Goal: Use online tool/utility: Utilize a website feature to perform a specific function

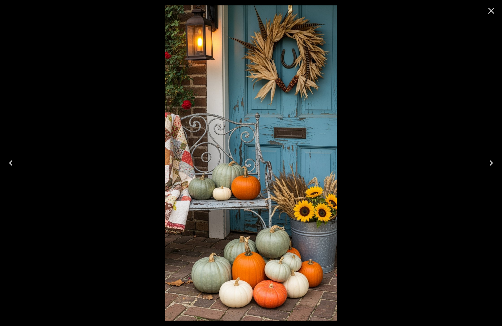
click at [493, 11] on icon "Close" at bounding box center [491, 10] width 11 height 11
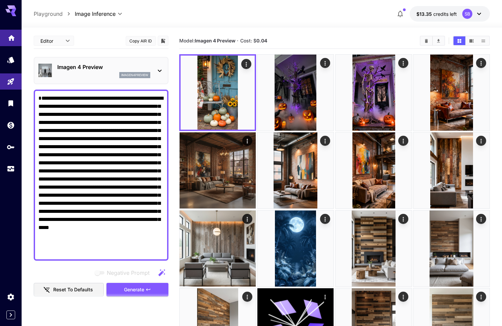
click at [11, 42] on link at bounding box center [11, 38] width 22 height 16
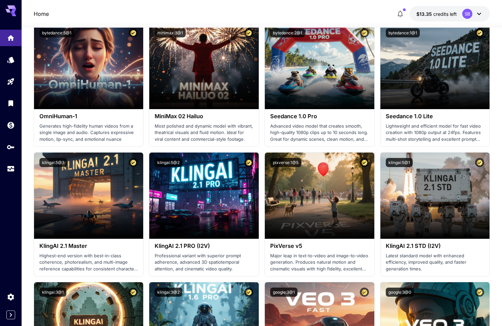
scroll to position [167, 0]
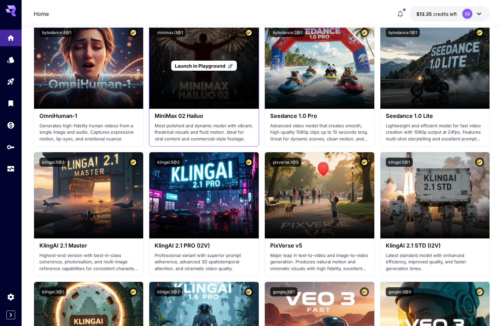
click at [201, 104] on div "Launch in Playground" at bounding box center [203, 66] width 109 height 86
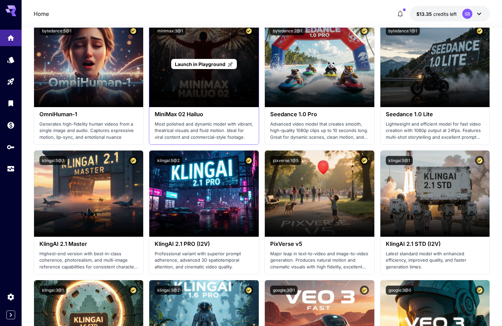
click at [194, 61] on span "Launch in Playground" at bounding box center [200, 64] width 51 height 6
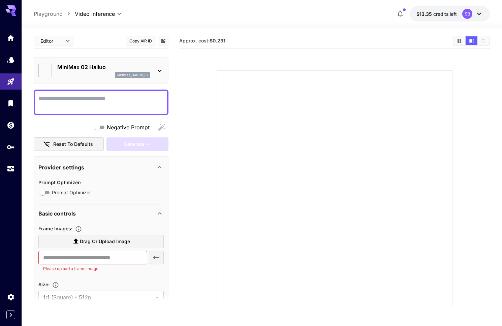
type input "*"
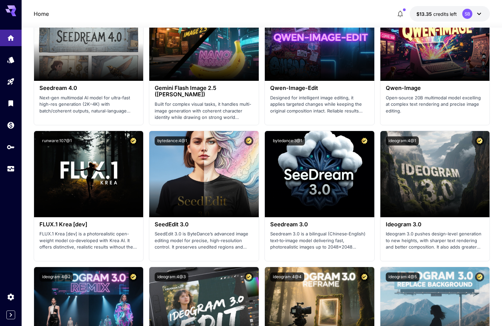
scroll to position [869, 0]
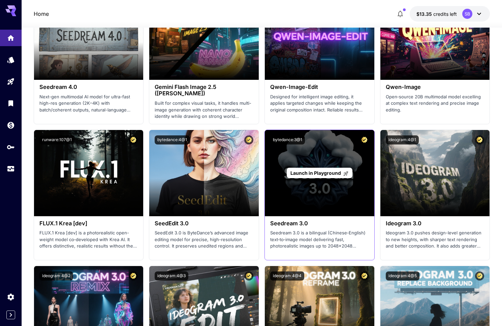
click at [338, 200] on div "Launch in Playground" at bounding box center [319, 173] width 109 height 86
click at [322, 176] on p "Launch in Playground" at bounding box center [319, 172] width 58 height 7
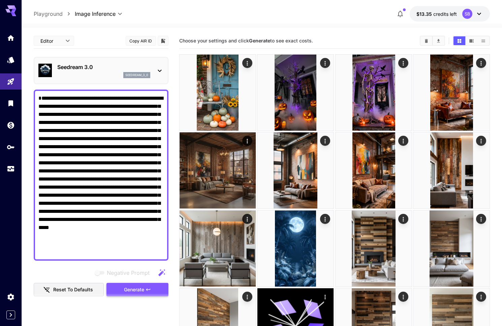
click at [125, 291] on span "Generate" at bounding box center [134, 290] width 20 height 8
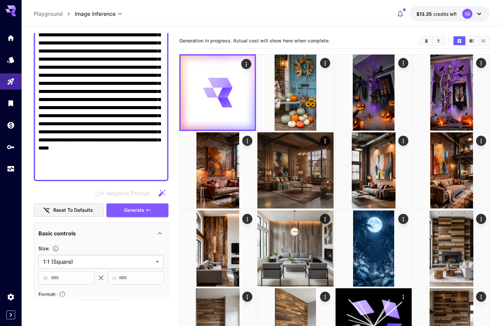
scroll to position [98, 0]
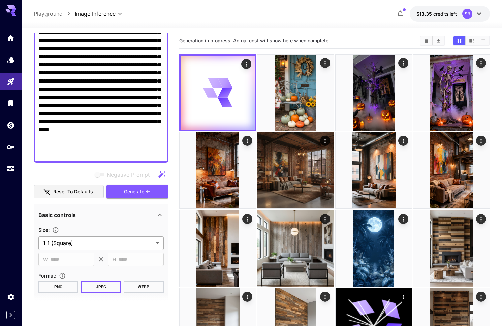
click at [91, 249] on section "**********" at bounding box center [100, 246] width 125 height 40
click at [92, 246] on body "**********" at bounding box center [251, 270] width 502 height 541
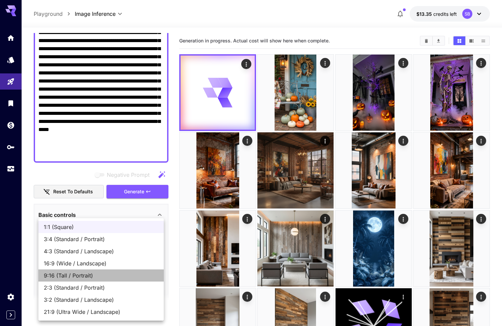
click at [91, 278] on span "9:16 (Tall / Portrait)" at bounding box center [101, 275] width 114 height 8
type input "**********"
type input "***"
type input "****"
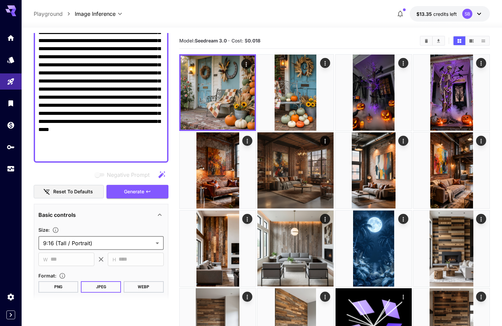
scroll to position [98, 0]
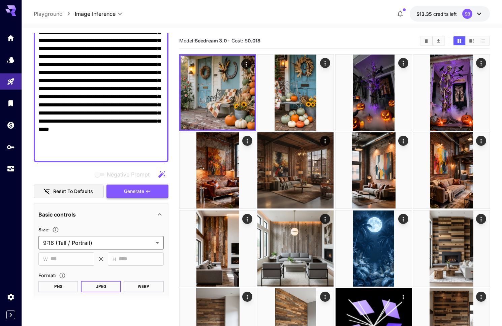
click at [135, 194] on span "Generate" at bounding box center [134, 191] width 20 height 8
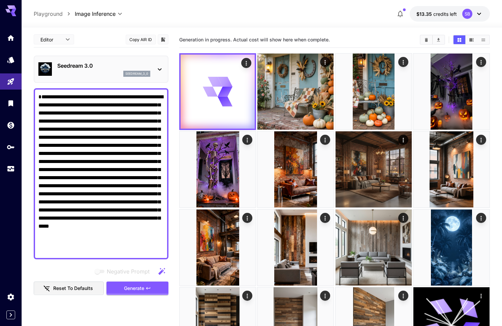
scroll to position [1, 0]
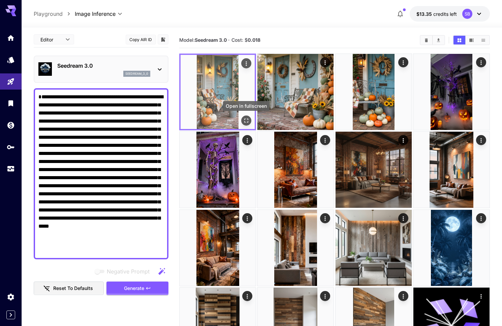
click at [244, 117] on icon "Open in fullscreen" at bounding box center [246, 120] width 7 height 7
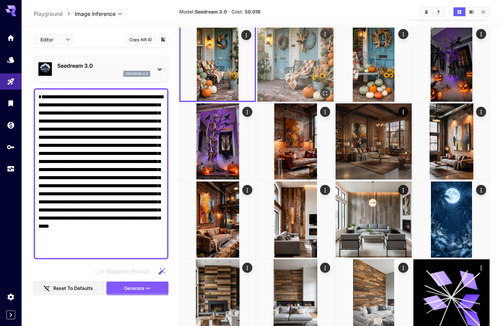
scroll to position [60, 0]
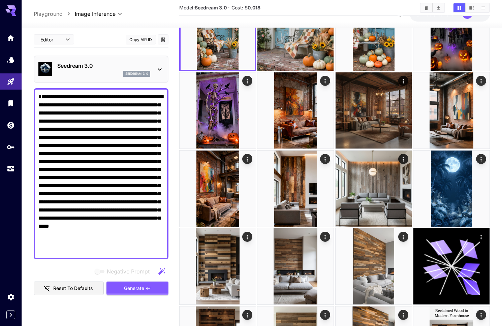
click at [8, 12] on icon at bounding box center [10, 10] width 11 height 11
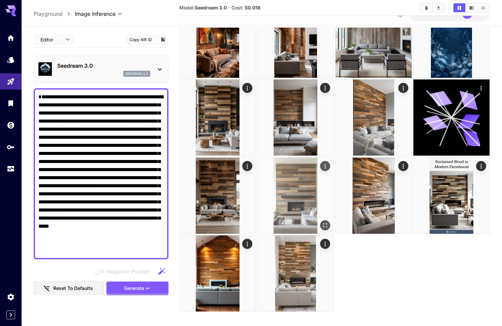
scroll to position [209, 0]
click at [296, 193] on img at bounding box center [295, 195] width 76 height 76
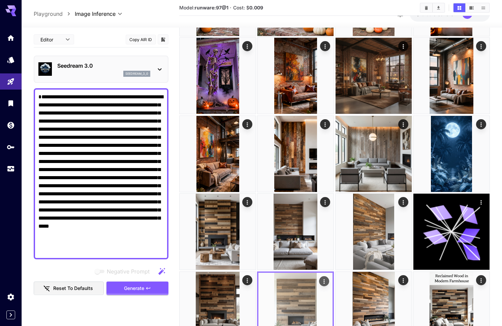
scroll to position [32, 0]
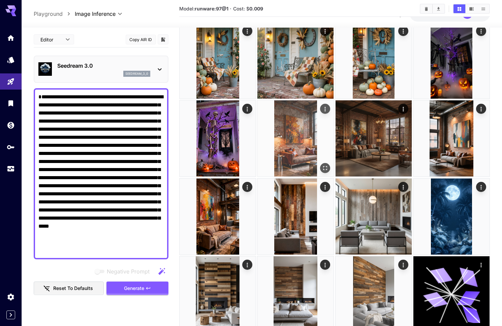
click at [298, 152] on img at bounding box center [295, 138] width 76 height 76
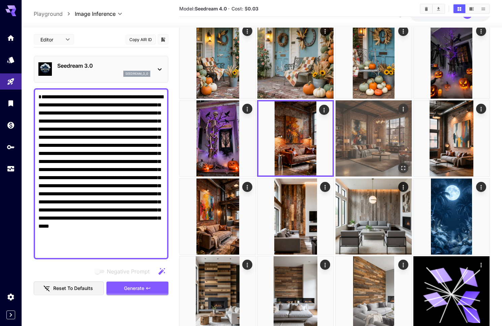
click at [367, 147] on img at bounding box center [373, 138] width 76 height 76
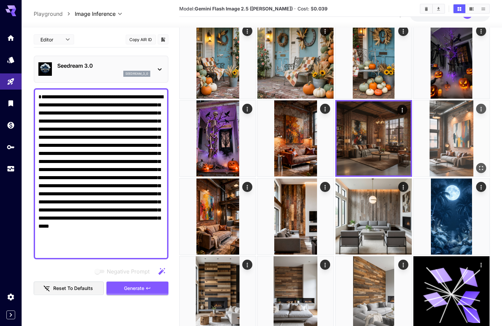
click at [445, 145] on img at bounding box center [451, 138] width 76 height 76
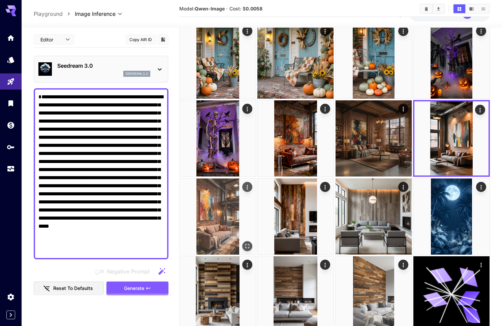
click at [229, 218] on img at bounding box center [217, 216] width 76 height 76
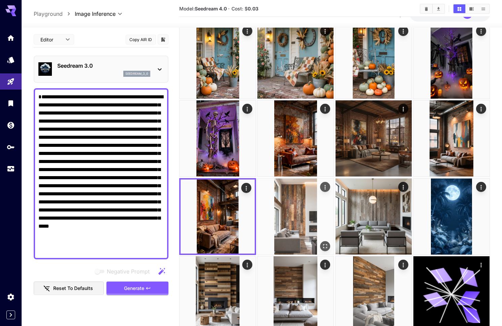
click at [298, 221] on img at bounding box center [295, 216] width 76 height 76
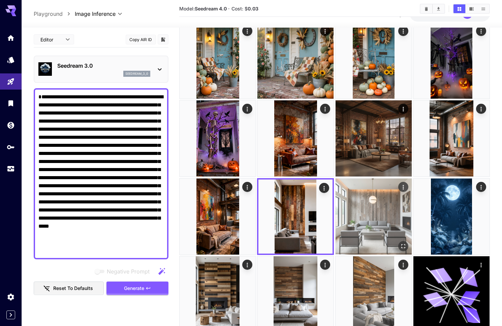
click at [371, 222] on img at bounding box center [373, 216] width 76 height 76
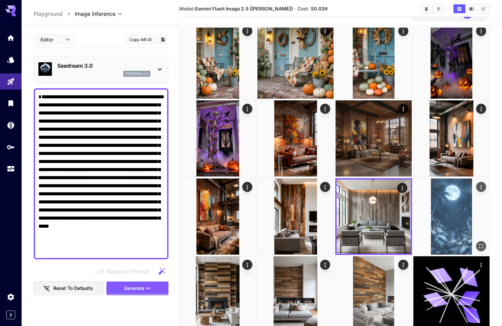
click at [454, 223] on img at bounding box center [451, 216] width 76 height 76
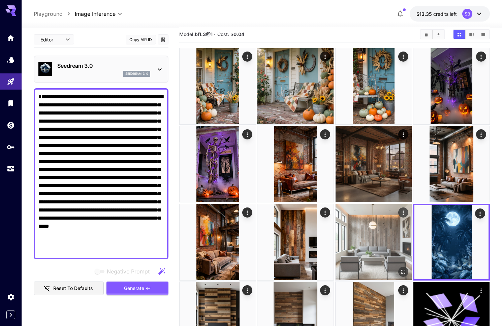
scroll to position [0, 0]
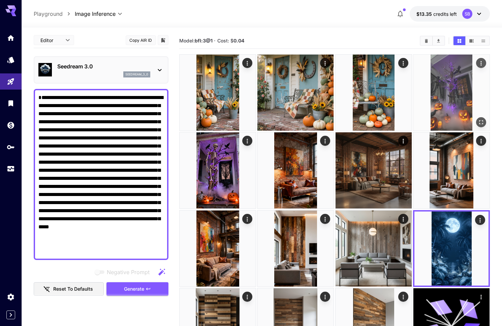
click at [450, 120] on img at bounding box center [451, 93] width 76 height 76
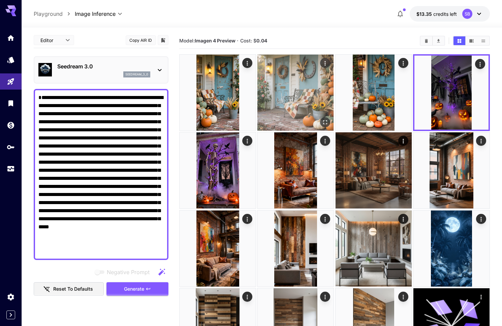
scroll to position [3, 0]
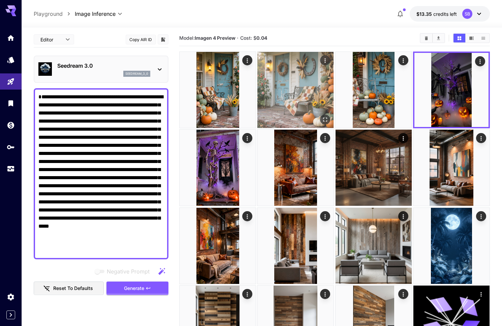
click at [296, 112] on img at bounding box center [295, 90] width 76 height 76
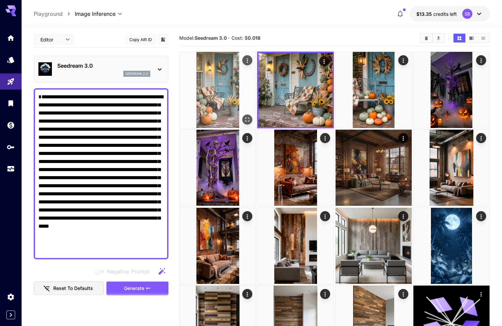
click at [217, 111] on img at bounding box center [217, 90] width 76 height 76
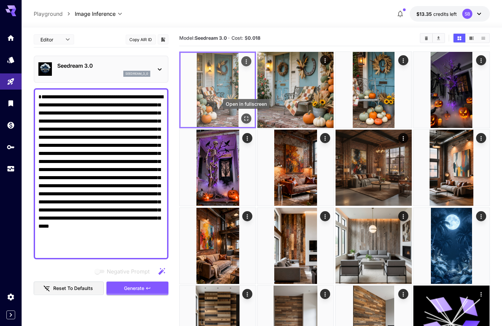
click at [245, 117] on icon "Open in fullscreen" at bounding box center [246, 118] width 4 height 4
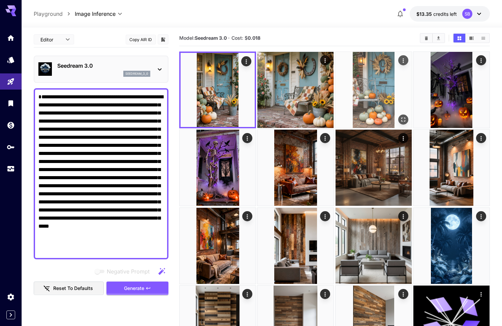
click at [370, 107] on img at bounding box center [373, 90] width 76 height 76
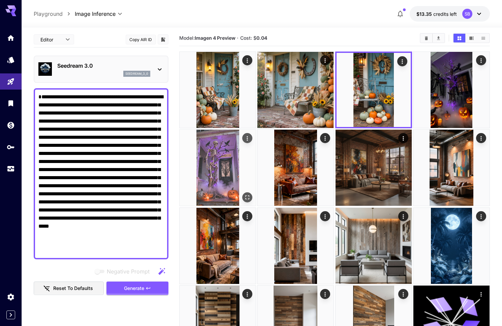
scroll to position [28, 0]
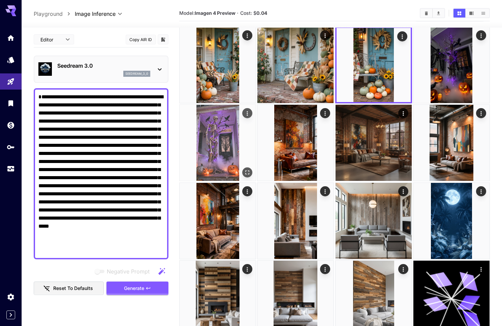
click at [211, 147] on img at bounding box center [217, 143] width 76 height 76
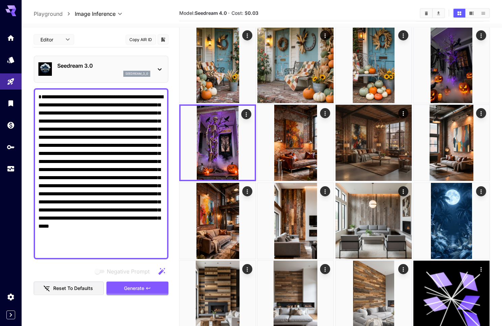
click at [85, 71] on div "seedream_3_0" at bounding box center [103, 74] width 93 height 6
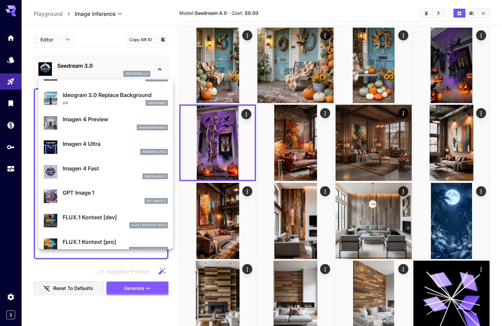
scroll to position [315, 0]
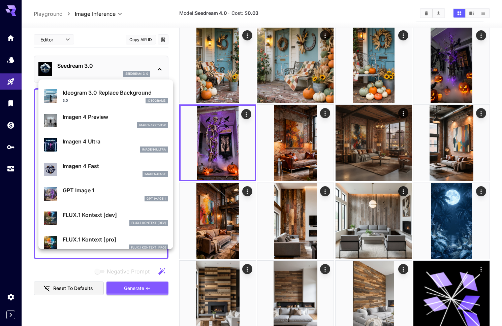
click at [91, 167] on p "Imagen 4 Fast" at bounding box center [115, 166] width 105 height 8
type input "**********"
type input "***"
type input "****"
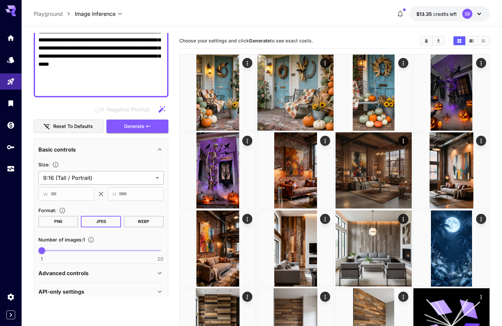
scroll to position [171, 0]
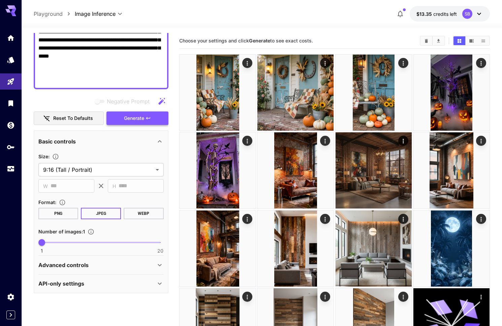
click at [132, 118] on span "Generate" at bounding box center [134, 118] width 20 height 8
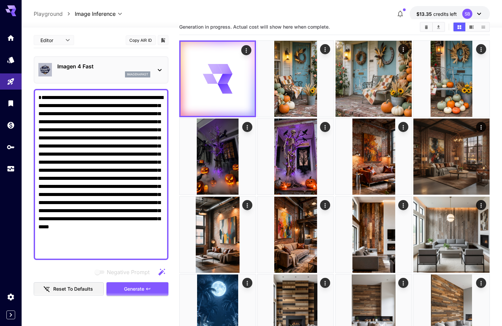
scroll to position [0, 0]
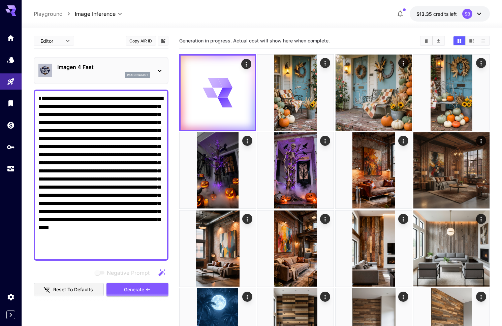
click at [161, 71] on icon at bounding box center [160, 71] width 8 height 8
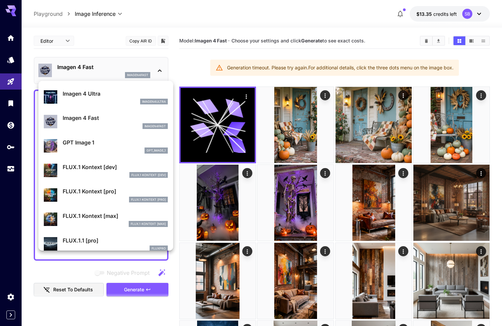
scroll to position [369, 0]
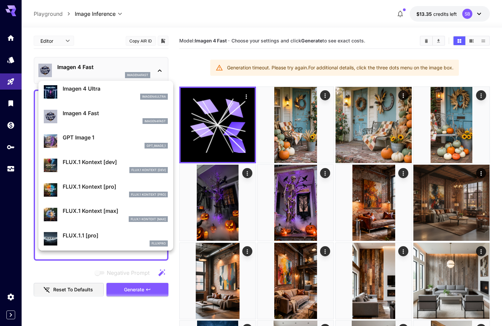
click at [71, 139] on p "GPT Image 1" at bounding box center [115, 137] width 105 height 8
type input "**********"
type input "****"
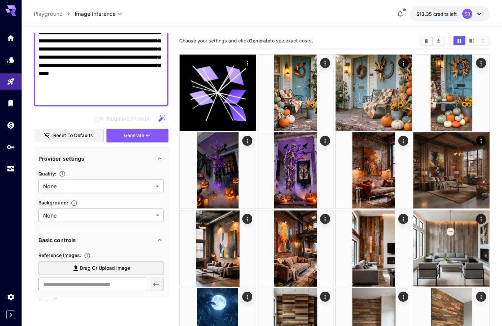
scroll to position [162, 0]
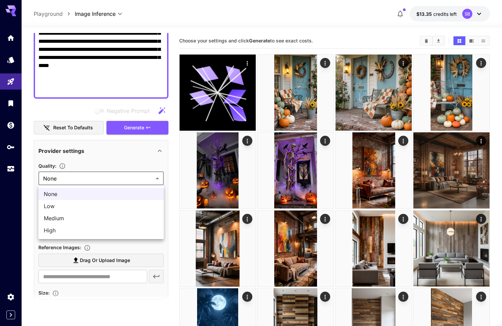
click at [60, 179] on body "**********" at bounding box center [251, 270] width 502 height 541
click at [57, 221] on span "Medium" at bounding box center [101, 218] width 114 height 8
type input "******"
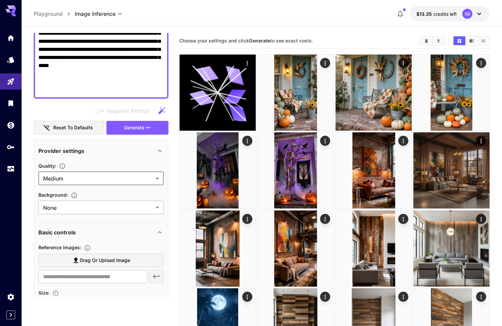
click at [75, 207] on body "**********" at bounding box center [251, 270] width 502 height 541
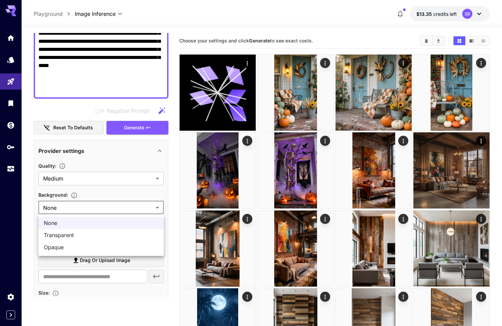
click at [64, 221] on span "None" at bounding box center [101, 223] width 114 height 8
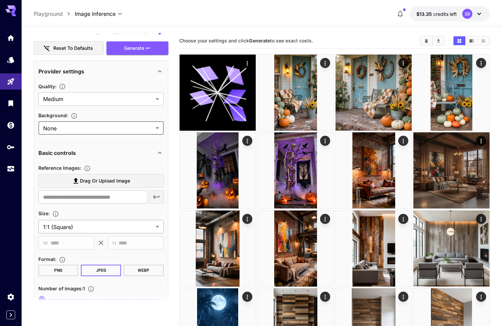
scroll to position [242, 0]
click at [64, 224] on body "**********" at bounding box center [251, 270] width 502 height 541
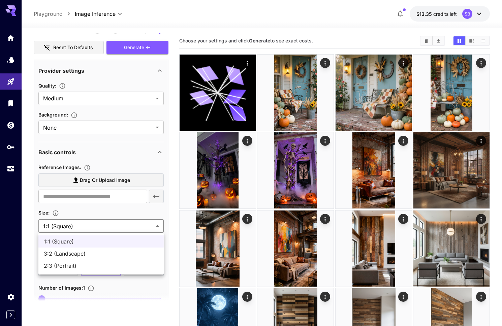
click at [65, 260] on li "2:3 (Portrait)" at bounding box center [100, 266] width 125 height 12
type input "**********"
type input "****"
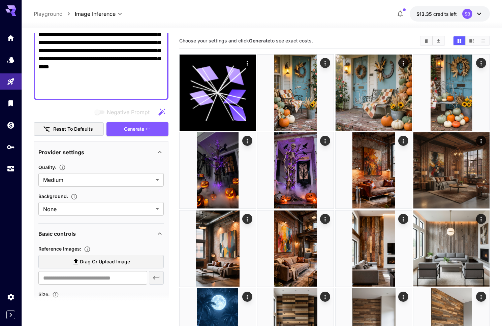
scroll to position [65, 0]
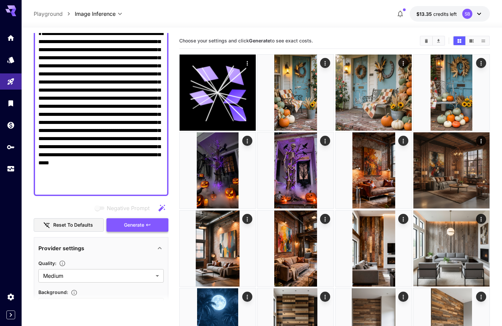
click at [138, 226] on span "Generate" at bounding box center [134, 225] width 20 height 8
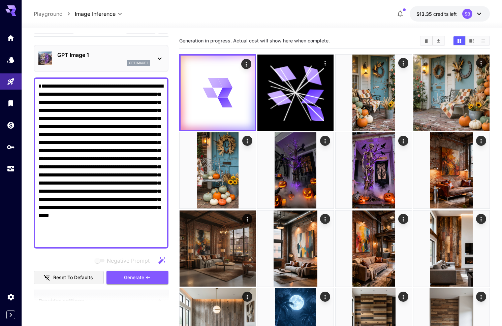
scroll to position [0, 0]
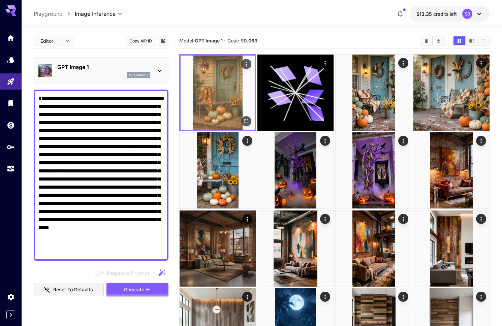
click at [229, 86] on img at bounding box center [217, 93] width 74 height 74
click at [246, 120] on icon "Open in fullscreen" at bounding box center [246, 121] width 7 height 7
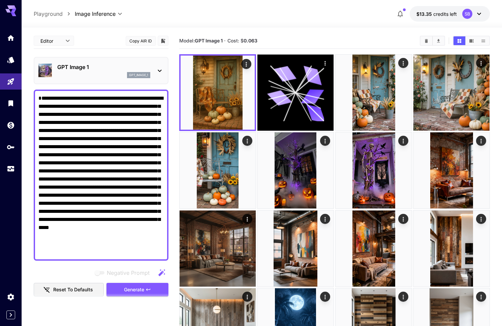
click at [70, 71] on div "GPT Image 1 gpt_image_1" at bounding box center [103, 70] width 93 height 15
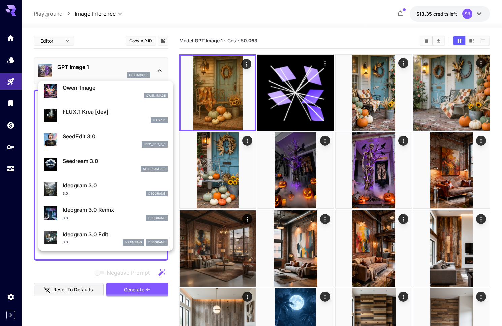
scroll to position [115, 0]
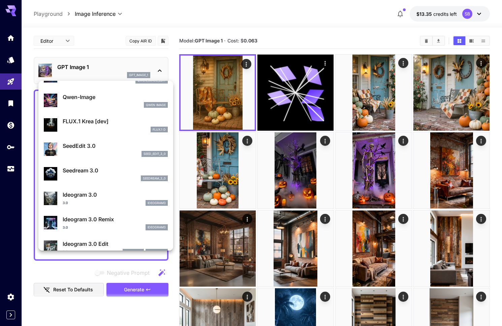
click at [92, 205] on div "3.0 ideogram3" at bounding box center [115, 203] width 105 height 6
type input "**********"
type input "***"
type input "****"
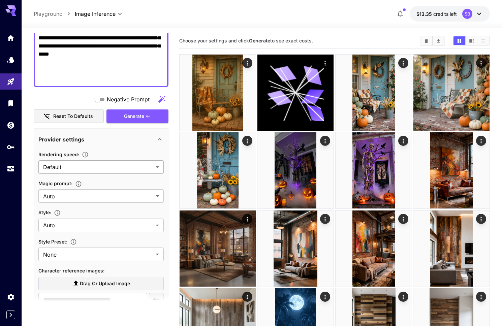
scroll to position [0, 0]
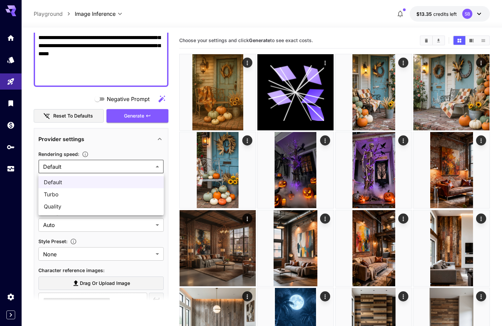
click at [87, 168] on body "**********" at bounding box center [251, 270] width 502 height 541
click at [33, 163] on div at bounding box center [251, 163] width 502 height 326
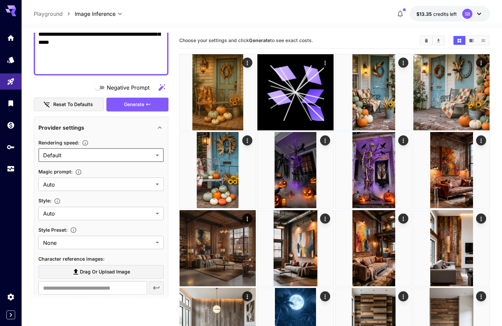
scroll to position [187, 0]
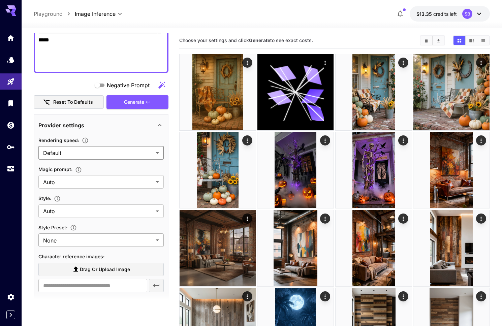
click at [58, 239] on body "**********" at bounding box center [251, 270] width 502 height 541
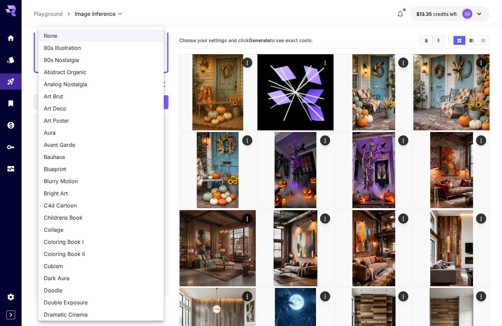
click at [25, 224] on div at bounding box center [251, 163] width 502 height 326
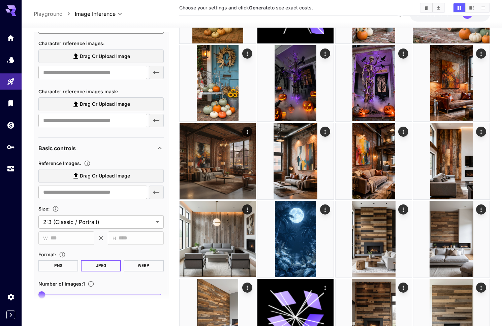
scroll to position [401, 0]
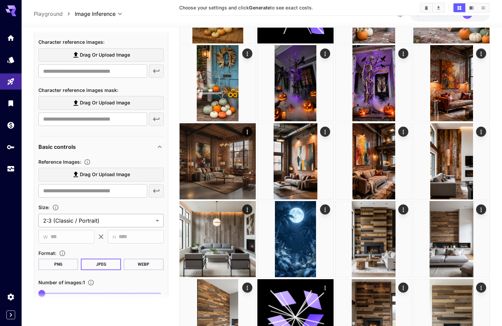
click at [59, 220] on body "**********" at bounding box center [251, 183] width 502 height 541
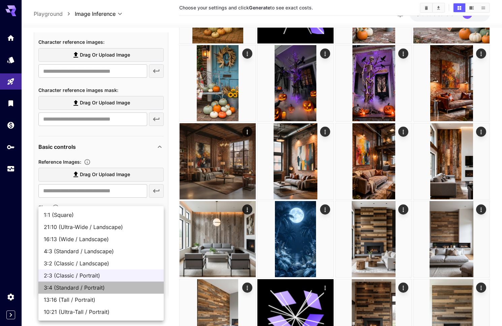
click at [89, 287] on span "3:4 (Standard / Portrait)" at bounding box center [101, 287] width 114 height 8
type input "**********"
type input "***"
type input "****"
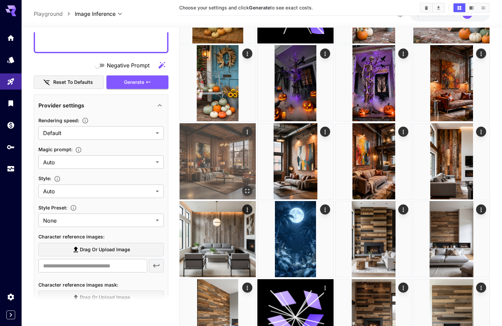
scroll to position [0, 0]
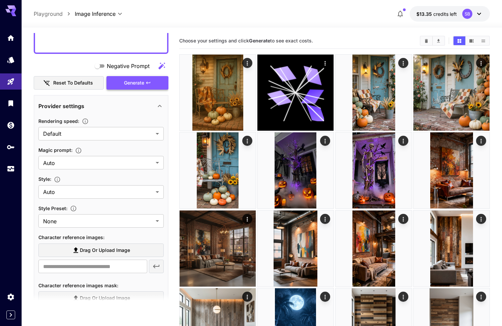
click at [131, 88] on button "Generate" at bounding box center [137, 83] width 62 height 14
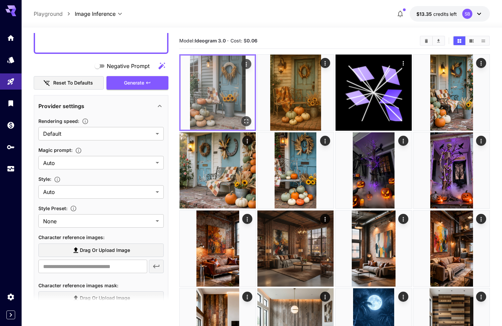
click at [229, 96] on img at bounding box center [217, 93] width 74 height 74
click at [246, 120] on icon "Open in fullscreen" at bounding box center [246, 121] width 7 height 7
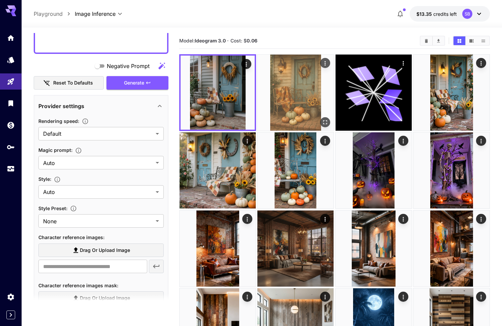
scroll to position [0, 0]
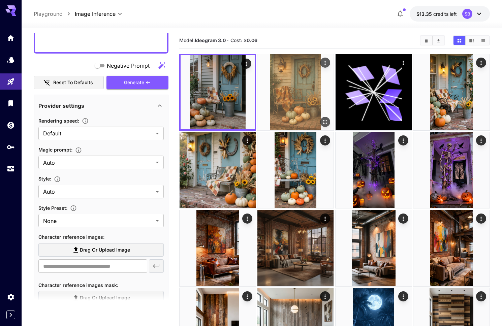
click at [310, 77] on img at bounding box center [295, 92] width 76 height 76
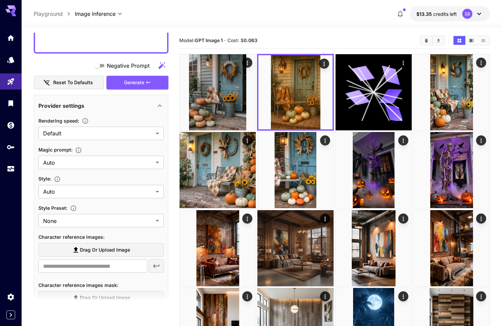
scroll to position [0, 0]
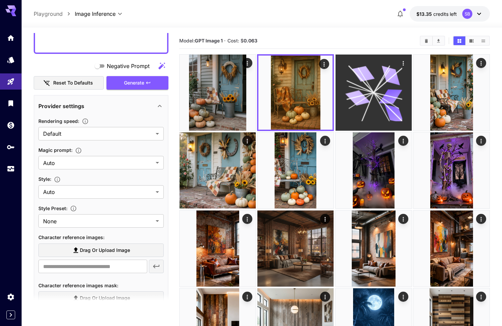
click at [363, 93] on icon at bounding box center [373, 92] width 57 height 57
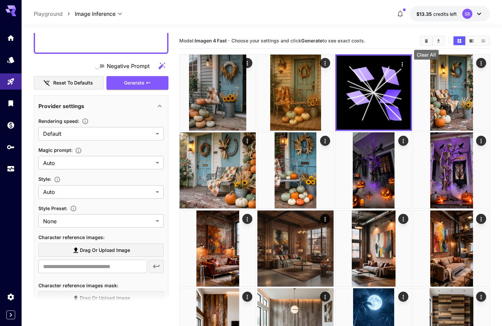
click at [425, 42] on icon "Clear All" at bounding box center [426, 41] width 3 height 4
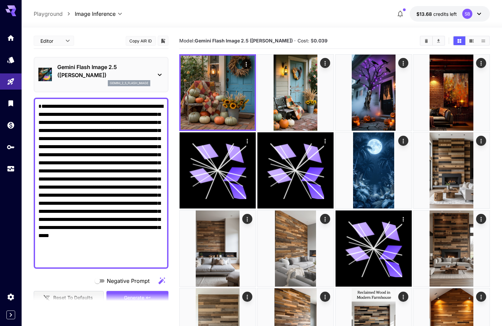
scroll to position [26, 0]
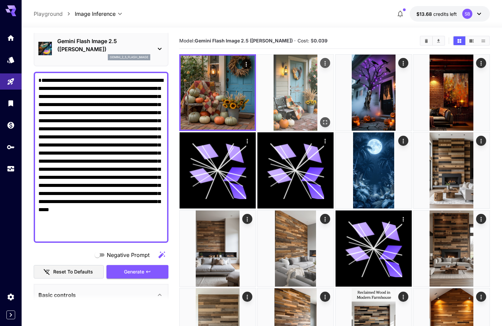
click at [285, 96] on img at bounding box center [295, 93] width 76 height 76
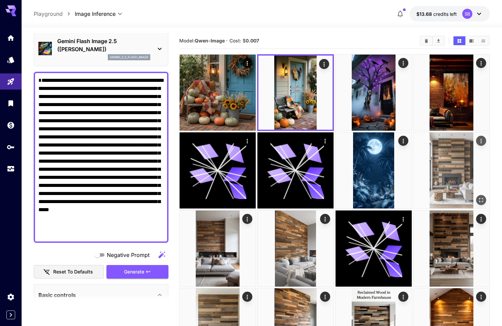
click at [459, 175] on img at bounding box center [451, 170] width 76 height 76
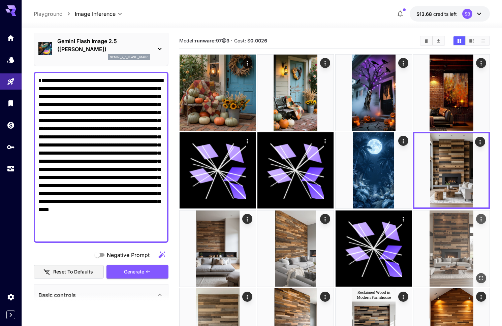
click at [461, 242] on img at bounding box center [451, 248] width 76 height 76
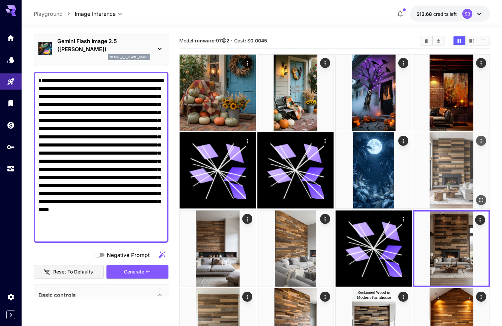
click at [460, 199] on img at bounding box center [451, 170] width 76 height 76
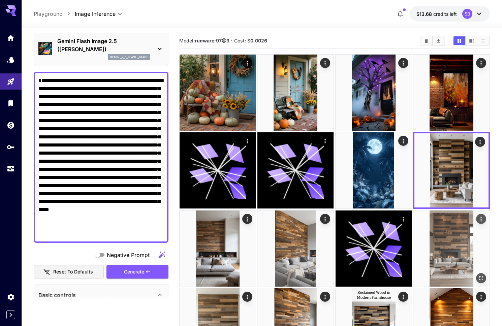
click at [458, 240] on img at bounding box center [451, 248] width 76 height 76
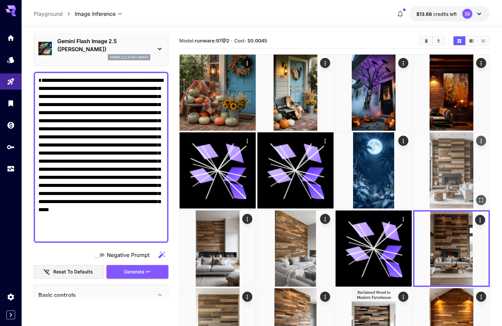
click at [456, 182] on img at bounding box center [451, 170] width 76 height 76
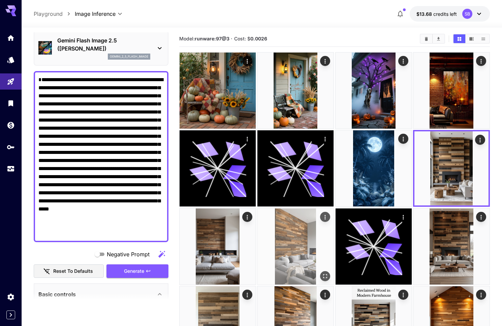
scroll to position [3, 0]
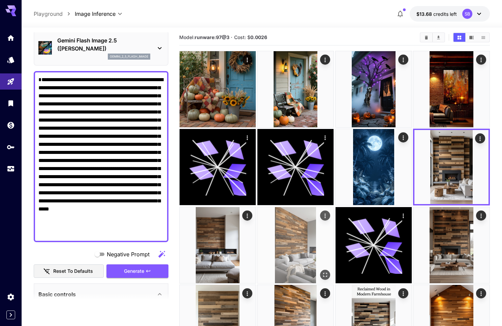
click at [293, 265] on img at bounding box center [295, 245] width 76 height 76
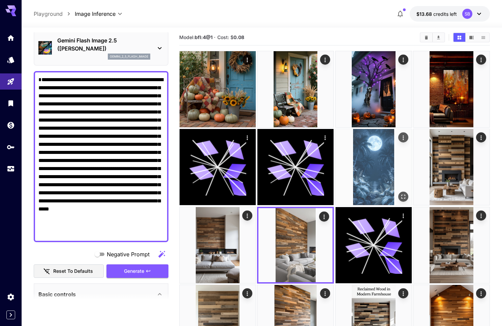
scroll to position [4, 0]
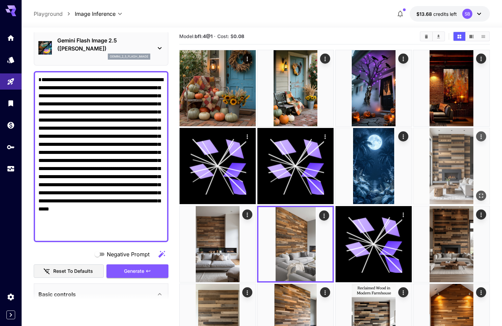
click at [448, 179] on img at bounding box center [451, 166] width 76 height 76
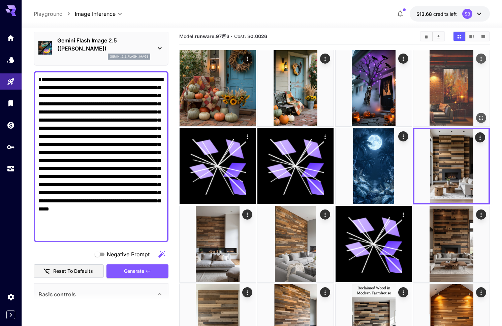
click at [454, 96] on img at bounding box center [451, 88] width 76 height 76
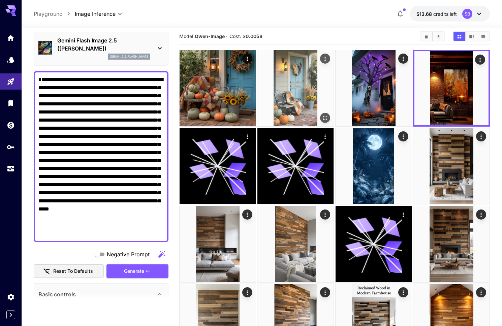
click at [304, 103] on img at bounding box center [295, 88] width 76 height 76
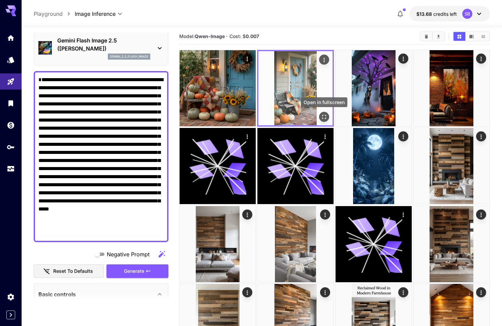
click at [324, 115] on icon "Open in fullscreen" at bounding box center [324, 116] width 7 height 7
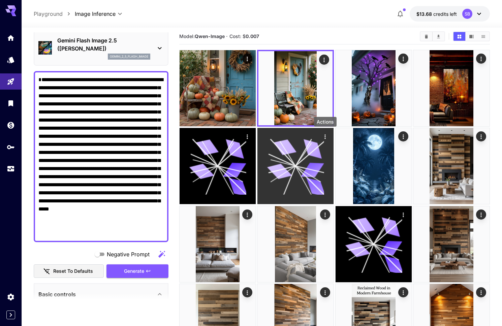
click at [324, 136] on icon "Actions" at bounding box center [325, 136] width 7 height 7
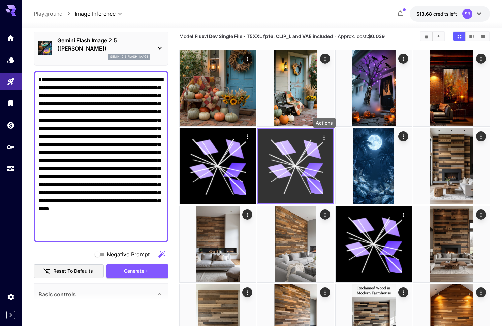
scroll to position [6, 0]
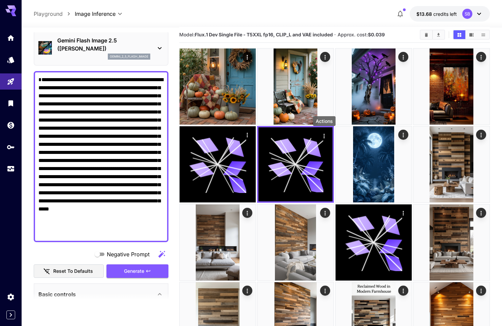
click at [263, 22] on div at bounding box center [262, 24] width 480 height 8
click at [481, 34] on icon "Show media in list view" at bounding box center [482, 34] width 5 height 5
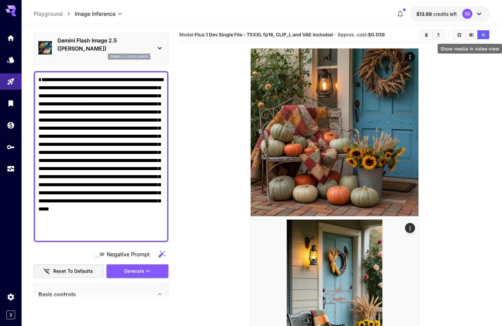
click at [474, 34] on icon "Show media in video view" at bounding box center [471, 34] width 5 height 5
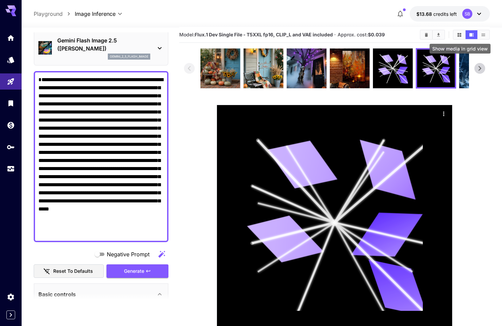
click at [457, 33] on icon "Show media in grid view" at bounding box center [459, 34] width 5 height 5
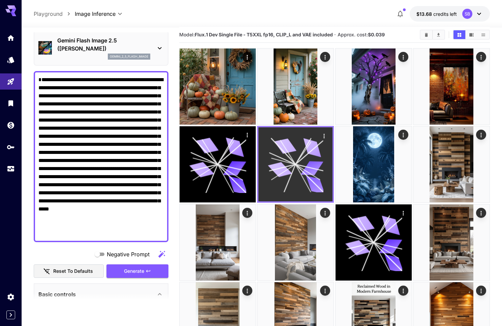
click at [289, 142] on icon at bounding box center [285, 146] width 22 height 18
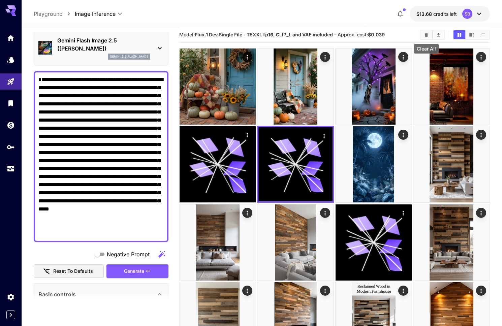
click at [425, 34] on icon "Clear All" at bounding box center [426, 35] width 3 height 4
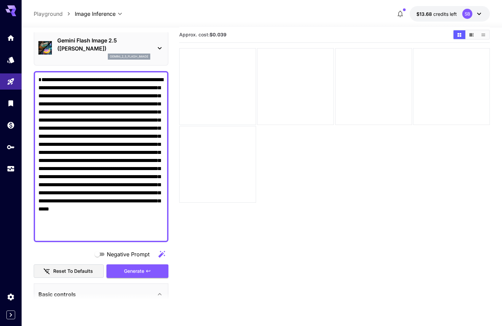
click at [305, 133] on div at bounding box center [334, 125] width 311 height 155
click at [299, 106] on div at bounding box center [295, 86] width 77 height 77
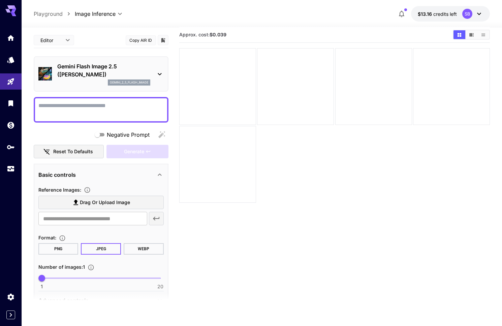
scroll to position [6, 0]
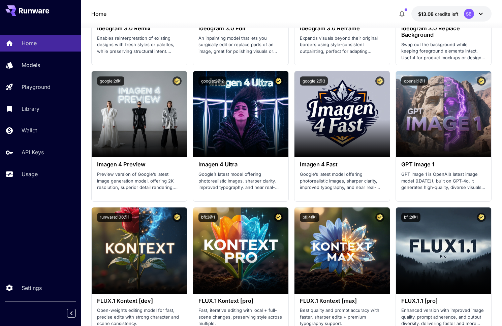
scroll to position [1201, 0]
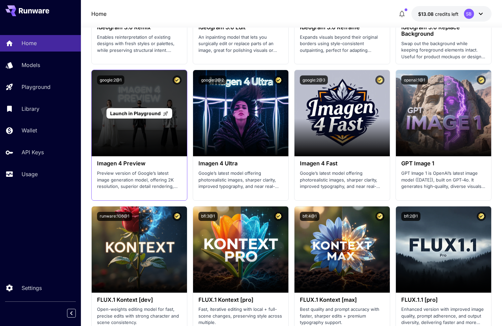
click at [144, 115] on span "Launch in Playground" at bounding box center [135, 113] width 51 height 6
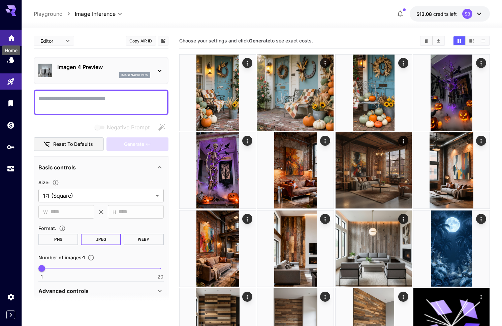
click at [12, 41] on div "Home" at bounding box center [11, 48] width 20 height 15
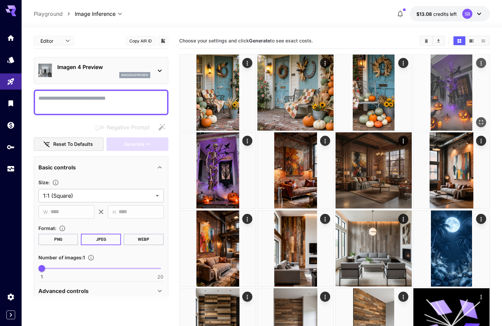
click at [448, 97] on img at bounding box center [451, 93] width 76 height 76
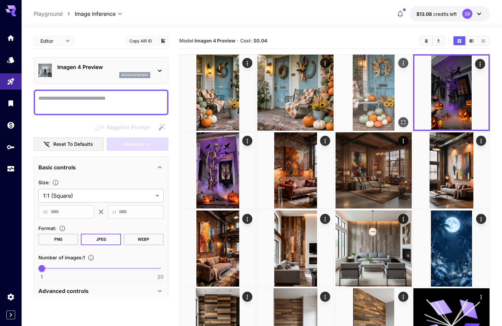
click at [393, 100] on img at bounding box center [373, 93] width 76 height 76
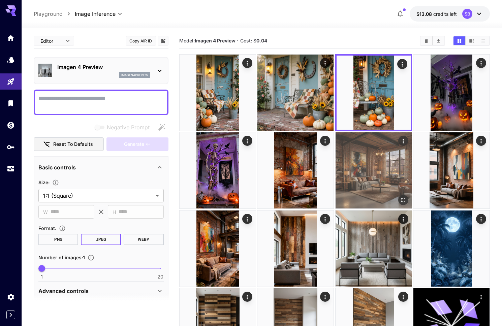
click at [344, 147] on img at bounding box center [373, 170] width 76 height 76
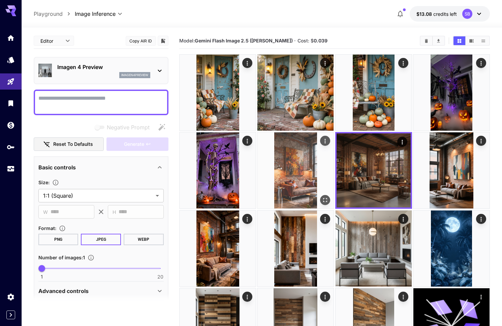
click at [297, 156] on img at bounding box center [295, 170] width 76 height 76
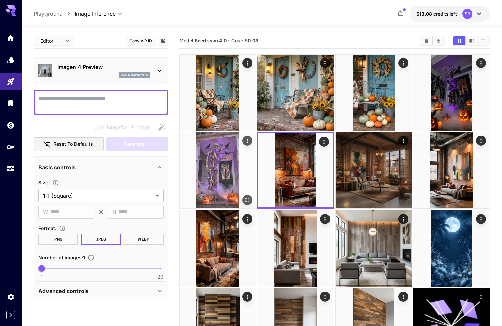
click at [226, 166] on img at bounding box center [217, 170] width 76 height 76
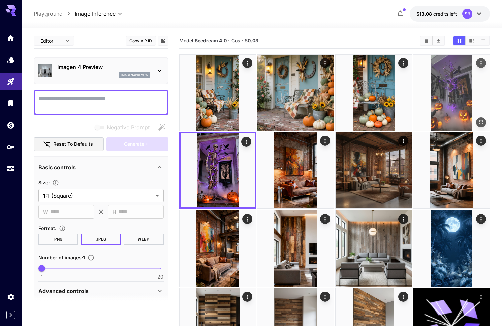
click at [450, 107] on img at bounding box center [451, 93] width 76 height 76
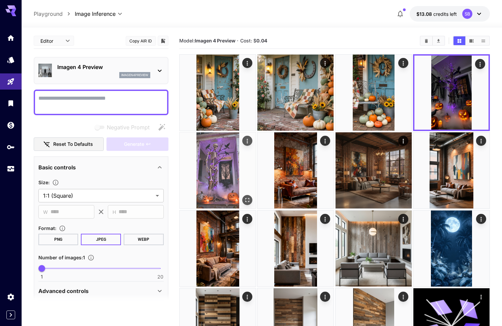
click at [224, 177] on img at bounding box center [217, 170] width 76 height 76
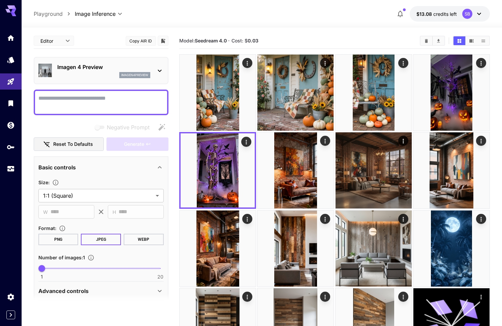
click at [138, 71] on p "Imagen 4 Preview" at bounding box center [103, 67] width 93 height 8
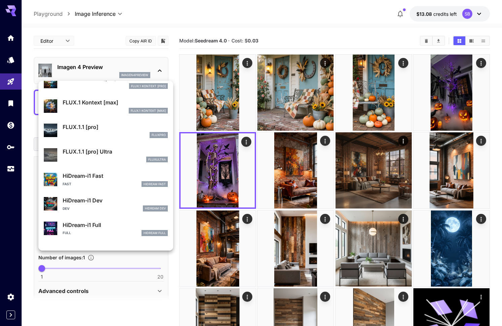
scroll to position [452, 0]
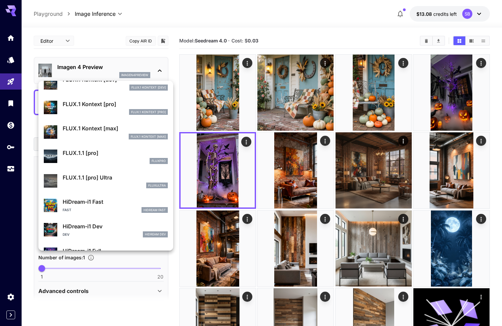
click at [78, 158] on div "fluxpro" at bounding box center [115, 161] width 105 height 6
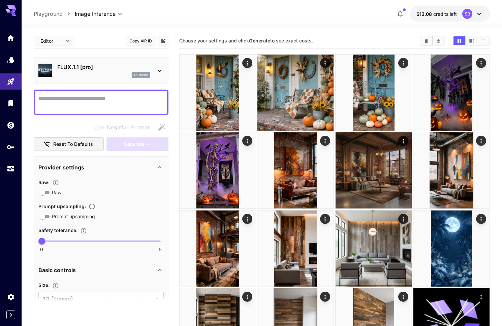
click at [68, 103] on textarea "Negative Prompt" at bounding box center [100, 102] width 125 height 16
paste textarea "**********"
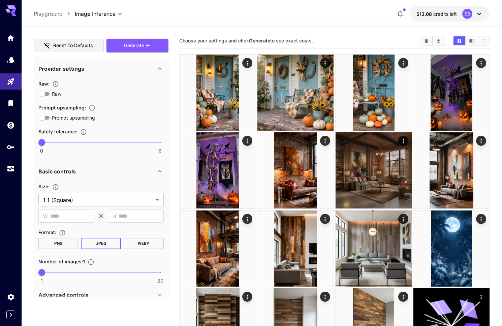
scroll to position [245, 0]
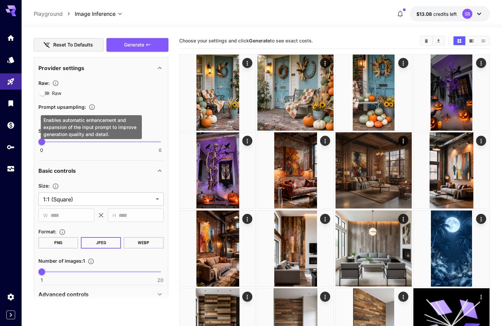
type textarea "**********"
click at [91, 106] on icon "Enables automatic enhancement and expansion of the input prompt to improve gene…" at bounding box center [92, 107] width 7 height 7
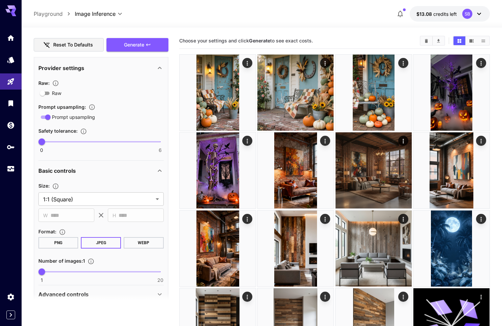
scroll to position [244, 0]
click at [78, 202] on body "**********" at bounding box center [251, 270] width 502 height 541
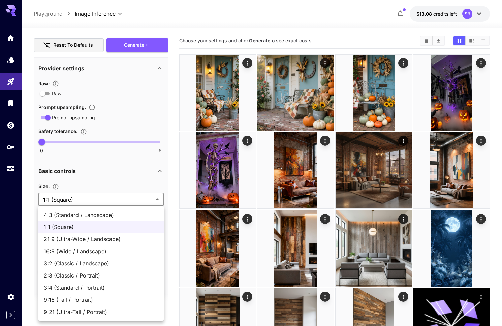
click at [90, 298] on span "9:16 (Tall / Portrait)" at bounding box center [101, 300] width 114 height 8
type input "**********"
type input "***"
type input "****"
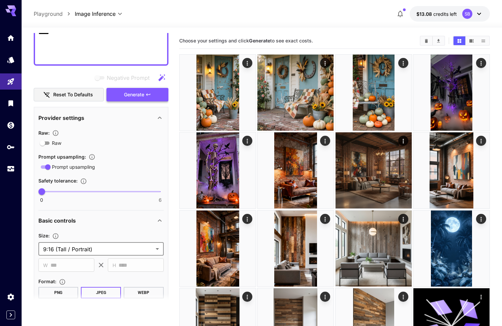
scroll to position [195, 0]
click at [140, 96] on span "Generate" at bounding box center [134, 94] width 20 height 8
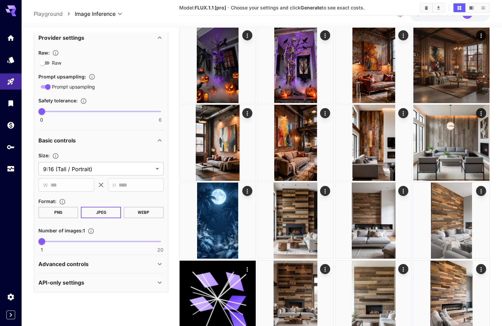
scroll to position [147, 0]
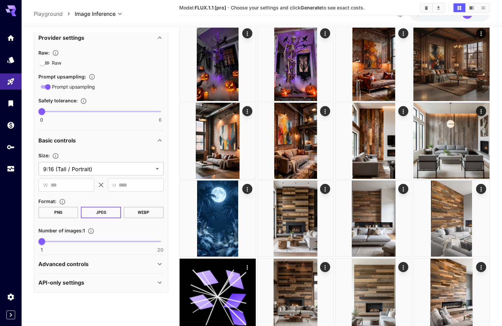
click at [162, 261] on icon at bounding box center [160, 264] width 8 height 8
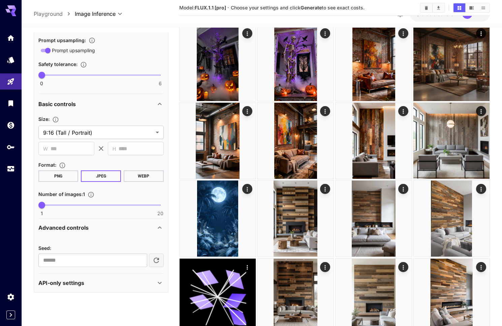
click at [159, 281] on icon at bounding box center [160, 283] width 8 height 8
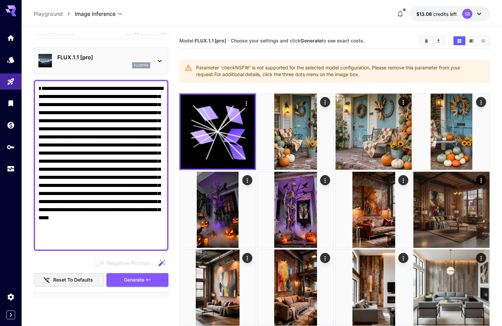
scroll to position [8, 0]
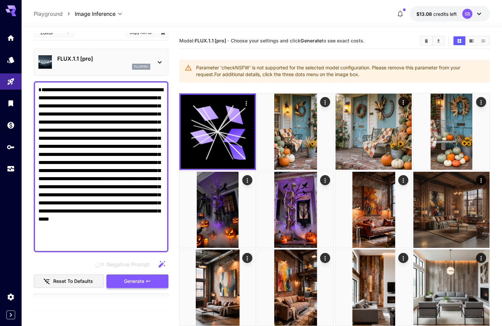
click at [141, 281] on span "Generate" at bounding box center [134, 281] width 20 height 8
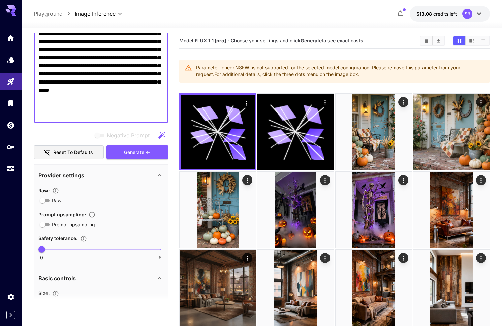
scroll to position [102, 0]
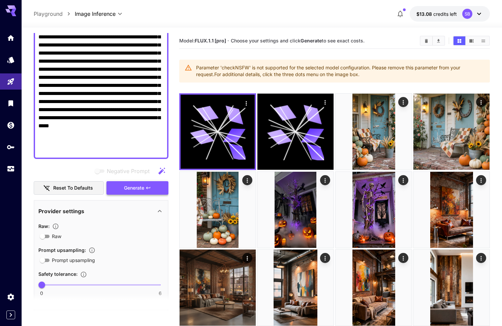
click at [134, 184] on span "Generate" at bounding box center [134, 188] width 20 height 8
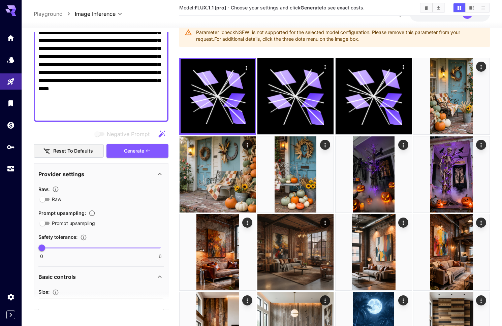
scroll to position [136, 0]
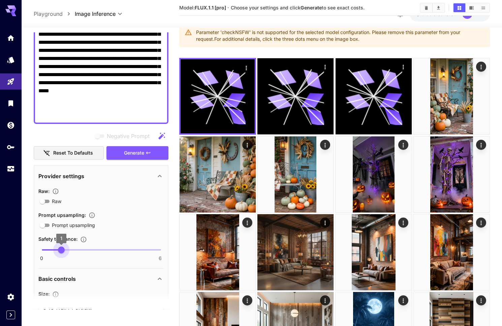
drag, startPoint x: 41, startPoint y: 251, endPoint x: 65, endPoint y: 251, distance: 23.9
click at [65, 251] on span "1" at bounding box center [61, 249] width 7 height 7
drag, startPoint x: 127, startPoint y: 246, endPoint x: 166, endPoint y: 250, distance: 38.9
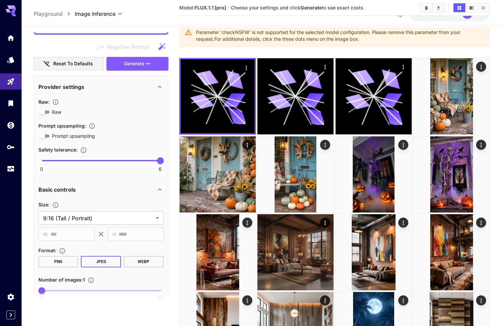
scroll to position [133, 0]
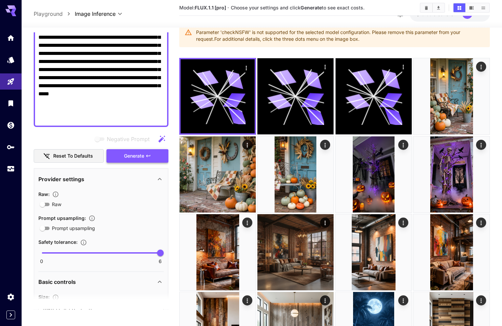
click at [138, 159] on span "Generate" at bounding box center [134, 156] width 20 height 8
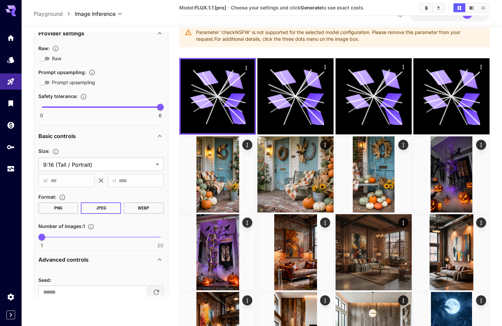
scroll to position [279, 0]
type input "*"
drag, startPoint x: 160, startPoint y: 106, endPoint x: 20, endPoint y: 110, distance: 139.8
click at [11, 106] on div "**********" at bounding box center [251, 294] width 502 height 658
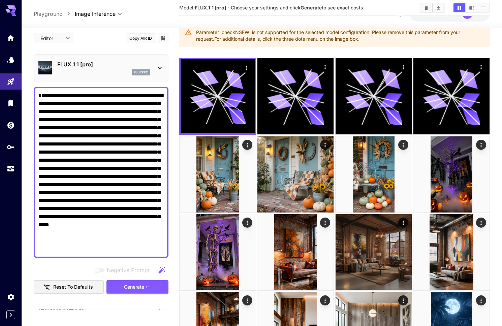
scroll to position [0, 0]
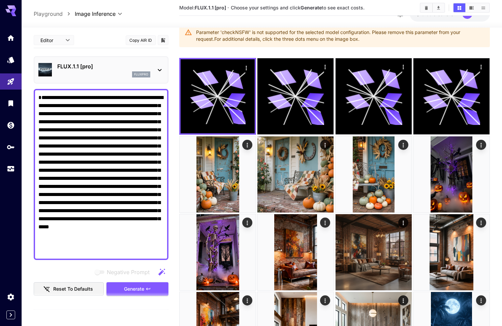
click at [96, 75] on div "fluxpro" at bounding box center [103, 74] width 93 height 6
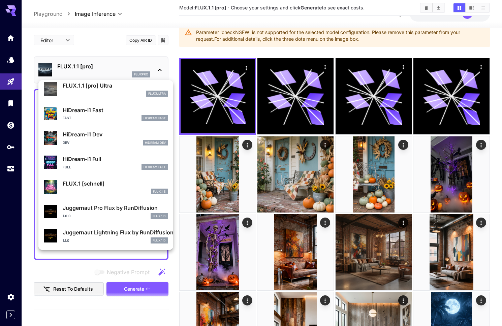
scroll to position [545, 0]
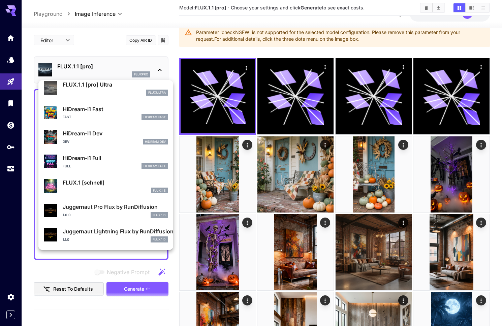
click at [98, 209] on p "Juggernaut Pro Flux by RunDiffusion" at bounding box center [115, 207] width 105 height 8
type input "**********"
type input "***"
type input "****"
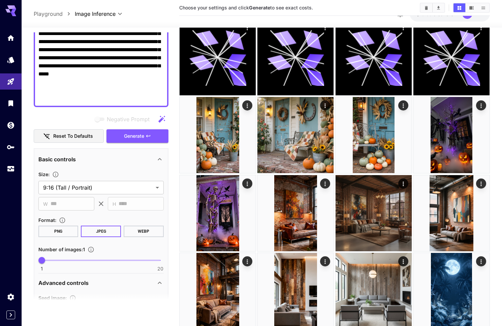
scroll to position [162, 0]
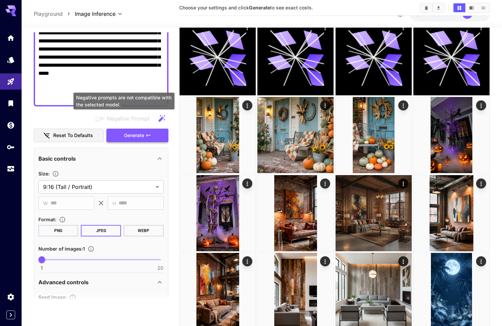
click at [133, 131] on span "Generate" at bounding box center [134, 135] width 20 height 8
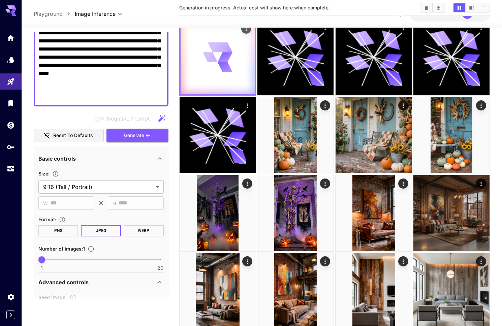
scroll to position [0, 0]
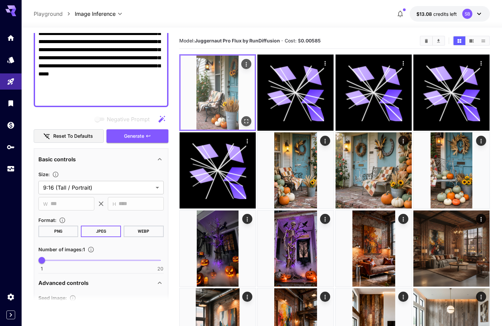
click at [231, 98] on img at bounding box center [217, 93] width 74 height 74
click at [245, 122] on icon "Open in fullscreen" at bounding box center [246, 121] width 7 height 7
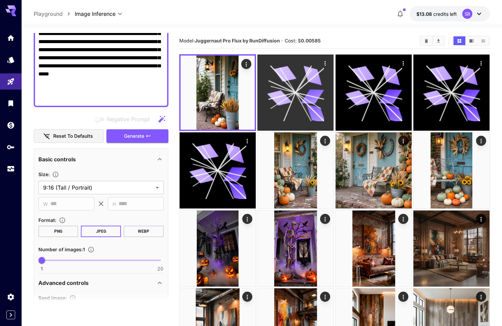
click at [300, 109] on icon at bounding box center [295, 92] width 57 height 57
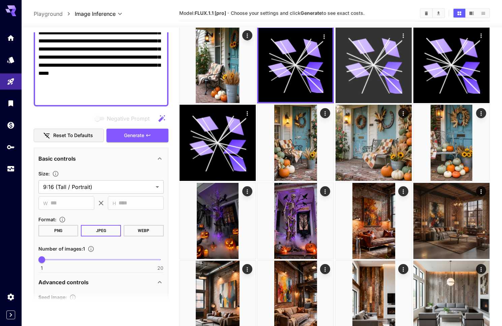
scroll to position [37, 0]
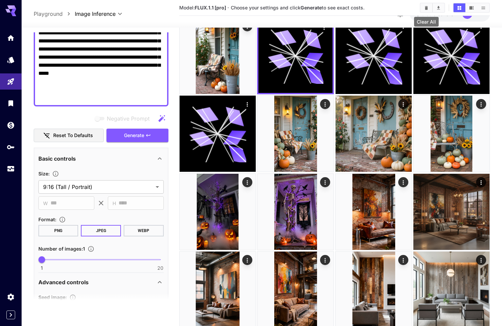
click at [424, 5] on icon "Clear All" at bounding box center [426, 7] width 5 height 5
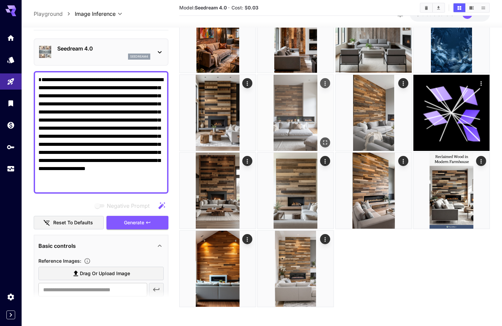
scroll to position [137, 0]
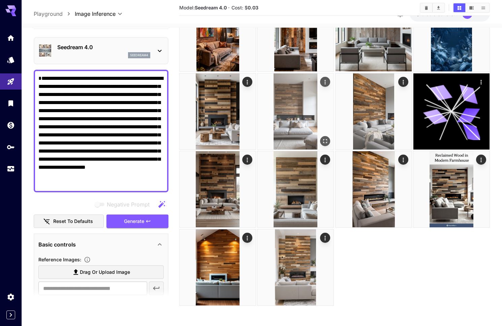
click at [294, 115] on img at bounding box center [295, 111] width 76 height 76
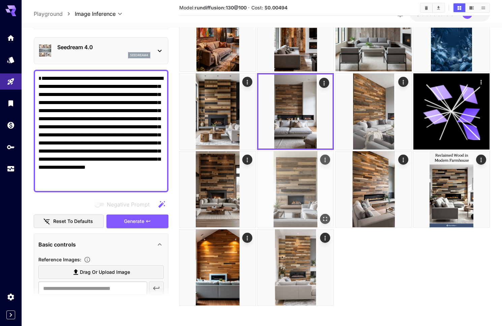
click at [298, 176] on img at bounding box center [295, 189] width 76 height 76
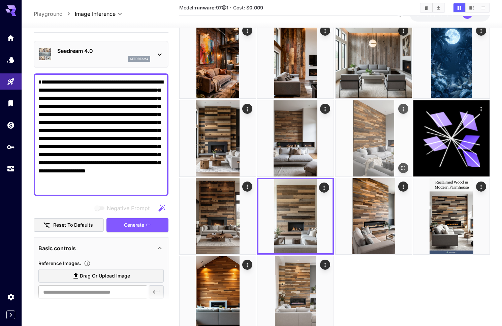
scroll to position [106, 0]
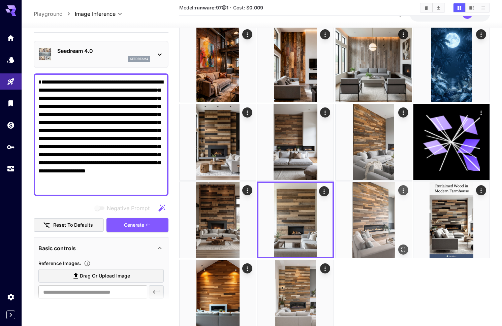
click at [367, 206] on img at bounding box center [373, 220] width 76 height 76
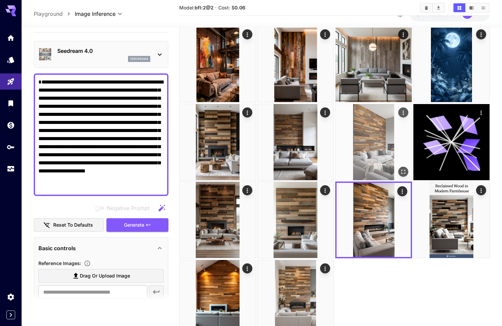
click at [369, 163] on img at bounding box center [373, 142] width 76 height 76
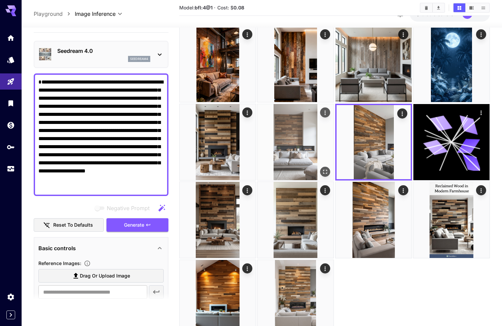
click at [301, 158] on img at bounding box center [295, 142] width 76 height 76
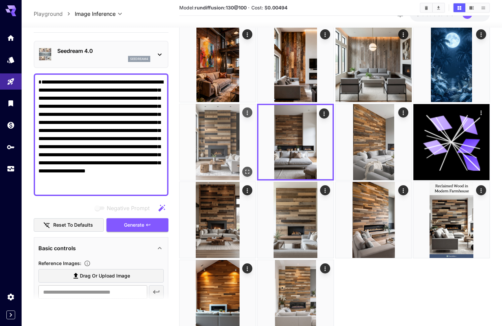
click at [227, 156] on img at bounding box center [217, 142] width 76 height 76
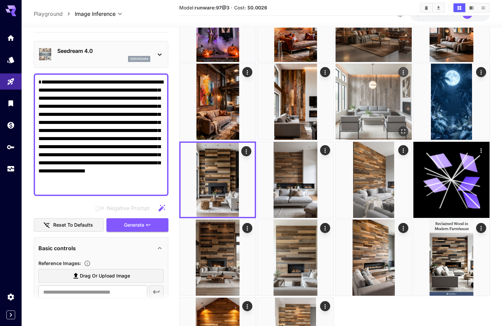
scroll to position [37, 0]
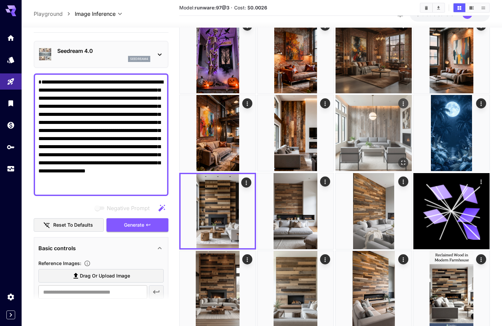
click at [381, 145] on img at bounding box center [373, 133] width 76 height 76
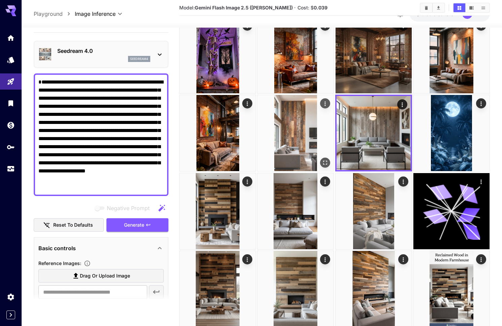
click at [296, 138] on img at bounding box center [295, 133] width 76 height 76
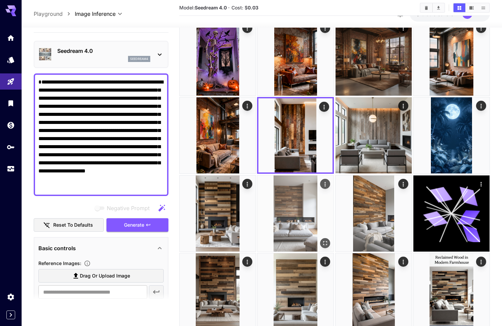
scroll to position [40, 0]
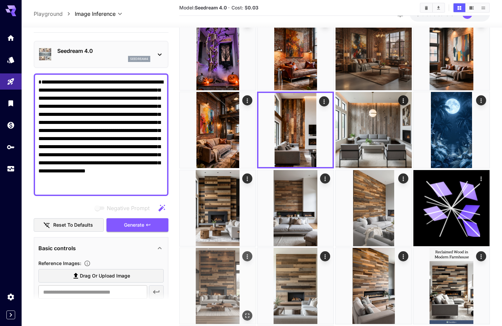
click at [220, 272] on img at bounding box center [217, 286] width 76 height 76
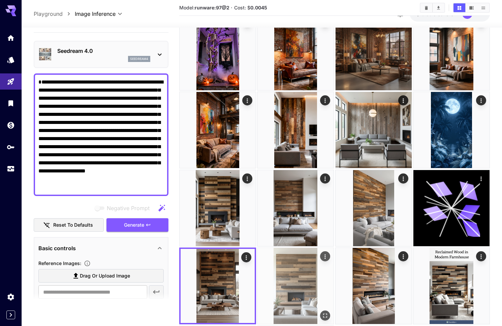
click at [298, 278] on img at bounding box center [295, 286] width 76 height 76
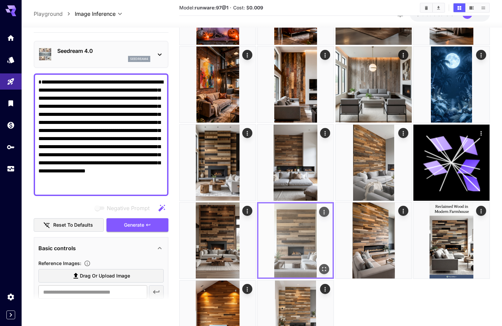
scroll to position [93, 0]
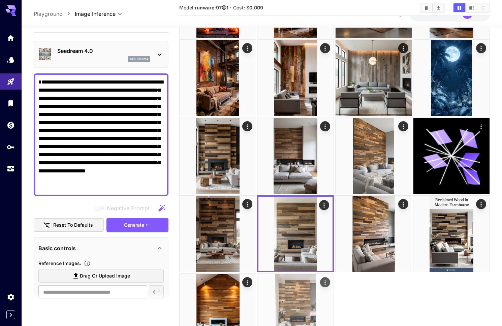
click at [298, 283] on img at bounding box center [295, 312] width 76 height 76
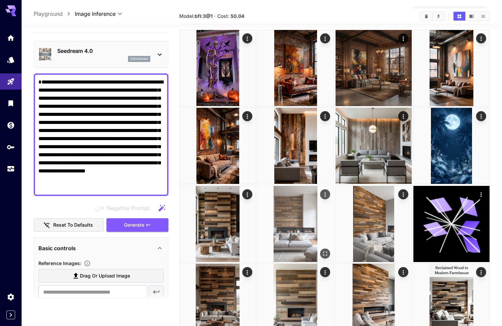
scroll to position [0, 0]
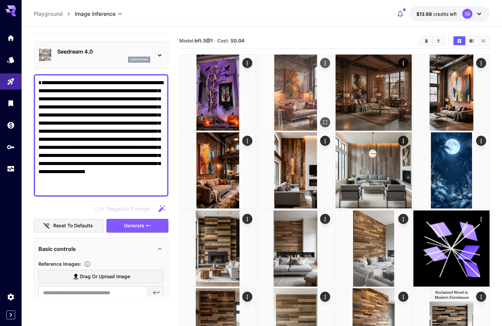
click at [302, 104] on img at bounding box center [295, 93] width 76 height 76
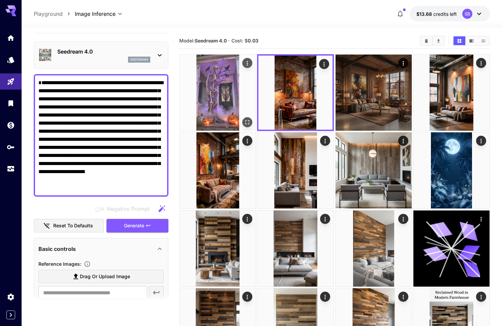
click at [217, 73] on img at bounding box center [217, 93] width 76 height 76
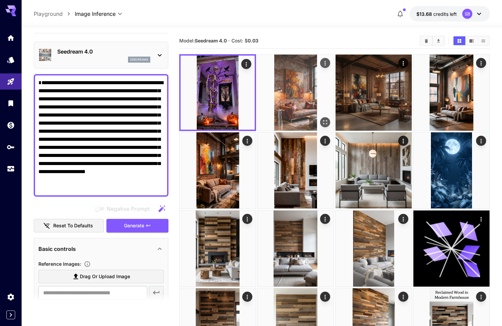
click at [307, 80] on img at bounding box center [295, 93] width 76 height 76
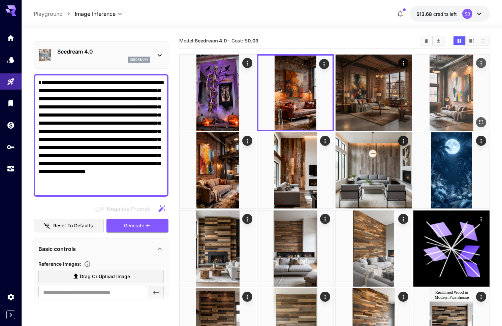
click at [450, 107] on img at bounding box center [451, 93] width 76 height 76
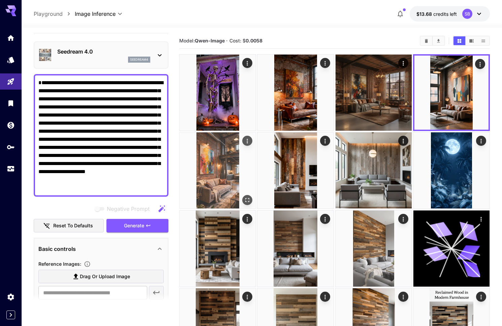
click at [225, 179] on img at bounding box center [217, 170] width 76 height 76
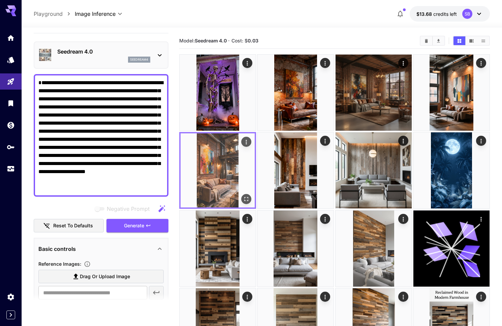
click at [245, 143] on icon "Actions" at bounding box center [246, 142] width 7 height 7
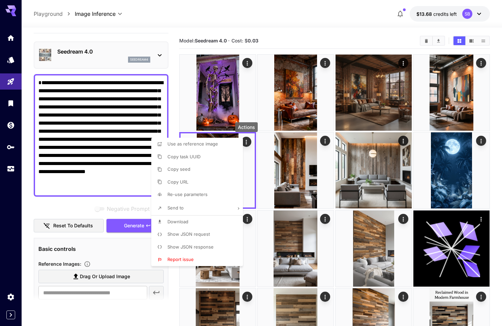
click at [192, 234] on span "Show JSON request" at bounding box center [188, 233] width 42 height 5
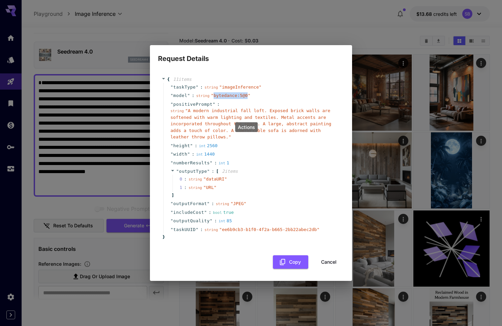
drag, startPoint x: 213, startPoint y: 95, endPoint x: 247, endPoint y: 96, distance: 34.0
click at [247, 96] on span "" bytedance:5@0 "" at bounding box center [230, 95] width 39 height 5
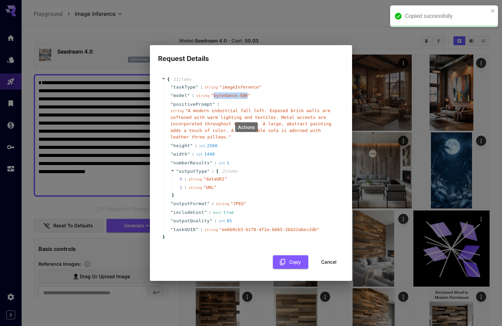
copy span "bytedance:5@0"
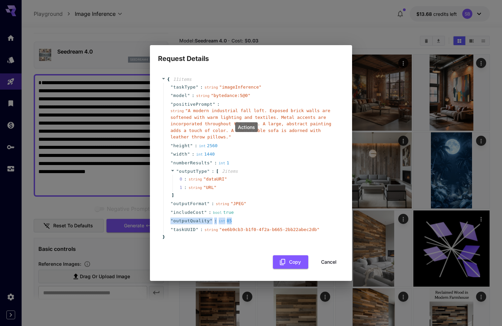
drag, startPoint x: 174, startPoint y: 220, endPoint x: 232, endPoint y: 220, distance: 58.6
click at [232, 220] on div "" outputQuality " : int 85" at bounding box center [251, 220] width 177 height 9
copy div "" outputQuality " : int 85"
click at [330, 264] on button "Cancel" at bounding box center [328, 262] width 30 height 14
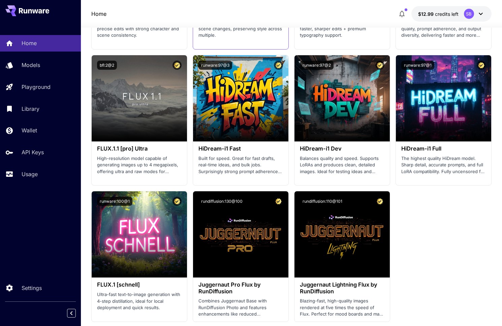
scroll to position [1491, 0]
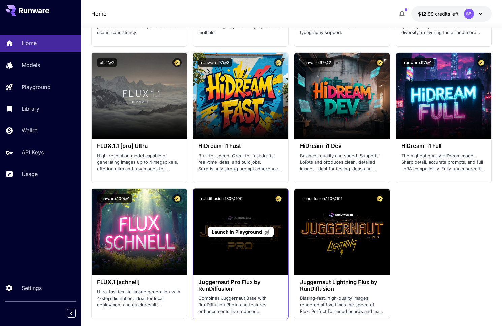
click at [240, 232] on span "Launch in Playground" at bounding box center [236, 232] width 51 height 6
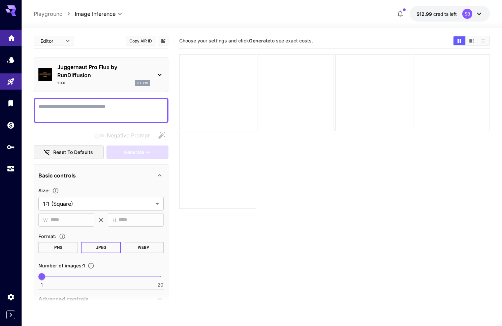
click at [12, 37] on icon "Home" at bounding box center [11, 36] width 8 height 8
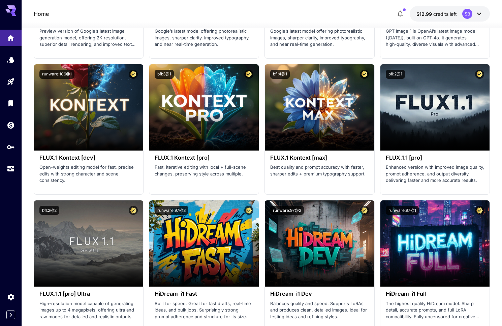
scroll to position [1317, 0]
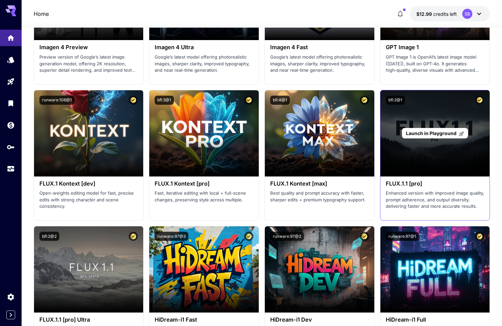
click at [428, 133] on span "Launch in Playground" at bounding box center [431, 133] width 51 height 6
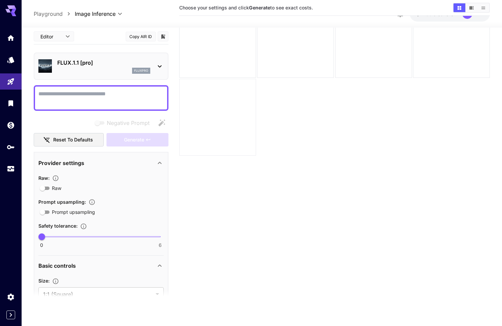
click at [223, 119] on div at bounding box center [217, 117] width 77 height 77
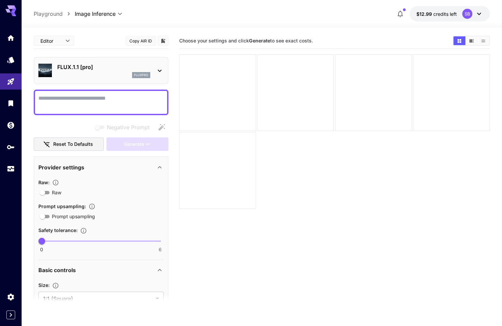
click at [118, 14] on body "**********" at bounding box center [251, 189] width 502 height 379
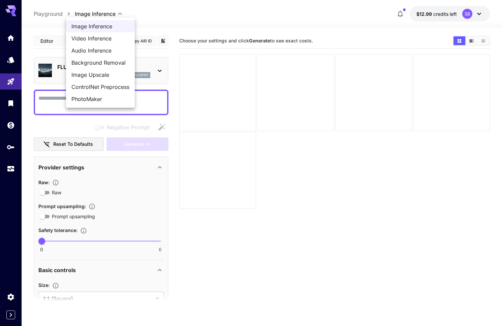
click at [158, 14] on div at bounding box center [251, 163] width 502 height 326
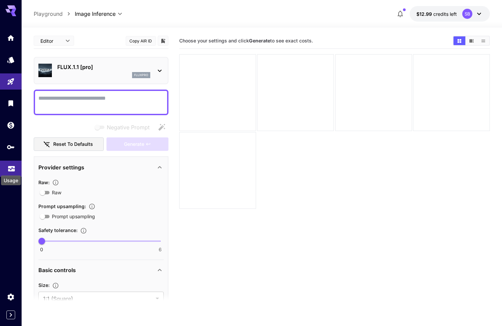
click at [11, 165] on icon "Usage" at bounding box center [11, 167] width 8 height 8
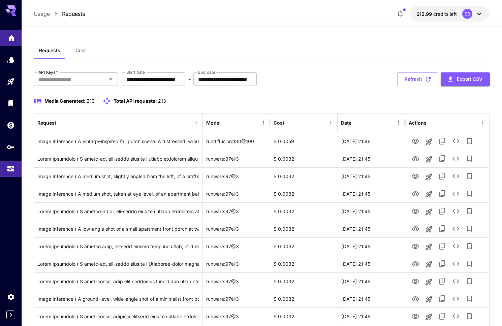
click at [14, 41] on link at bounding box center [11, 38] width 22 height 16
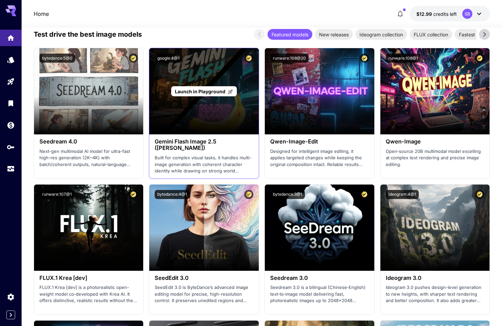
scroll to position [810, 0]
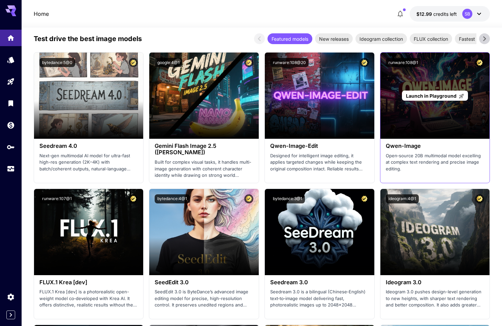
click at [437, 93] on span "Launch in Playground" at bounding box center [431, 96] width 51 height 6
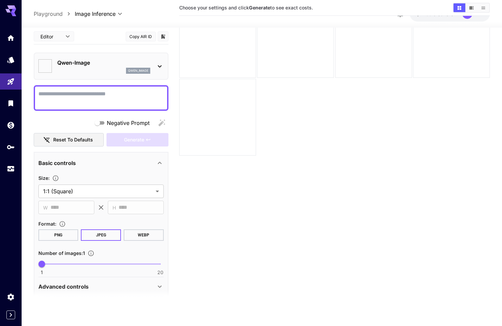
type input "**********"
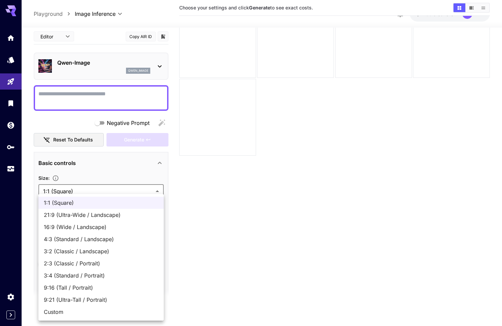
click at [119, 187] on body "**********" at bounding box center [251, 136] width 502 height 379
click at [89, 285] on span "9:16 (Tall / Portrait)" at bounding box center [101, 287] width 114 height 8
type input "**********"
type input "***"
type input "****"
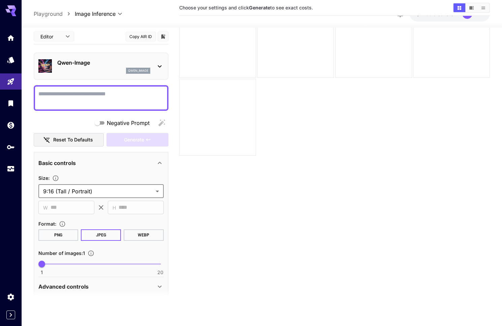
scroll to position [52, 0]
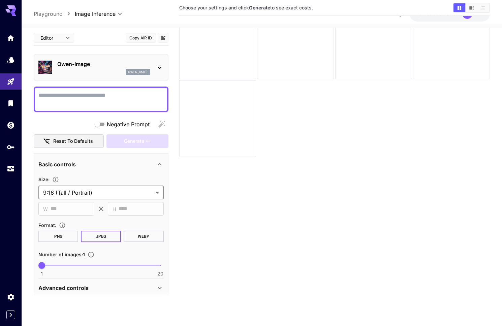
click at [100, 99] on textarea "Negative Prompt" at bounding box center [100, 99] width 125 height 16
paste textarea "**********"
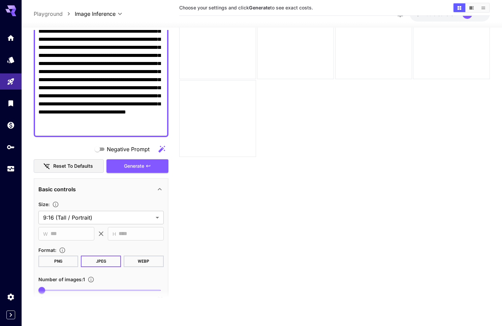
scroll to position [72, 0]
click at [134, 167] on span "Generate" at bounding box center [134, 166] width 20 height 8
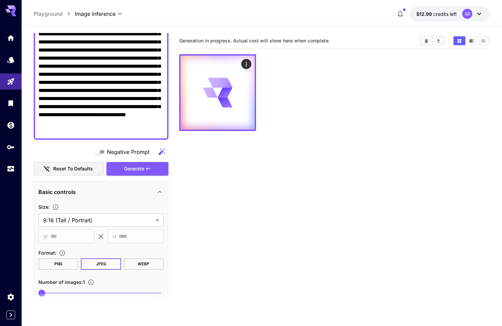
scroll to position [0, 0]
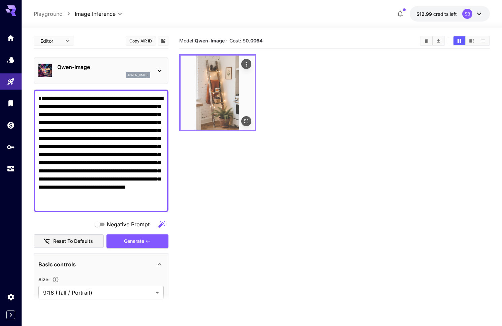
click at [221, 102] on img at bounding box center [217, 93] width 74 height 74
click at [244, 118] on icon "Open in fullscreen" at bounding box center [246, 121] width 7 height 7
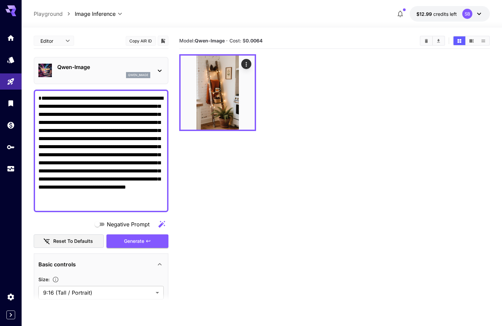
click at [71, 129] on textarea "**********" at bounding box center [100, 150] width 125 height 113
paste textarea "**********"
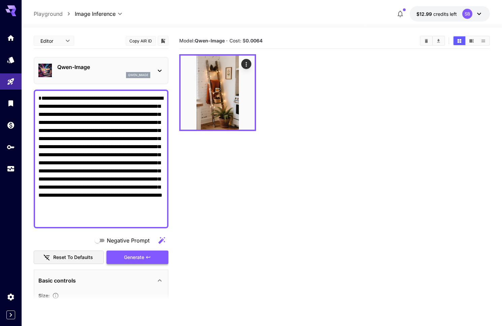
type textarea "**********"
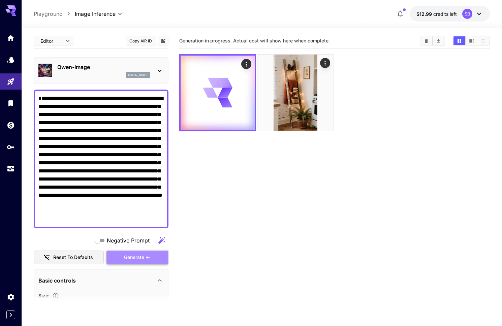
click at [138, 254] on span "Generate" at bounding box center [134, 257] width 20 height 8
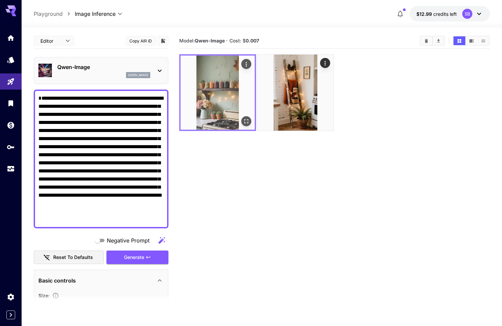
click at [223, 109] on img at bounding box center [217, 93] width 74 height 74
click at [248, 123] on icon "Open in fullscreen" at bounding box center [246, 121] width 7 height 7
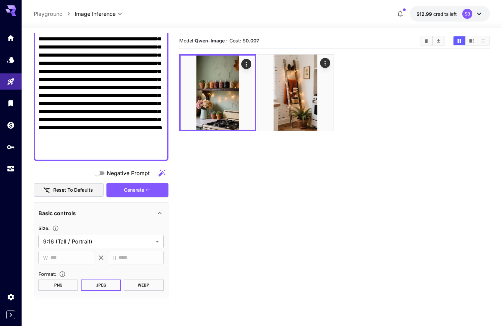
scroll to position [30, 0]
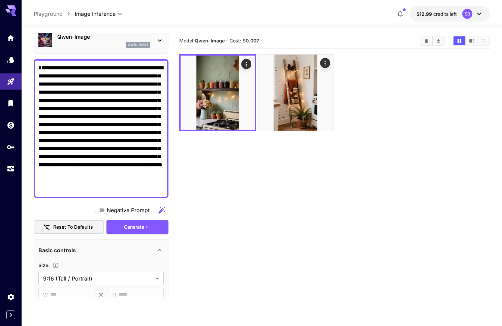
click at [158, 45] on div "[PERSON_NAME]-Image qwen_image" at bounding box center [100, 40] width 125 height 21
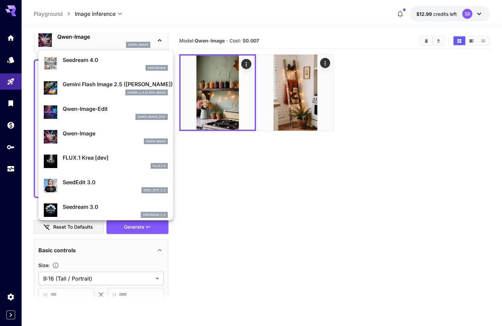
scroll to position [54, 0]
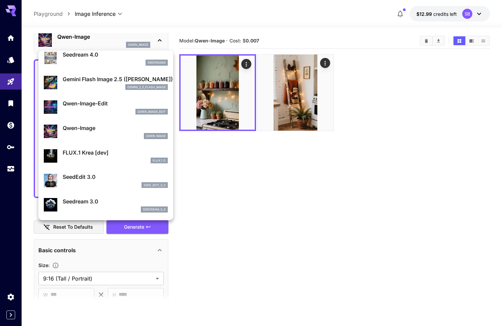
click at [81, 163] on div "FLUX.1 D" at bounding box center [115, 161] width 105 height 6
type input "**"
type input "***"
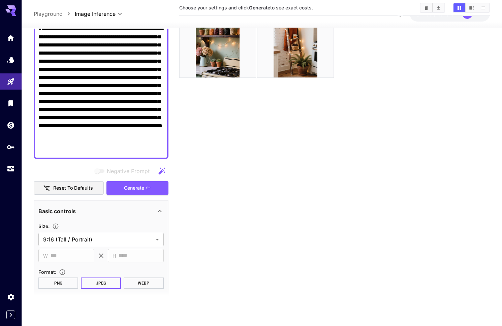
scroll to position [67, 0]
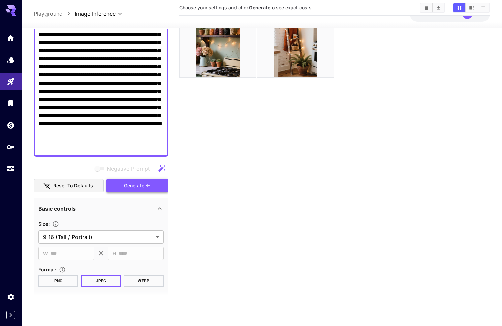
click at [128, 184] on span "Generate" at bounding box center [134, 185] width 20 height 8
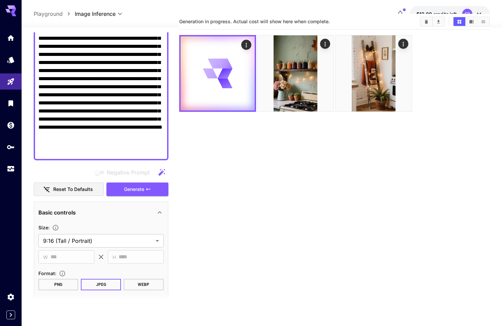
scroll to position [0, 0]
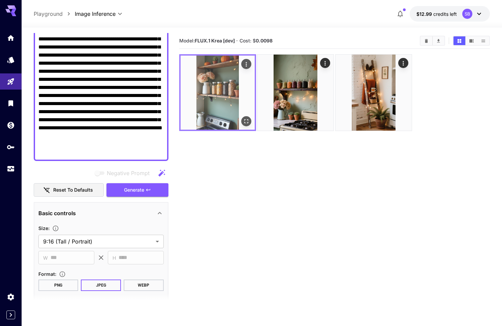
click at [220, 115] on img at bounding box center [217, 93] width 74 height 74
click at [242, 122] on button "Open in fullscreen" at bounding box center [246, 121] width 10 height 10
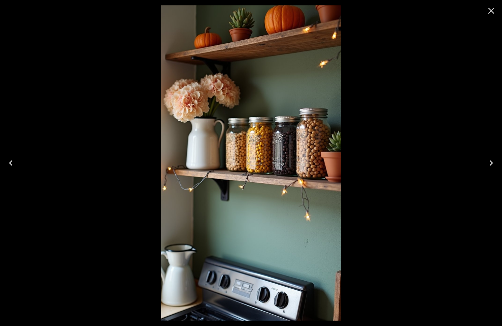
click at [490, 9] on icon "Close" at bounding box center [491, 11] width 6 height 6
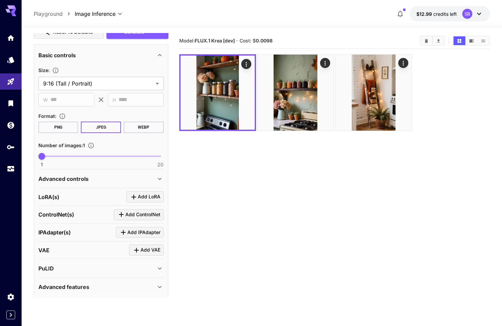
scroll to position [228, 0]
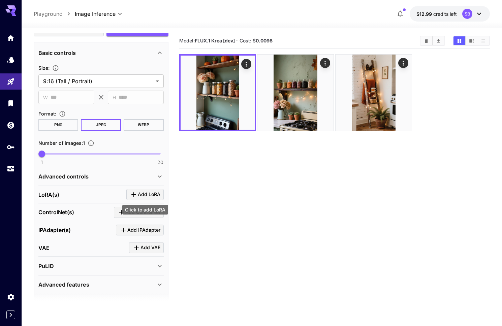
click at [136, 195] on icon "Click to add LoRA" at bounding box center [134, 195] width 8 height 8
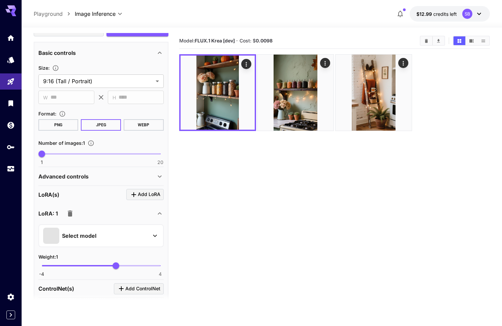
click at [154, 233] on icon at bounding box center [155, 236] width 8 height 8
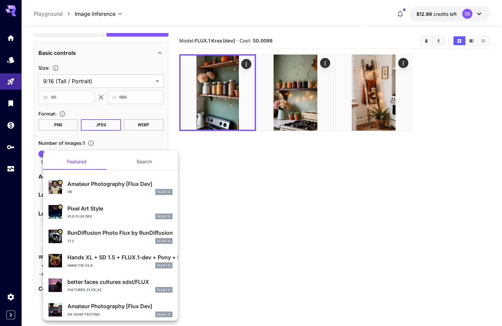
click at [95, 186] on p "Amateur Photography [Flux Dev]" at bounding box center [119, 184] width 105 height 8
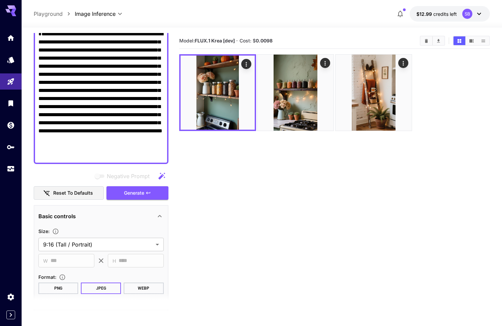
scroll to position [64, 0]
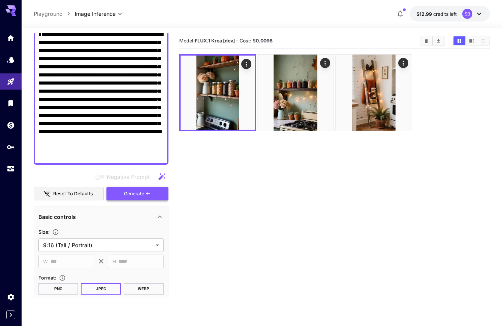
click at [137, 190] on span "Generate" at bounding box center [134, 194] width 20 height 8
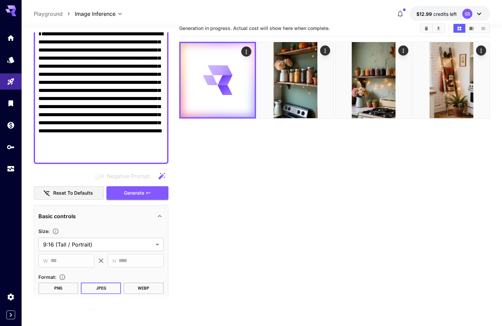
scroll to position [0, 0]
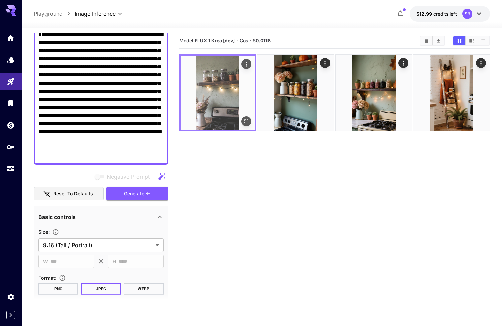
click at [210, 102] on img at bounding box center [217, 93] width 74 height 74
click at [250, 121] on button "Open in fullscreen" at bounding box center [246, 121] width 10 height 10
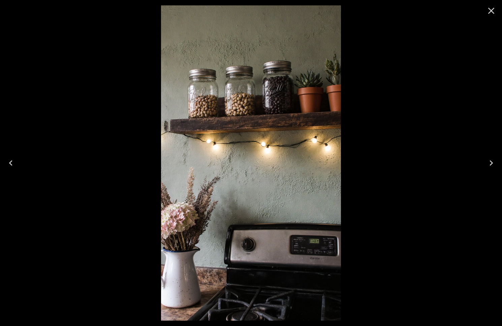
click at [492, 12] on icon "Close" at bounding box center [491, 11] width 6 height 6
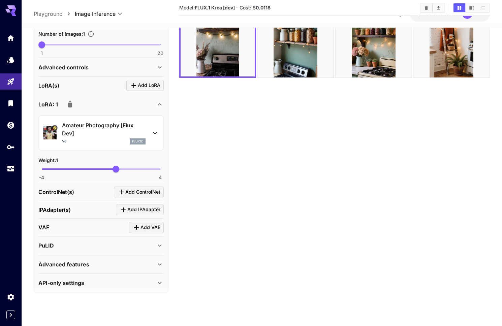
scroll to position [336, 0]
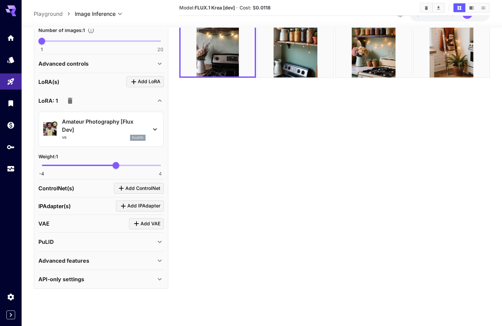
click at [155, 131] on icon at bounding box center [155, 129] width 8 height 8
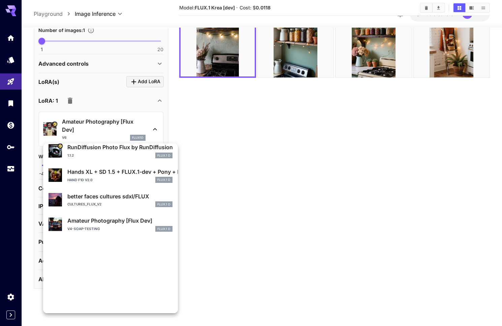
scroll to position [0, 0]
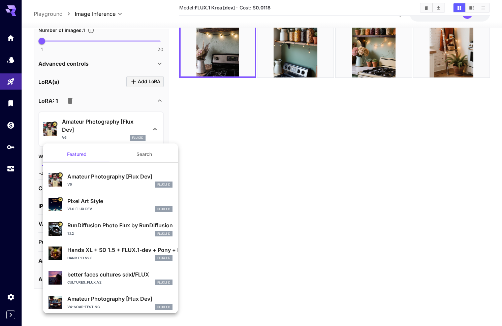
click at [82, 229] on p "RunDiffusion Photo Flux by RunDiffusion" at bounding box center [119, 225] width 105 height 8
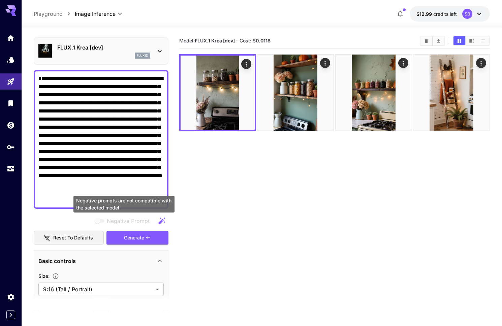
scroll to position [19, 0]
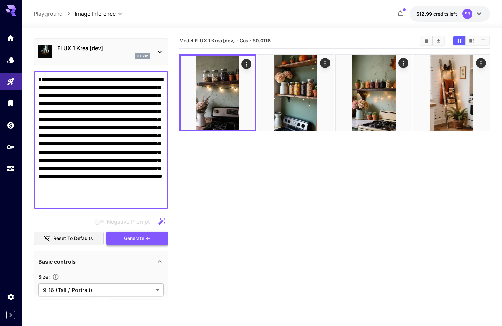
click at [139, 239] on span "Generate" at bounding box center [134, 238] width 20 height 8
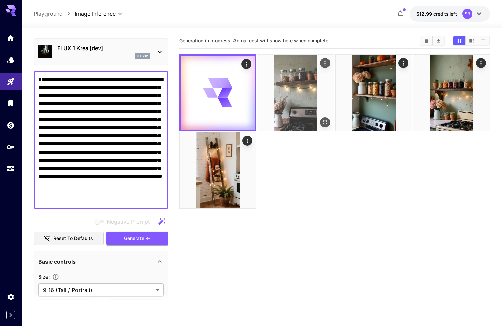
click at [306, 95] on img at bounding box center [295, 93] width 76 height 76
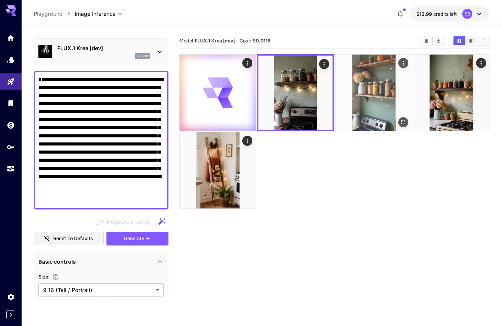
click at [362, 93] on img at bounding box center [373, 93] width 76 height 76
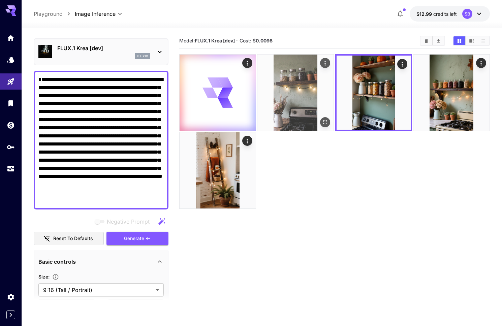
click at [300, 96] on img at bounding box center [295, 93] width 76 height 76
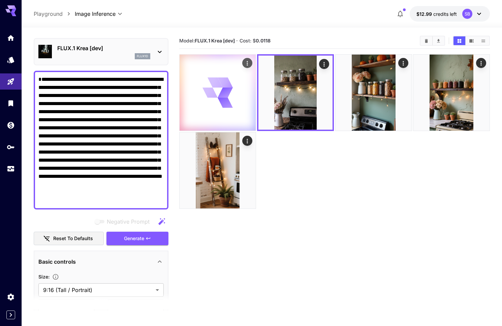
click at [211, 101] on icon at bounding box center [217, 92] width 31 height 31
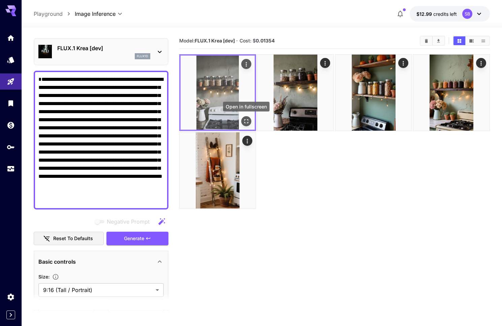
click at [244, 119] on icon "Open in fullscreen" at bounding box center [246, 121] width 4 height 4
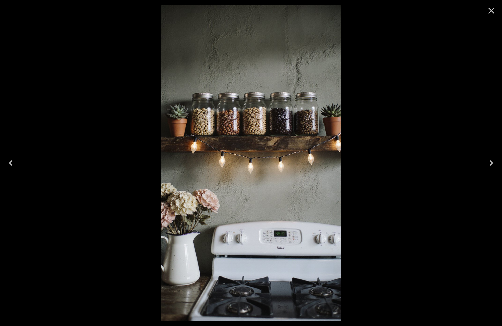
click at [490, 13] on icon "Close" at bounding box center [491, 10] width 11 height 11
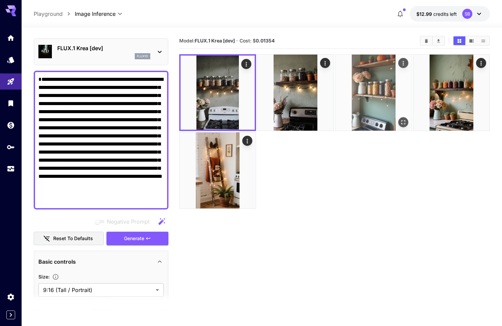
click at [406, 125] on icon "Open in fullscreen" at bounding box center [403, 122] width 7 height 7
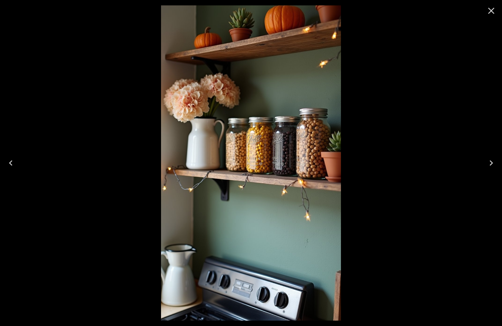
click at [12, 163] on icon "Previous" at bounding box center [10, 163] width 11 height 11
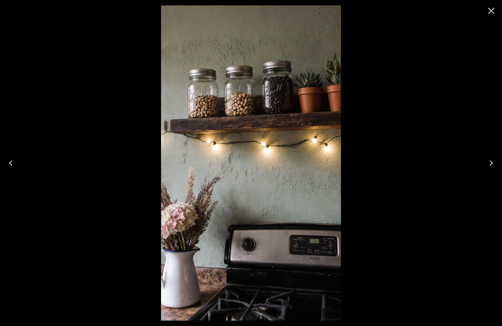
click at [12, 163] on icon "Previous" at bounding box center [10, 163] width 11 height 11
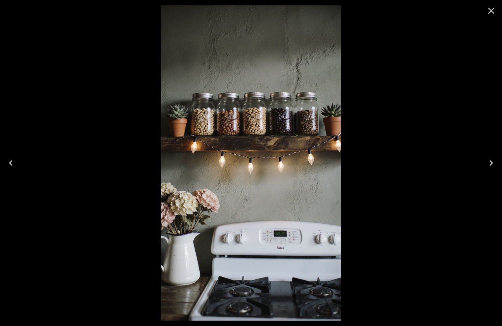
click at [492, 162] on icon "Next" at bounding box center [491, 163] width 11 height 11
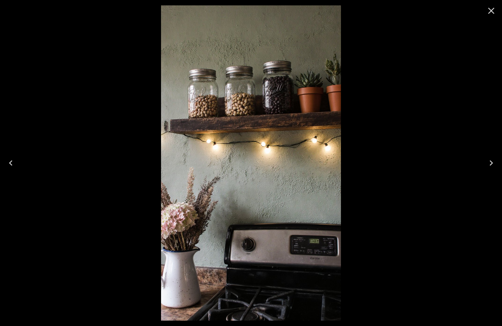
click at [491, 162] on icon "Next" at bounding box center [490, 162] width 3 height 5
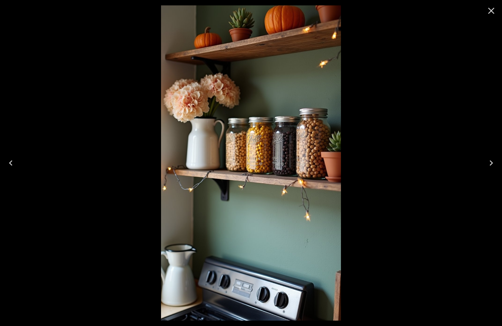
click at [493, 11] on icon "Close" at bounding box center [491, 10] width 11 height 11
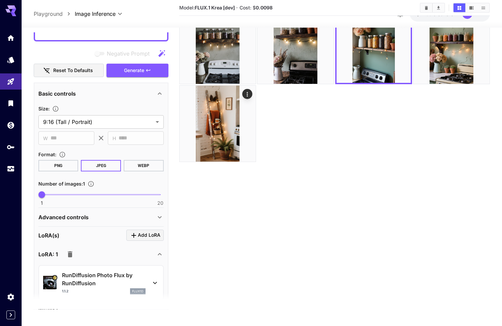
scroll to position [53, 0]
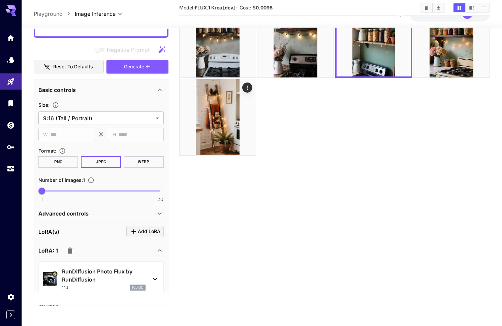
click at [73, 252] on icon "button" at bounding box center [70, 250] width 8 height 8
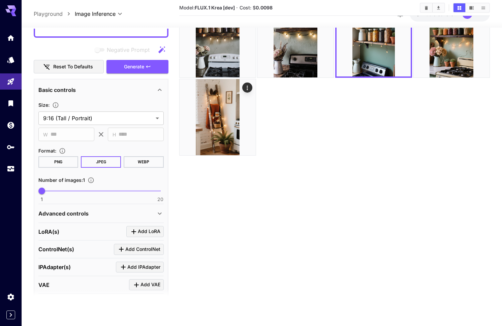
scroll to position [0, 0]
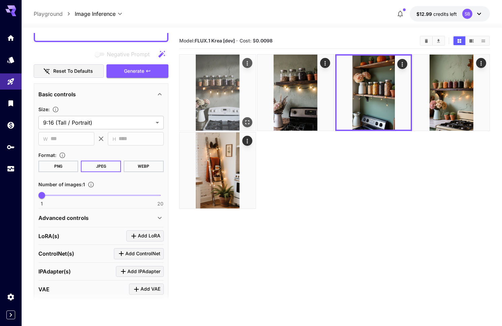
click at [230, 115] on img at bounding box center [217, 93] width 76 height 76
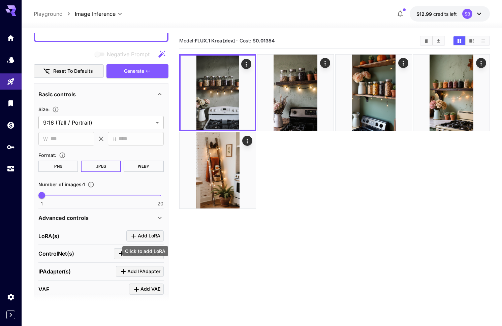
click at [146, 236] on span "Add LoRA" at bounding box center [149, 236] width 23 height 8
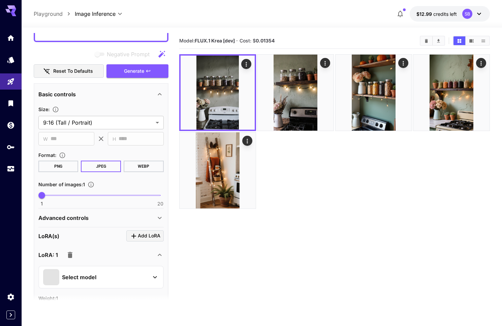
click at [139, 279] on div "Select model" at bounding box center [95, 277] width 105 height 16
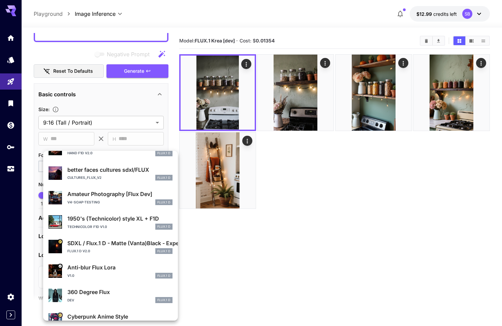
scroll to position [127, 0]
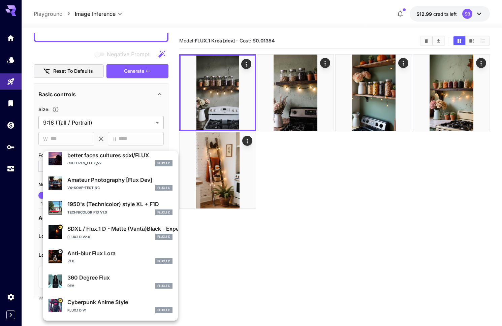
click at [81, 183] on p "Amateur Photography [Flux Dev]" at bounding box center [119, 180] width 105 height 8
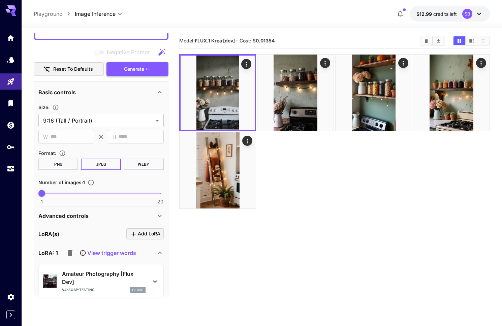
scroll to position [189, 0]
click at [130, 67] on span "Generate" at bounding box center [134, 69] width 20 height 8
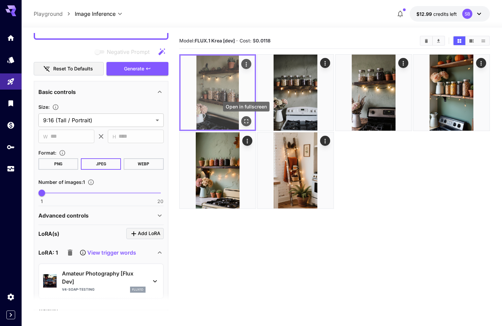
click at [245, 119] on icon "Open in fullscreen" at bounding box center [246, 121] width 7 height 7
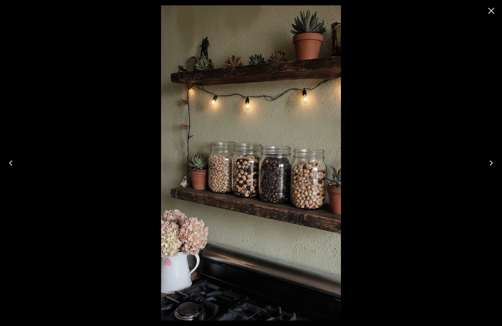
click at [491, 11] on icon "Close" at bounding box center [491, 11] width 6 height 6
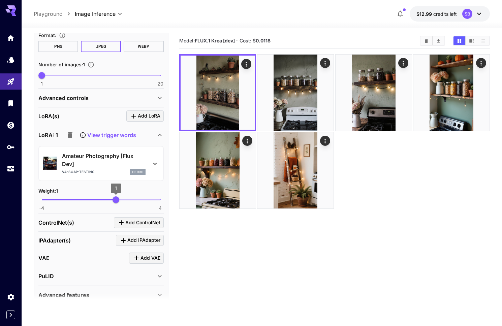
scroll to position [315, 0]
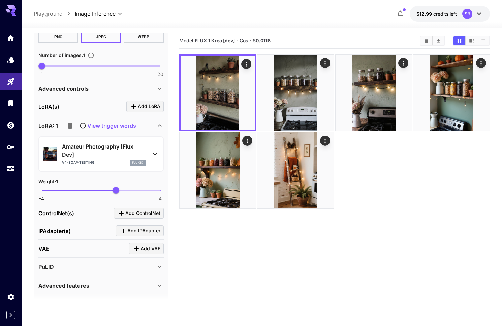
click at [155, 155] on icon at bounding box center [155, 154] width 8 height 8
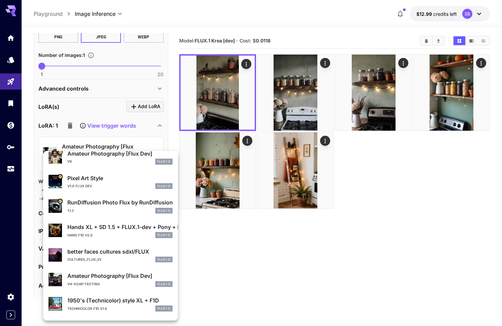
scroll to position [45, 0]
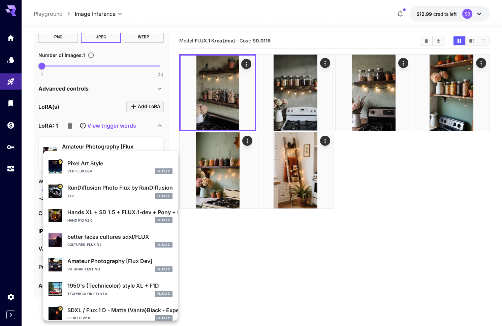
click at [91, 196] on div "1.1.2 FLUX.1 D" at bounding box center [119, 196] width 105 height 6
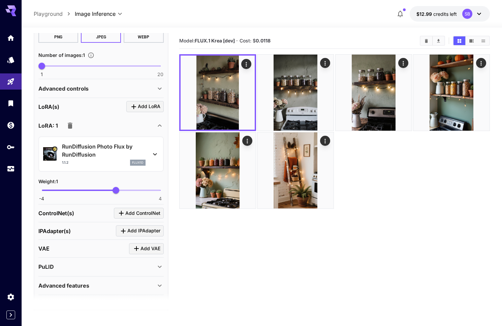
scroll to position [56, 0]
type input "*****"
drag, startPoint x: 117, startPoint y: 189, endPoint x: 77, endPoint y: 189, distance: 39.4
click at [77, 189] on span "-1.58" at bounding box center [77, 190] width 7 height 7
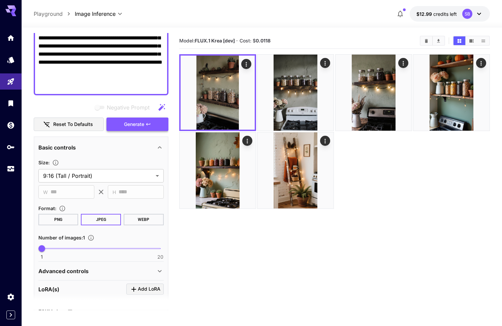
scroll to position [99, 0]
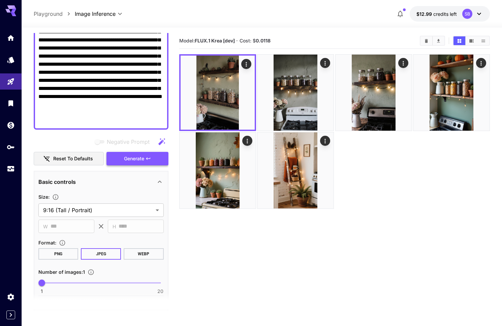
click at [144, 158] on span "Generate" at bounding box center [134, 159] width 20 height 8
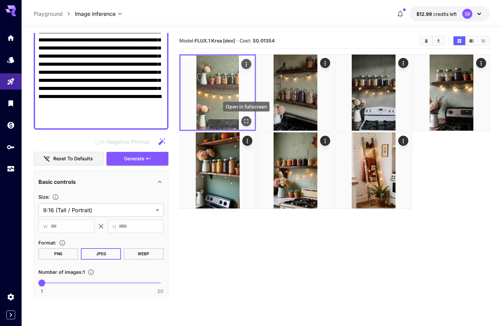
click at [243, 121] on icon "Open in fullscreen" at bounding box center [246, 121] width 7 height 7
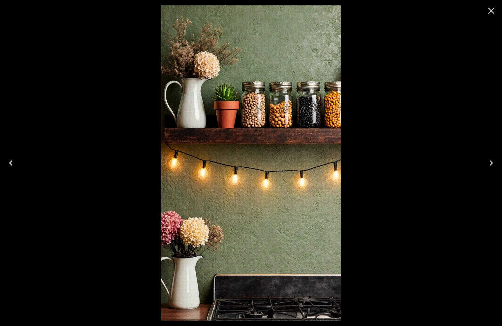
click at [493, 14] on icon "Close" at bounding box center [491, 10] width 11 height 11
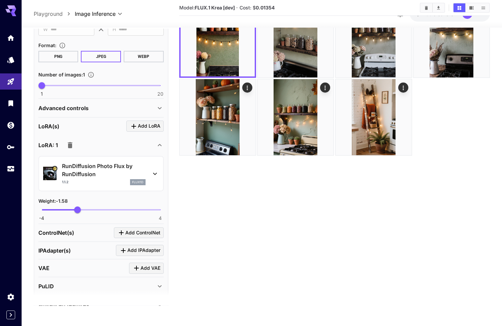
scroll to position [336, 0]
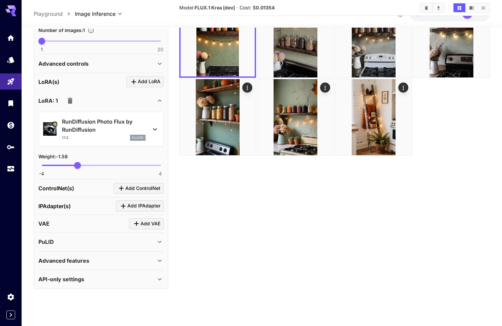
click at [155, 129] on icon at bounding box center [155, 129] width 8 height 8
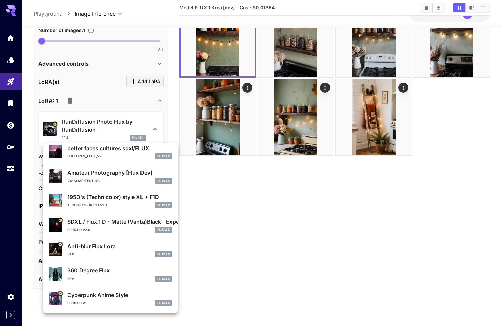
scroll to position [127, 0]
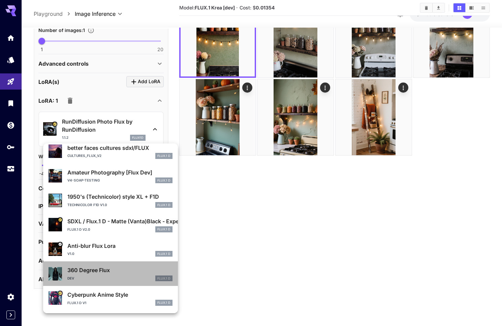
click at [89, 267] on p "360 Degree Flux" at bounding box center [119, 270] width 105 height 8
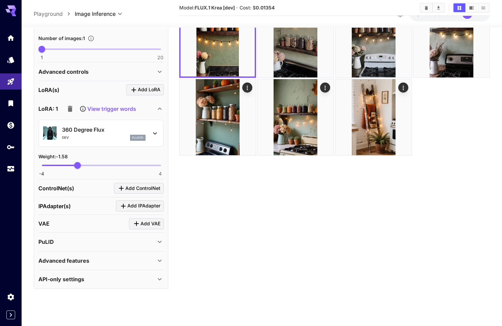
click at [82, 109] on icon at bounding box center [82, 108] width 7 height 7
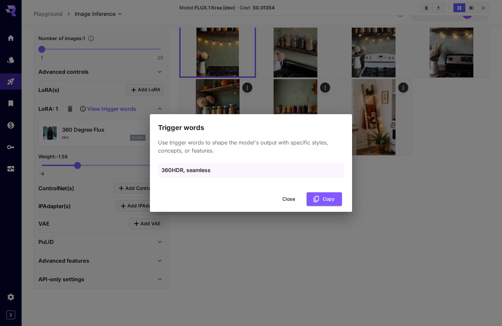
click at [287, 201] on button "Close" at bounding box center [288, 199] width 30 height 14
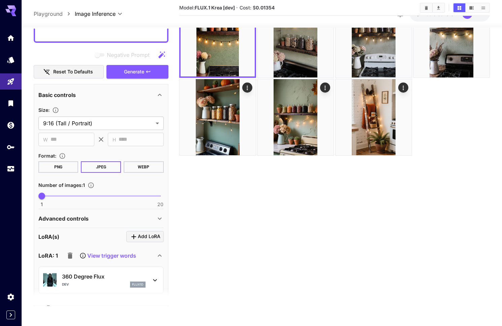
scroll to position [164, 0]
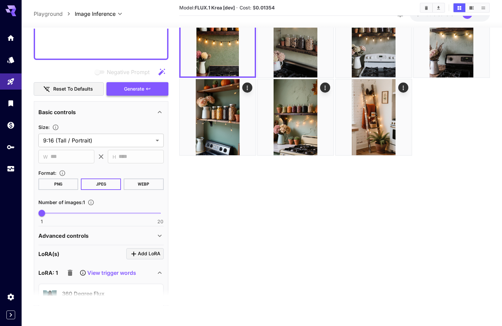
click at [129, 91] on span "Generate" at bounding box center [134, 89] width 20 height 8
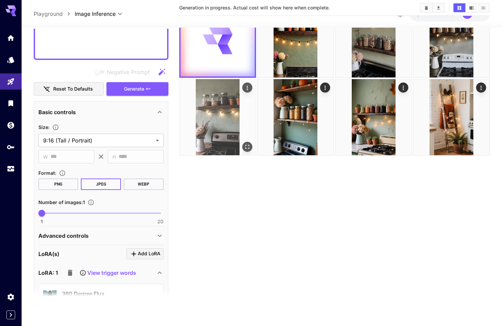
scroll to position [0, 0]
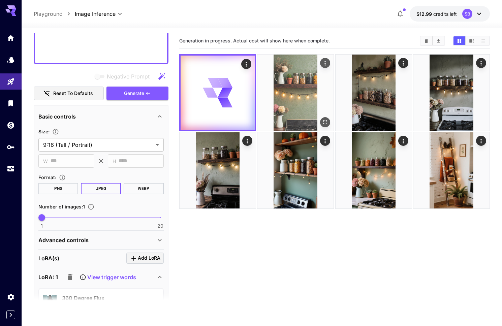
click at [300, 117] on img at bounding box center [295, 93] width 76 height 76
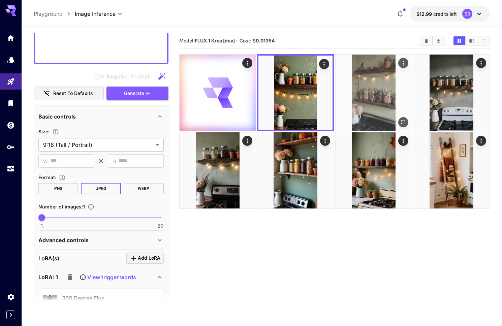
click at [378, 101] on img at bounding box center [373, 93] width 76 height 76
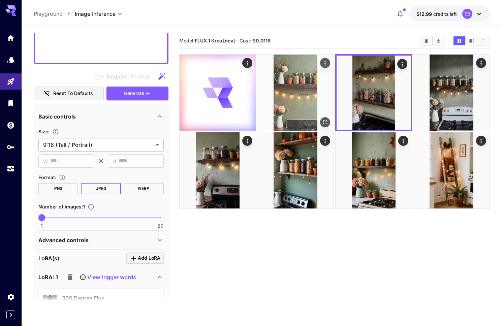
click at [312, 106] on img at bounding box center [295, 93] width 76 height 76
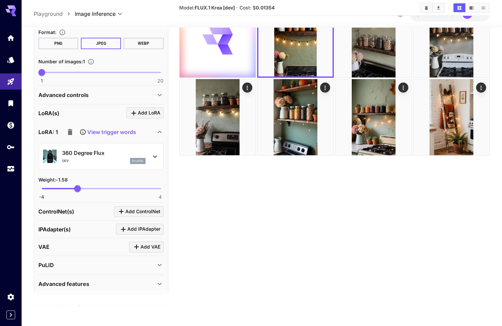
scroll to position [328, 0]
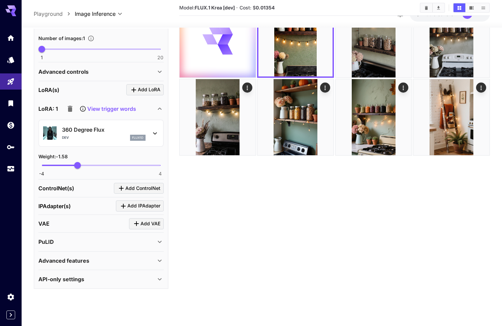
click at [159, 260] on icon at bounding box center [160, 261] width 8 height 8
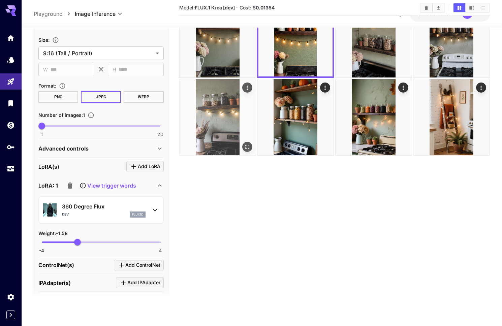
scroll to position [0, 0]
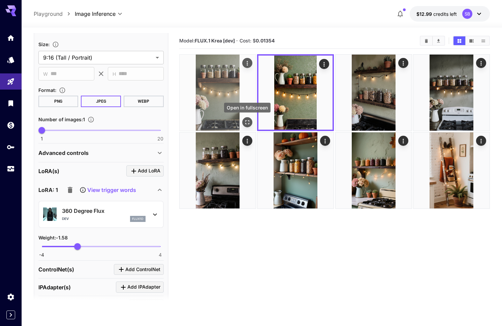
click at [249, 122] on icon "Open in fullscreen" at bounding box center [247, 122] width 4 height 4
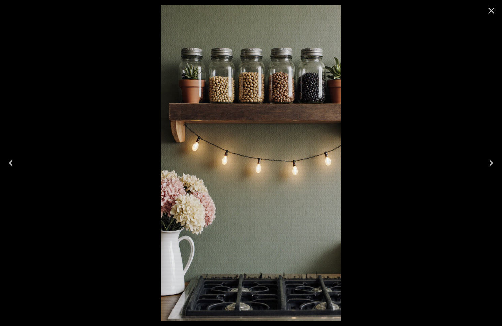
drag, startPoint x: 486, startPoint y: 13, endPoint x: 480, endPoint y: 15, distance: 6.4
click at [486, 13] on icon "Close" at bounding box center [491, 10] width 11 height 11
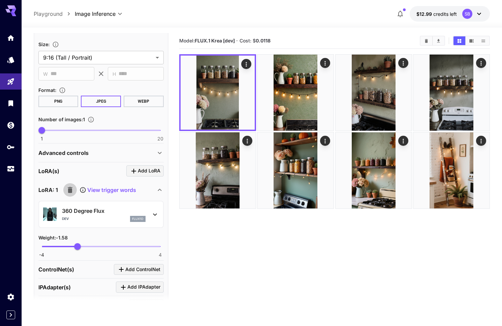
click at [69, 188] on icon "button" at bounding box center [70, 190] width 5 height 6
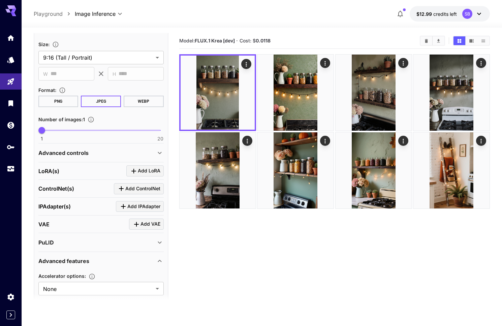
scroll to position [260, 0]
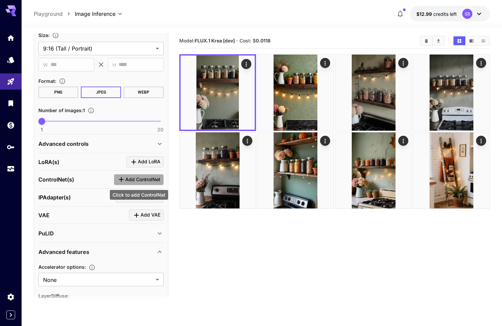
click at [136, 177] on span "Add ControlNet" at bounding box center [142, 179] width 35 height 8
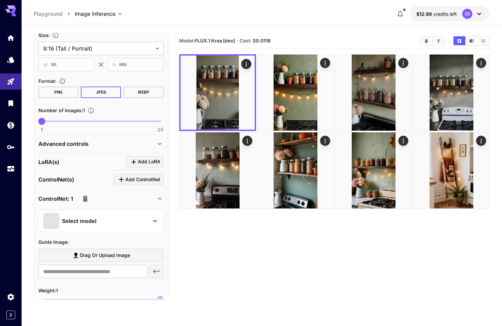
click at [109, 221] on div "Select model" at bounding box center [95, 221] width 105 height 16
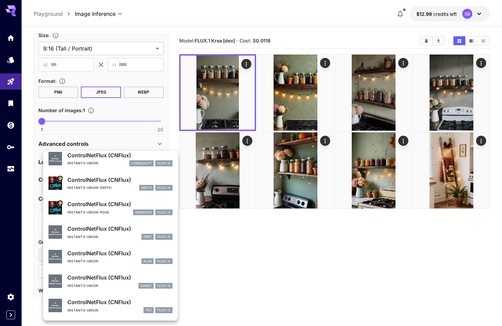
scroll to position [0, 0]
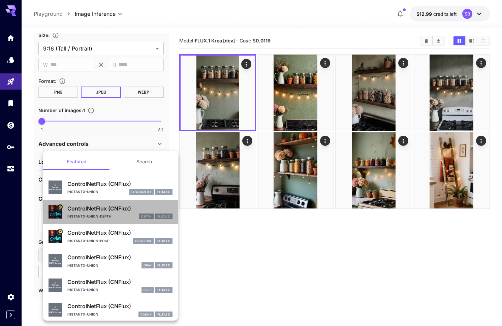
click at [87, 211] on p "ControlNetFlux (CNFlux)" at bounding box center [119, 208] width 105 height 8
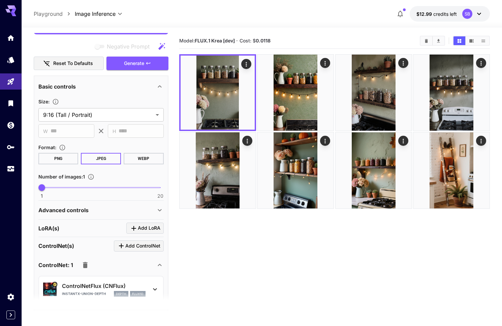
scroll to position [140, 0]
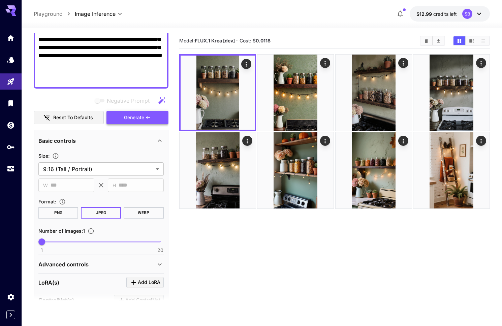
click at [144, 120] on button "Generate" at bounding box center [137, 118] width 62 height 14
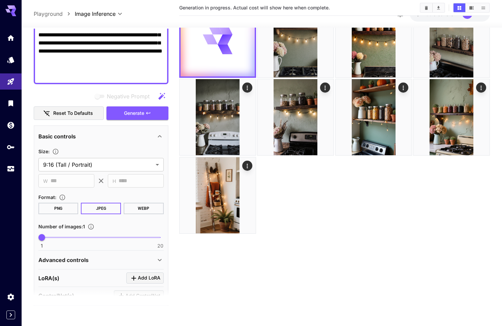
scroll to position [0, 0]
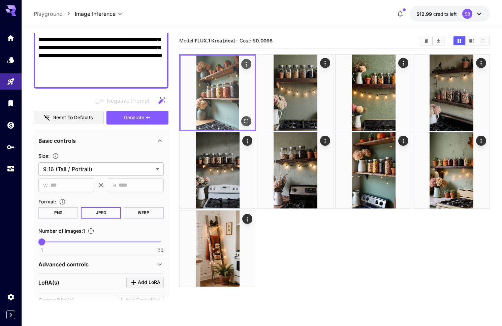
click at [248, 121] on icon "Open in fullscreen" at bounding box center [246, 121] width 7 height 7
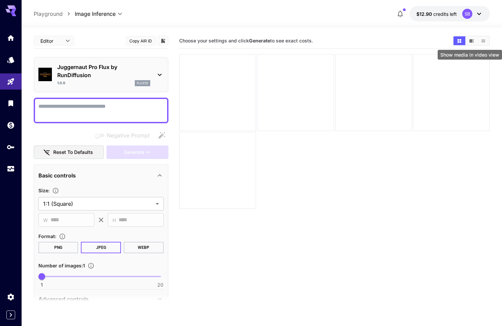
click at [473, 42] on icon "Show media in video view" at bounding box center [471, 40] width 4 height 3
click at [460, 40] on icon "Show media in grid view" at bounding box center [459, 40] width 5 height 5
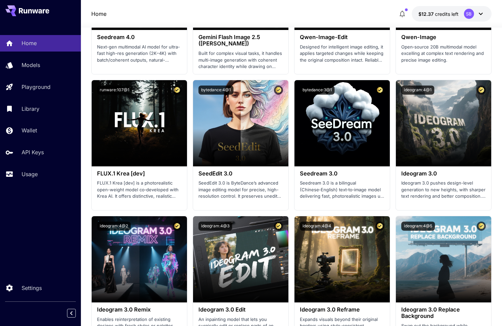
scroll to position [910, 0]
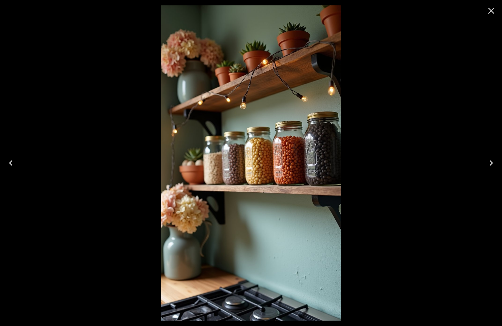
scroll to position [140, 0]
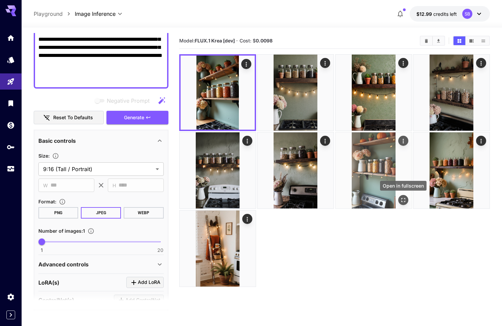
click at [403, 200] on icon "Open in fullscreen" at bounding box center [403, 200] width 7 height 7
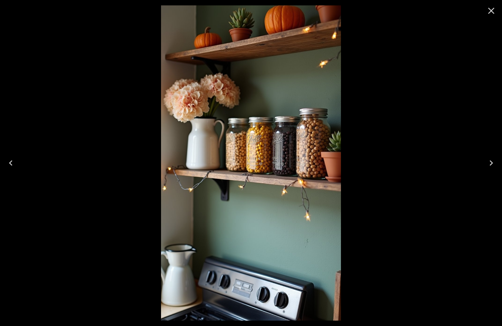
click at [494, 10] on icon "Close" at bounding box center [491, 10] width 11 height 11
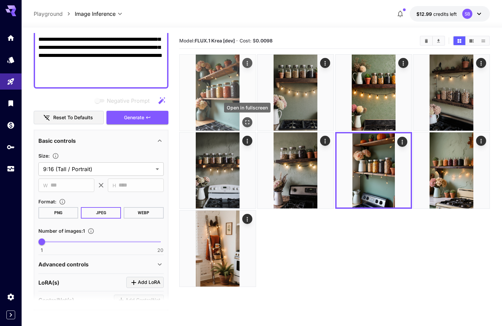
click at [248, 122] on icon "Open in fullscreen" at bounding box center [247, 122] width 7 height 7
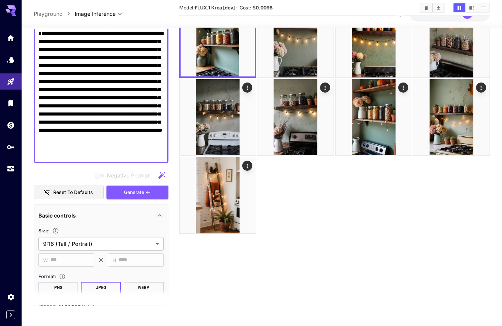
scroll to position [0, 0]
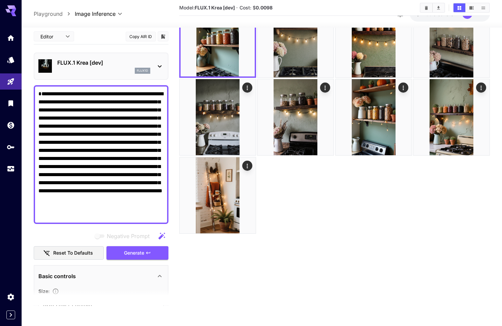
click at [159, 63] on icon at bounding box center [160, 66] width 8 height 8
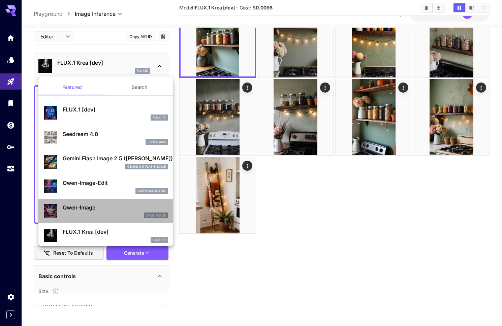
click at [86, 210] on p "Qwen-Image" at bounding box center [115, 207] width 105 height 8
type input "**"
type input "***"
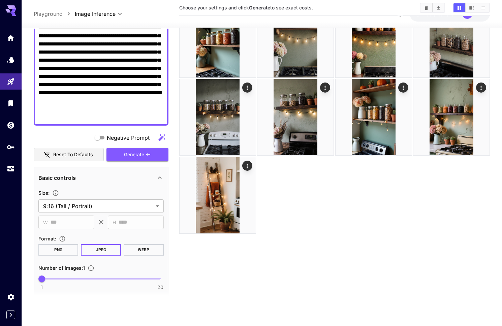
scroll to position [157, 0]
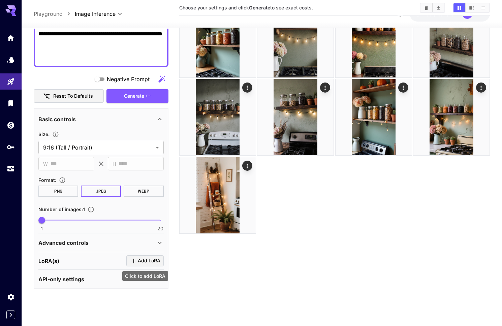
click at [147, 260] on span "Add LoRA" at bounding box center [149, 261] width 23 height 8
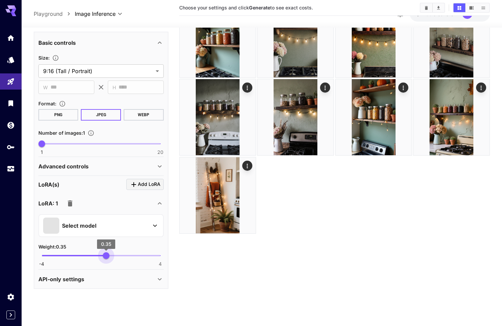
type input "****"
drag, startPoint x: 117, startPoint y: 255, endPoint x: 105, endPoint y: 248, distance: 13.9
click at [106, 255] on span "0.35" at bounding box center [106, 255] width 7 height 7
click at [107, 221] on div "Select model" at bounding box center [95, 226] width 105 height 16
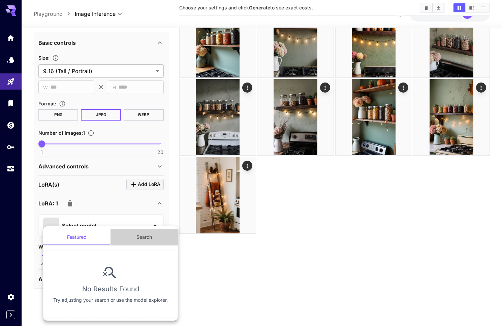
click at [142, 237] on button "Search" at bounding box center [143, 237] width 67 height 16
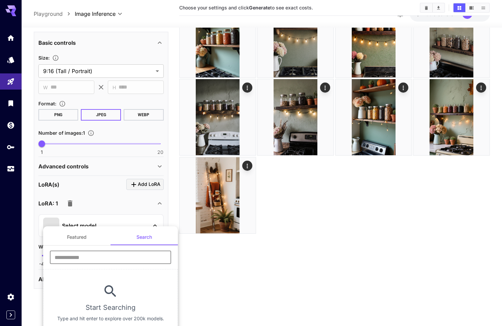
click at [87, 253] on input "text" at bounding box center [110, 256] width 121 height 13
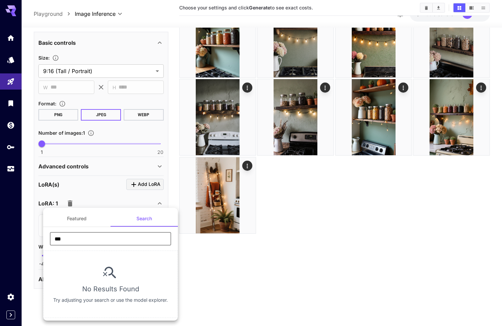
type input "****"
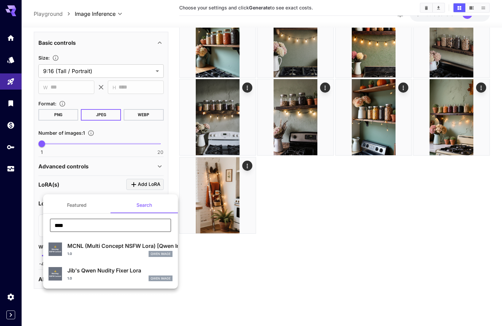
drag, startPoint x: 82, startPoint y: 227, endPoint x: 49, endPoint y: 226, distance: 33.3
click at [49, 226] on div "**** ​" at bounding box center [110, 228] width 135 height 19
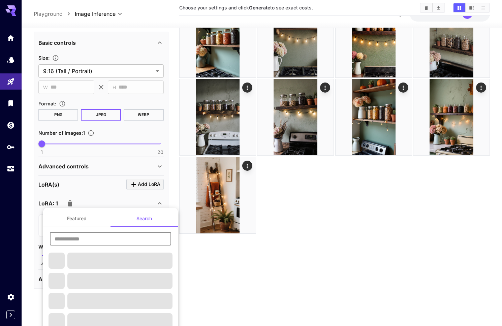
click at [79, 219] on div "Featured Search ​" at bounding box center [110, 270] width 135 height 121
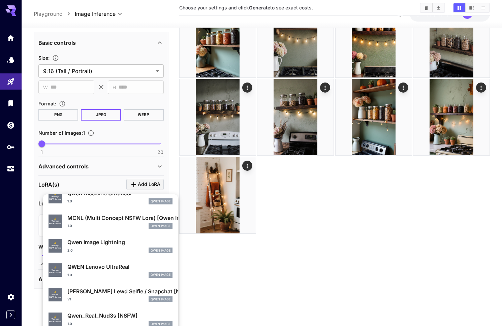
scroll to position [52, 0]
click at [101, 272] on div "1.0 Qwen Image" at bounding box center [119, 275] width 105 height 6
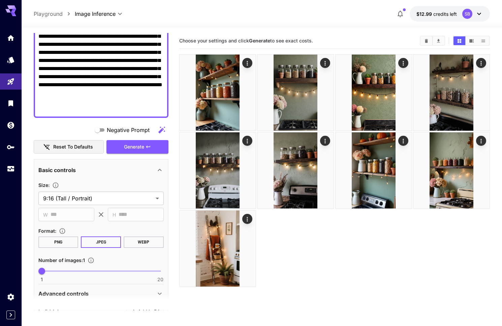
scroll to position [89, 0]
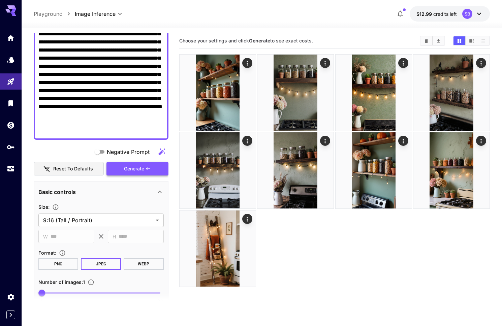
click at [141, 168] on span "Generate" at bounding box center [134, 169] width 20 height 8
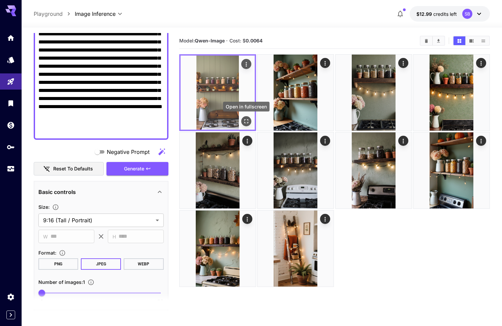
click at [249, 119] on icon "Open in fullscreen" at bounding box center [246, 121] width 7 height 7
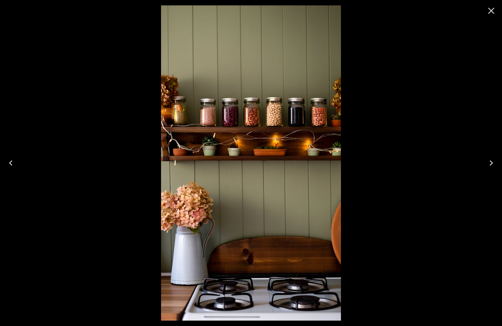
click at [490, 10] on icon "Close" at bounding box center [491, 11] width 6 height 6
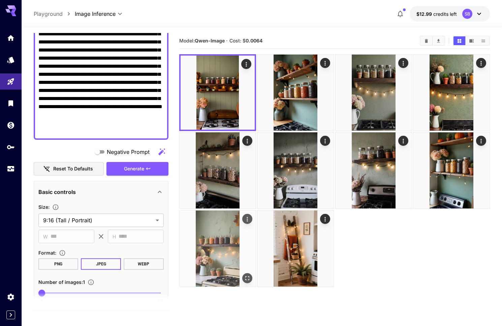
click at [226, 236] on img at bounding box center [217, 248] width 76 height 76
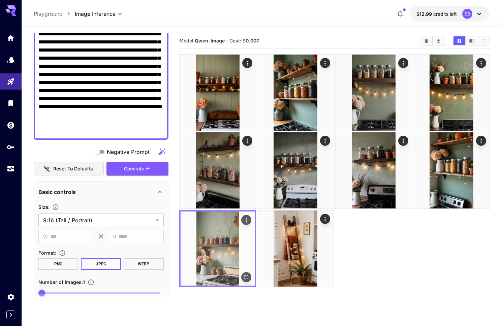
click at [245, 277] on icon "Open in fullscreen" at bounding box center [246, 277] width 7 height 7
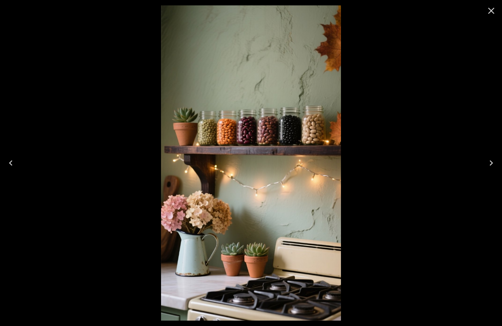
click at [491, 11] on icon "Close" at bounding box center [491, 11] width 6 height 6
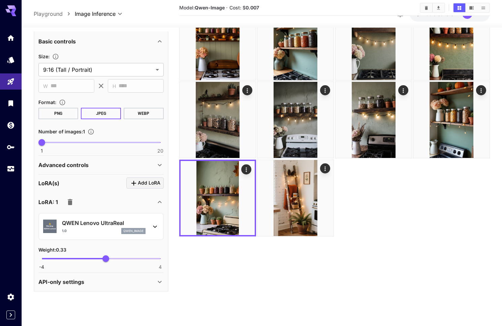
scroll to position [53, 0]
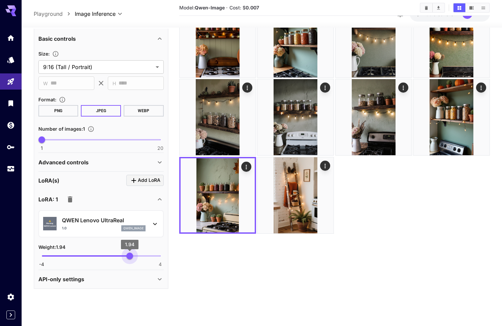
drag, startPoint x: 113, startPoint y: 255, endPoint x: 130, endPoint y: 256, distance: 16.2
click at [130, 256] on span "1.94" at bounding box center [129, 256] width 7 height 7
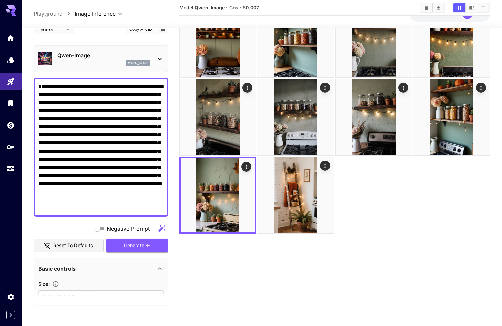
scroll to position [5, 0]
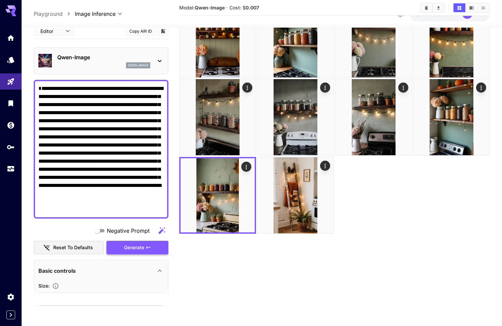
click at [137, 244] on span "Generate" at bounding box center [134, 247] width 20 height 8
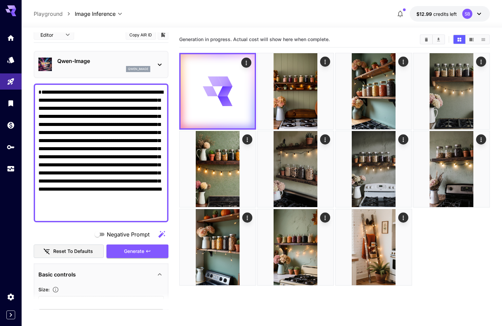
scroll to position [0, 0]
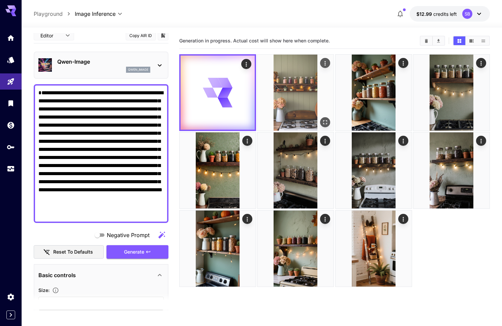
click at [288, 95] on img at bounding box center [295, 93] width 76 height 76
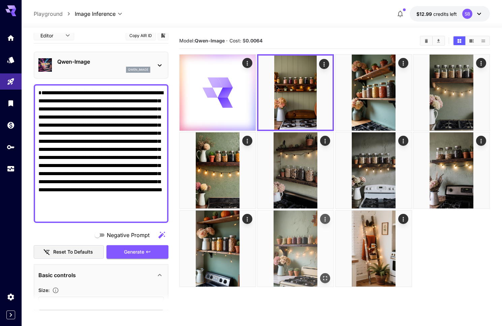
click at [305, 249] on img at bounding box center [295, 248] width 76 height 76
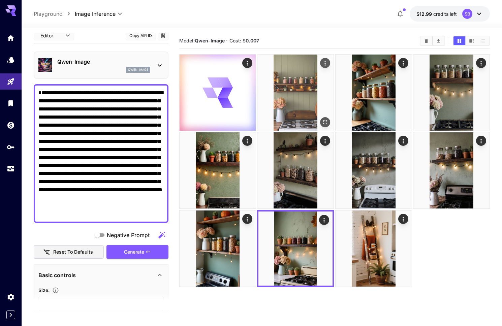
click at [302, 102] on img at bounding box center [295, 93] width 76 height 76
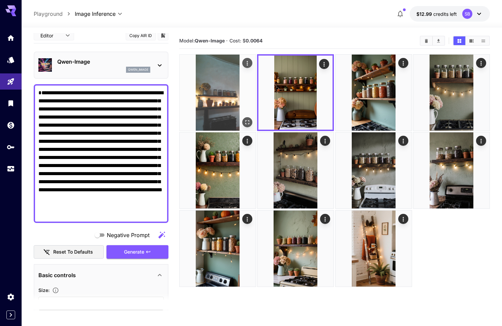
click at [248, 121] on icon "Open in fullscreen" at bounding box center [247, 122] width 4 height 4
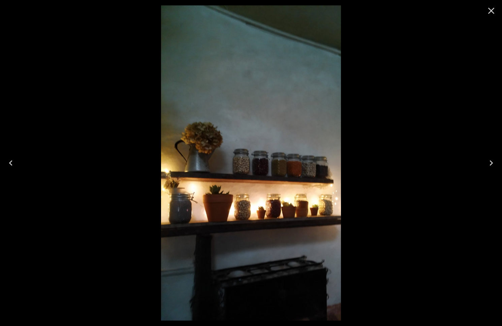
click at [493, 10] on icon "Close" at bounding box center [491, 10] width 11 height 11
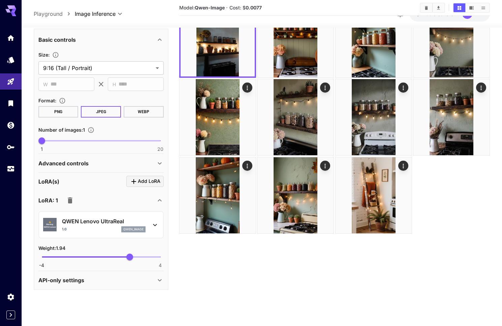
scroll to position [237, 0]
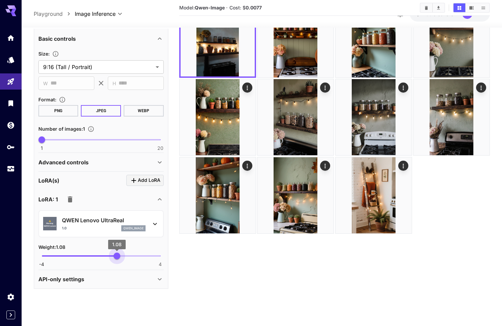
type input "****"
drag, startPoint x: 130, startPoint y: 256, endPoint x: 117, endPoint y: 256, distance: 13.1
click at [117, 256] on span "1.08" at bounding box center [116, 256] width 7 height 7
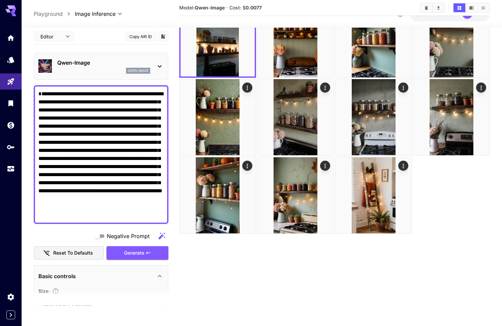
scroll to position [53, 0]
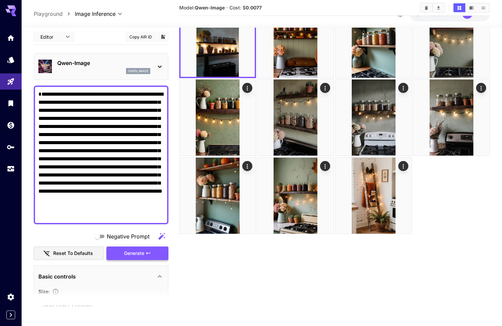
click at [143, 255] on span "Generate" at bounding box center [134, 253] width 20 height 8
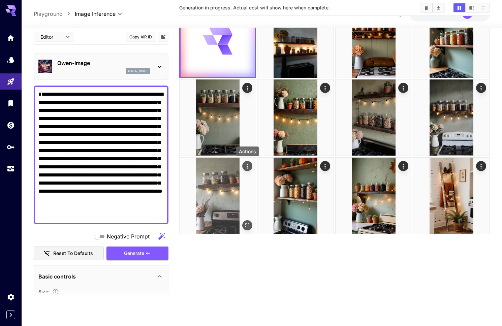
scroll to position [0, 0]
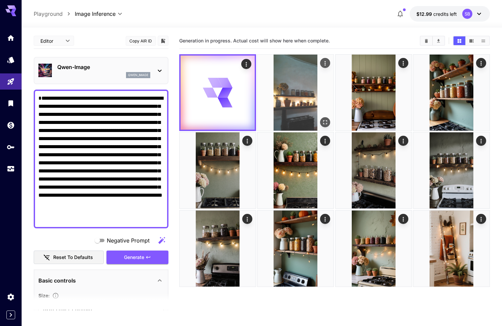
click at [288, 115] on img at bounding box center [295, 93] width 76 height 76
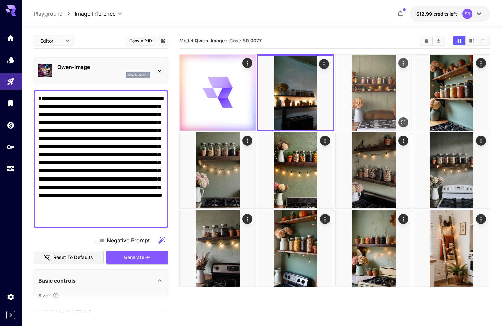
click at [381, 113] on img at bounding box center [373, 93] width 76 height 76
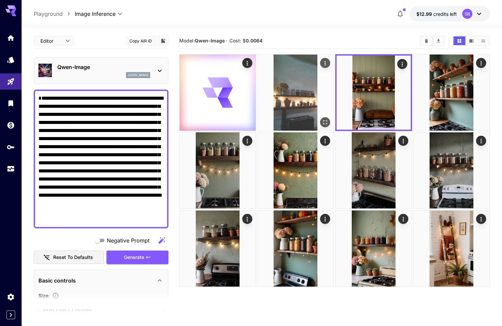
click at [302, 106] on img at bounding box center [295, 93] width 76 height 76
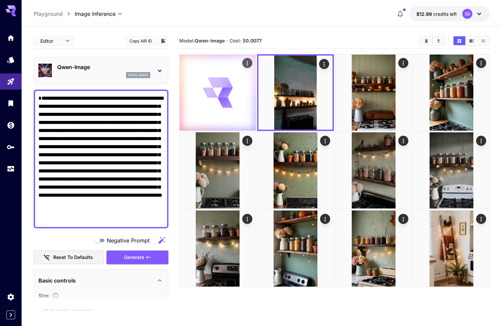
click at [234, 109] on div at bounding box center [217, 93] width 76 height 76
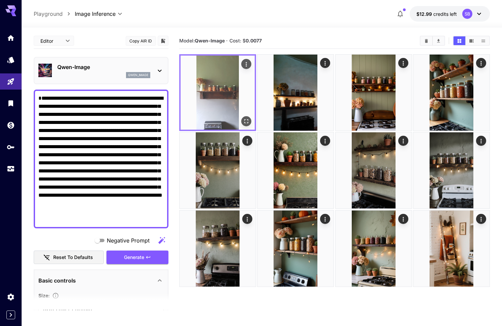
scroll to position [1, 0]
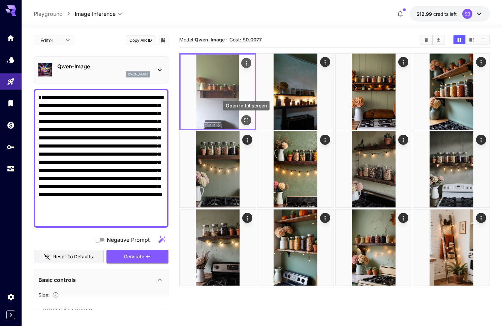
click at [250, 120] on button "Open in fullscreen" at bounding box center [246, 120] width 10 height 10
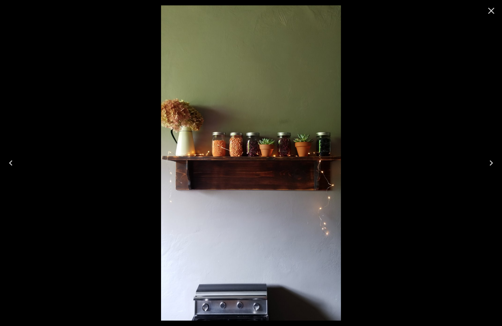
click at [491, 11] on icon "Close" at bounding box center [491, 11] width 6 height 6
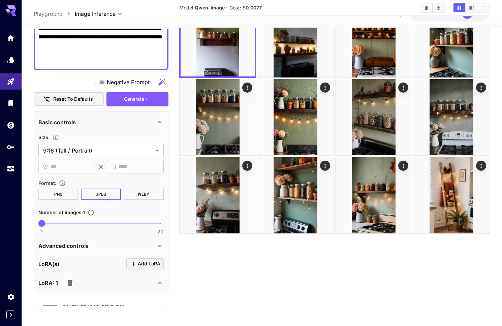
scroll to position [237, 0]
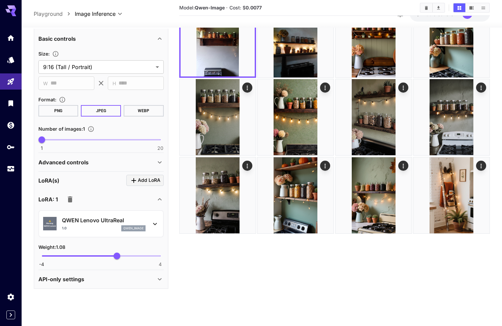
click at [155, 223] on icon at bounding box center [155, 224] width 8 height 8
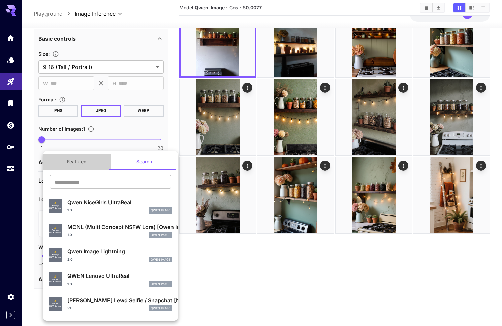
click at [77, 162] on button "Featured" at bounding box center [76, 162] width 67 height 16
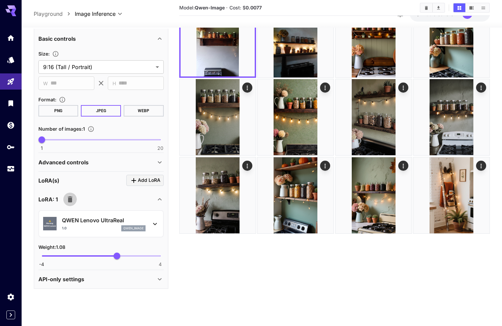
click at [66, 201] on icon "button" at bounding box center [70, 199] width 8 height 8
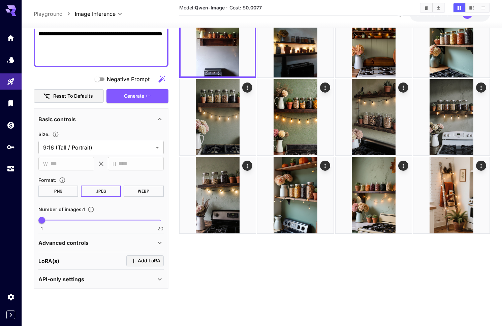
click at [159, 240] on icon at bounding box center [160, 243] width 8 height 8
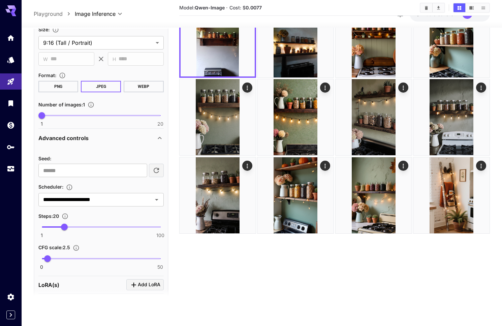
scroll to position [286, 0]
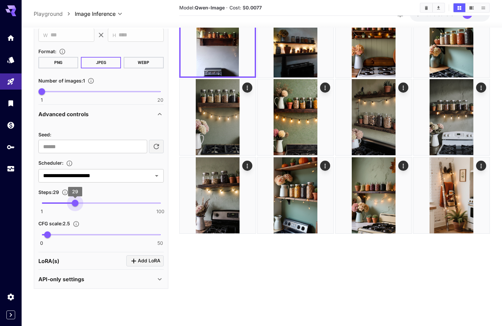
type input "**"
drag, startPoint x: 65, startPoint y: 203, endPoint x: 76, endPoint y: 203, distance: 10.4
click at [76, 203] on span "30" at bounding box center [76, 203] width 7 height 7
drag, startPoint x: 46, startPoint y: 234, endPoint x: 51, endPoint y: 233, distance: 4.4
click at [51, 233] on span "4" at bounding box center [51, 234] width 7 height 7
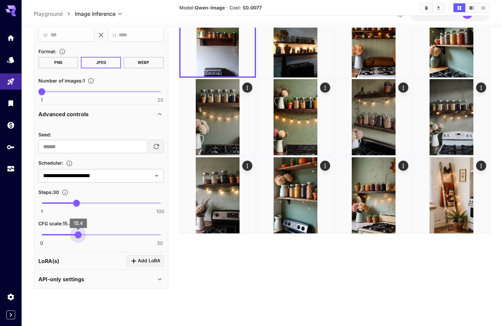
type input "**"
drag, startPoint x: 51, startPoint y: 234, endPoint x: 79, endPoint y: 235, distance: 28.6
click at [79, 235] on span "16" at bounding box center [79, 234] width 7 height 7
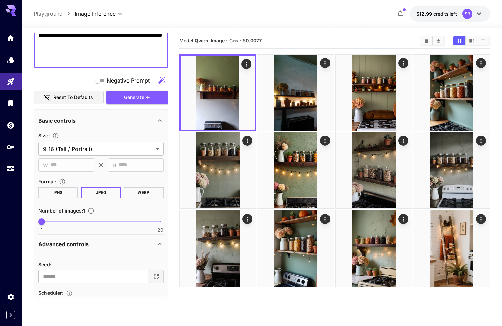
scroll to position [137, 0]
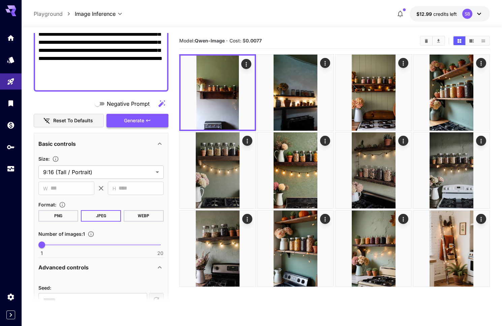
click at [139, 121] on span "Generate" at bounding box center [134, 120] width 20 height 8
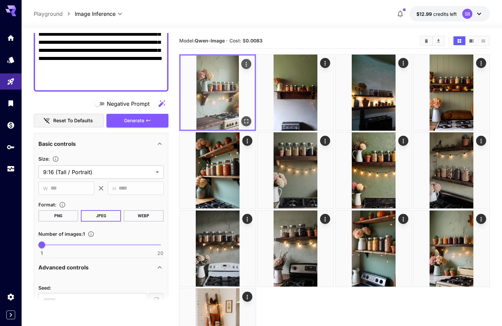
click at [248, 120] on icon "Open in fullscreen" at bounding box center [246, 121] width 4 height 4
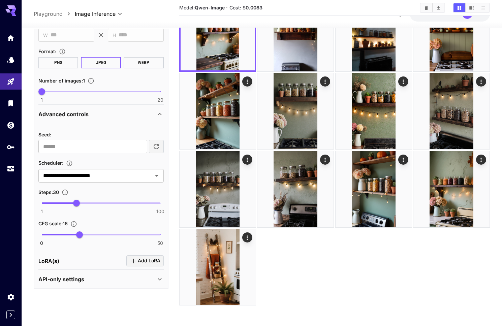
scroll to position [285, 0]
type input "**"
drag, startPoint x: 77, startPoint y: 203, endPoint x: 89, endPoint y: 203, distance: 11.8
click at [89, 203] on span "40" at bounding box center [88, 203] width 7 height 7
type input "**"
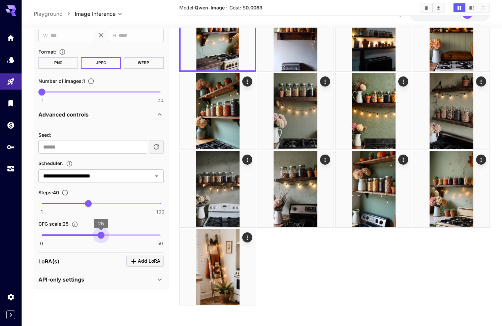
drag, startPoint x: 81, startPoint y: 234, endPoint x: 99, endPoint y: 235, distance: 18.2
click at [101, 234] on span "25" at bounding box center [101, 234] width 7 height 7
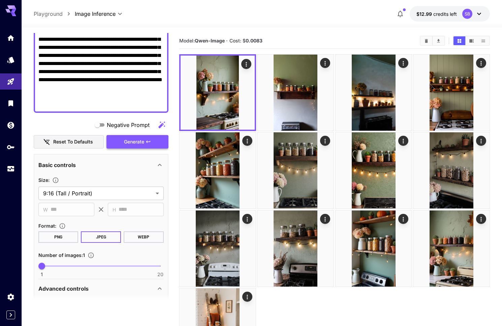
scroll to position [114, 0]
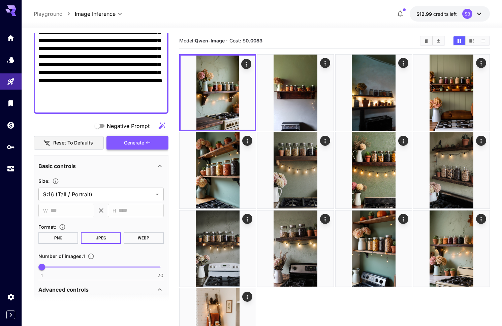
click at [140, 144] on span "Generate" at bounding box center [134, 143] width 20 height 8
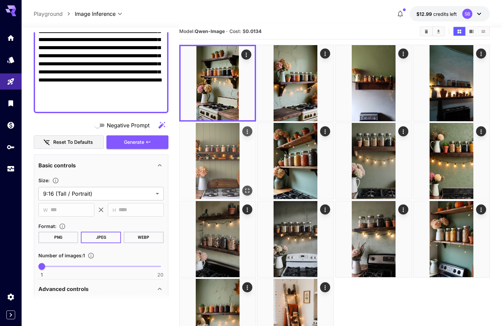
scroll to position [14, 0]
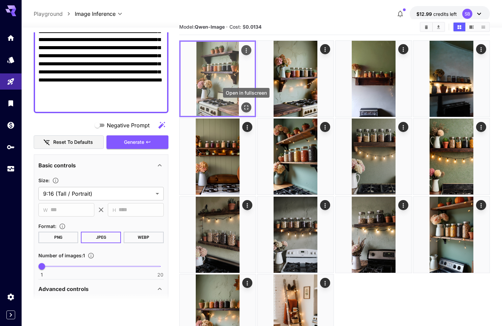
click at [245, 107] on icon "Open in fullscreen" at bounding box center [246, 107] width 7 height 7
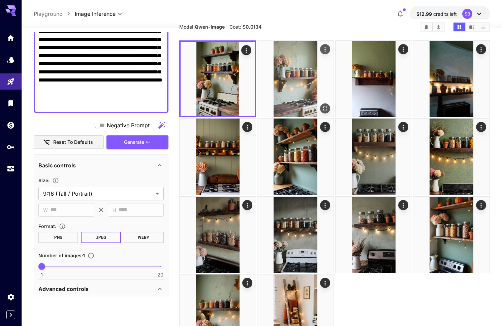
click at [282, 89] on img at bounding box center [295, 79] width 76 height 76
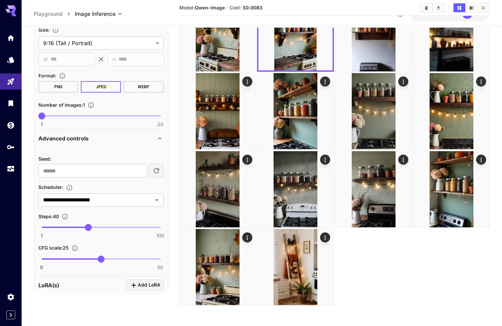
scroll to position [286, 0]
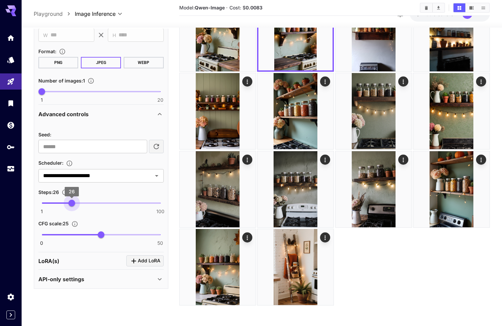
type input "**"
drag, startPoint x: 88, startPoint y: 204, endPoint x: 70, endPoint y: 204, distance: 17.2
click at [70, 204] on span "25" at bounding box center [70, 203] width 7 height 7
drag, startPoint x: 100, startPoint y: 233, endPoint x: 129, endPoint y: 234, distance: 29.0
click at [129, 234] on span "37" at bounding box center [129, 234] width 7 height 7
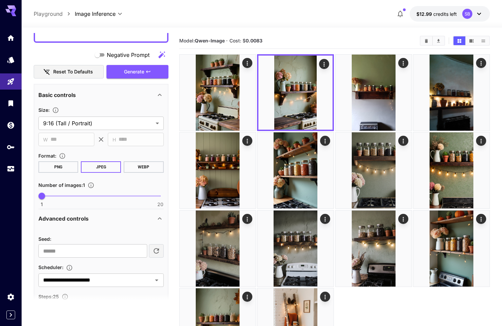
scroll to position [183, 0]
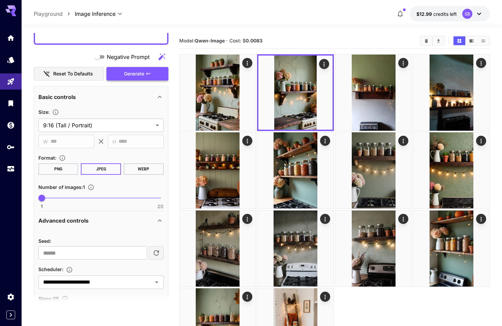
click at [145, 72] on button "Generate" at bounding box center [137, 74] width 62 height 14
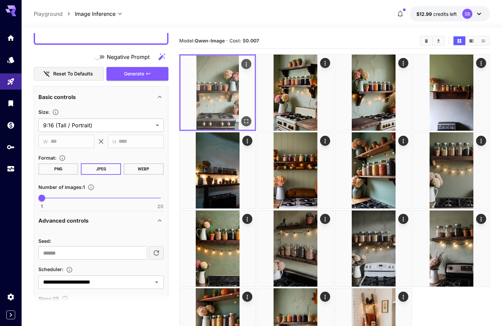
click at [245, 123] on icon "Open in fullscreen" at bounding box center [246, 121] width 4 height 4
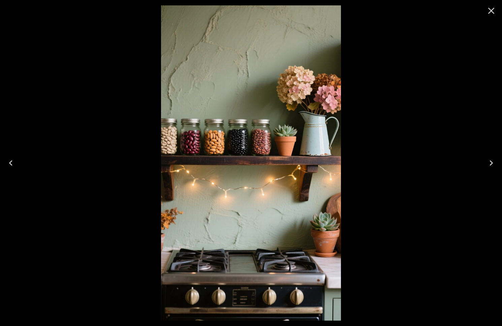
click at [490, 12] on icon "Close" at bounding box center [491, 10] width 11 height 11
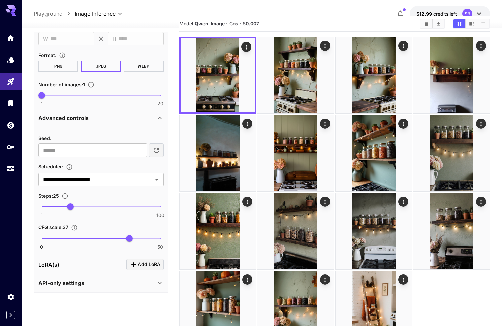
scroll to position [0, 0]
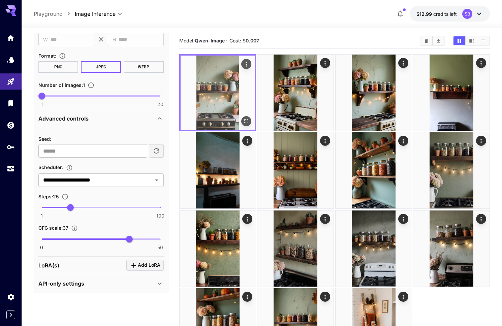
click at [242, 62] on button "Actions" at bounding box center [246, 64] width 10 height 10
click at [245, 63] on icon "Actions" at bounding box center [246, 64] width 7 height 7
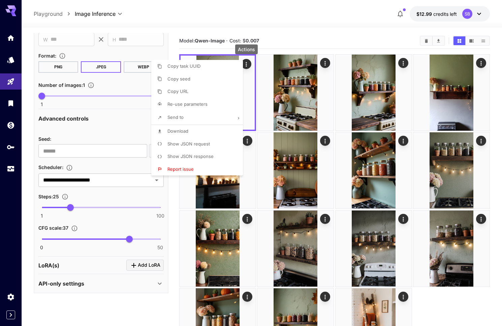
click at [188, 145] on span "Show JSON request" at bounding box center [188, 143] width 42 height 5
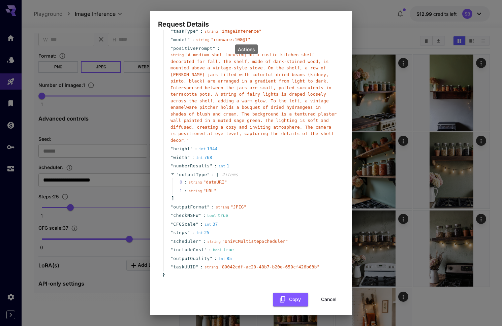
scroll to position [25, 0]
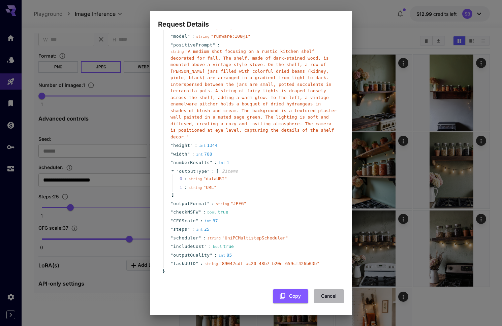
click at [324, 296] on button "Cancel" at bounding box center [328, 296] width 30 height 14
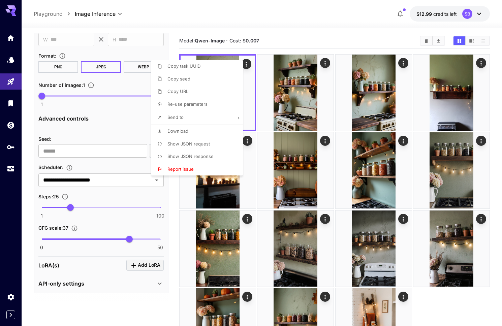
click at [130, 239] on div at bounding box center [251, 163] width 502 height 326
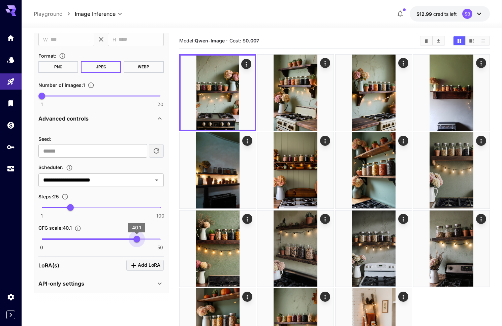
type input "**"
drag, startPoint x: 129, startPoint y: 239, endPoint x: 136, endPoint y: 239, distance: 7.1
click at [136, 239] on span "40" at bounding box center [136, 239] width 7 height 7
type input "**"
drag, startPoint x: 71, startPoint y: 208, endPoint x: 64, endPoint y: 208, distance: 7.1
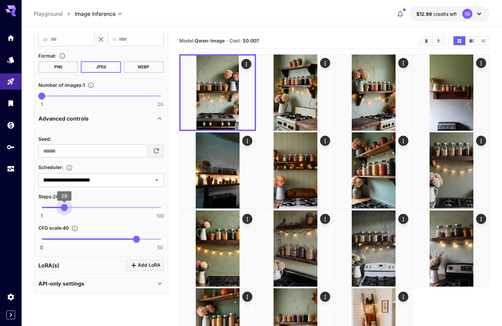
click at [64, 208] on span "20" at bounding box center [64, 207] width 7 height 7
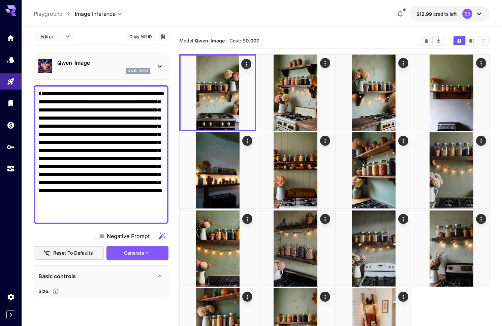
scroll to position [4, 0]
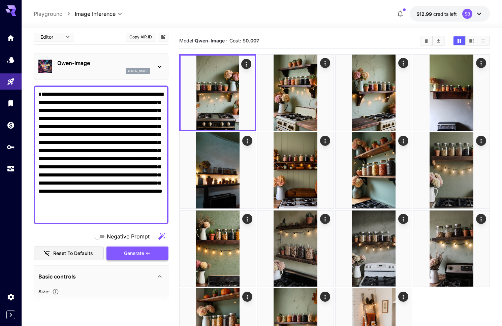
click at [134, 257] on span "Generate" at bounding box center [134, 253] width 20 height 8
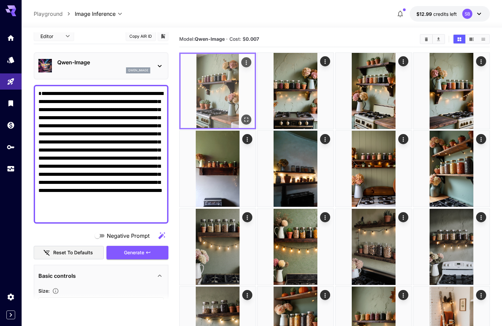
scroll to position [2, 0]
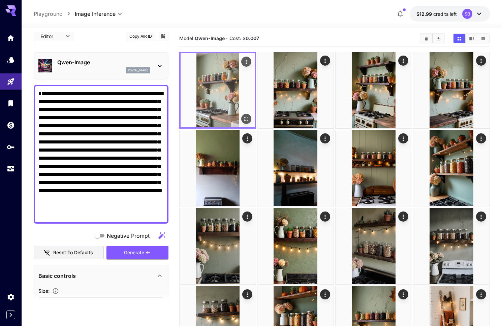
click at [231, 89] on img at bounding box center [217, 90] width 74 height 74
click at [246, 116] on icon "Open in fullscreen" at bounding box center [246, 118] width 7 height 7
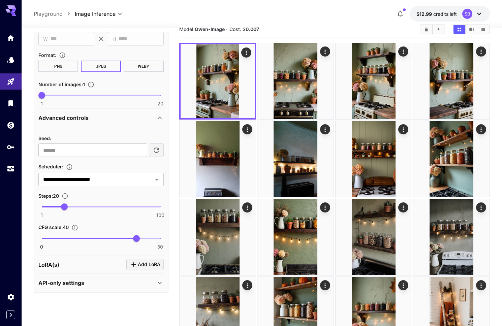
scroll to position [0, 0]
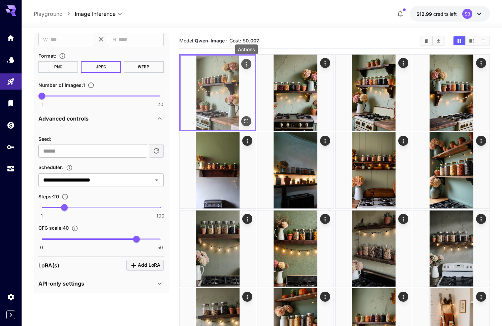
click at [247, 63] on icon "Actions" at bounding box center [246, 64] width 7 height 7
click at [247, 64] on icon "Actions" at bounding box center [246, 64] width 7 height 7
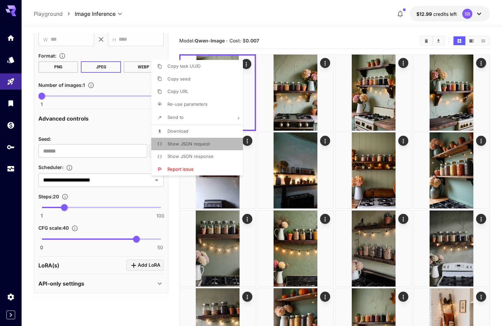
click at [201, 146] on span "Show JSON request" at bounding box center [188, 143] width 42 height 5
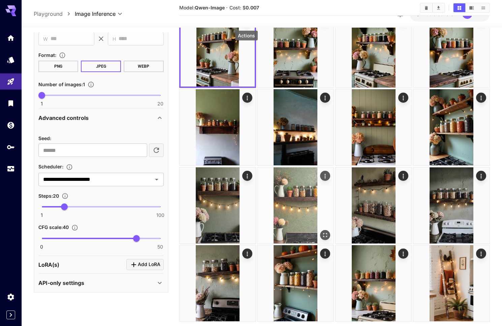
scroll to position [59, 0]
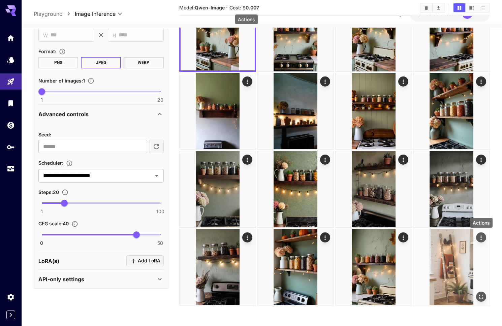
click at [483, 238] on icon "Actions" at bounding box center [480, 237] width 7 height 7
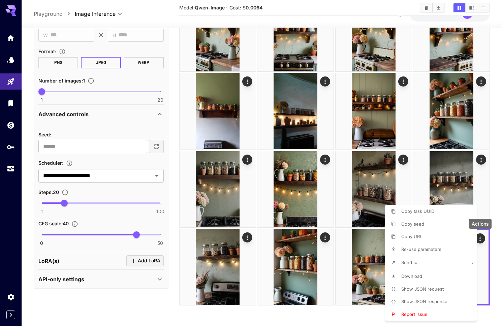
click at [431, 290] on span "Show JSON request" at bounding box center [422, 288] width 42 height 5
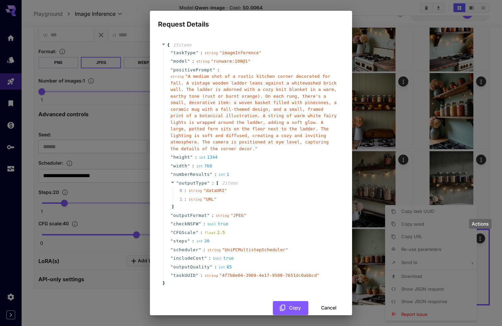
click at [194, 78] on span "" A medium shot of a rustic kitchen corner decorated for fall. A vintage wooden…" at bounding box center [253, 112] width 166 height 77
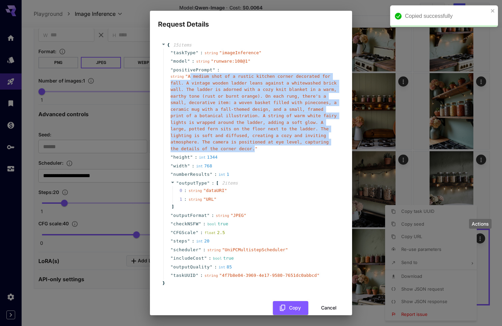
drag, startPoint x: 191, startPoint y: 75, endPoint x: 251, endPoint y: 148, distance: 94.5
click at [251, 148] on span "" A medium shot of a rustic kitchen corner decorated for fall. A vintage wooden…" at bounding box center [253, 112] width 166 height 77
copy span "A medium shot of a rustic kitchen corner decorated for fall. A vintage wooden l…"
drag, startPoint x: 332, startPoint y: 306, endPoint x: 330, endPoint y: 308, distance: 3.6
click at [332, 306] on button "Cancel" at bounding box center [328, 308] width 30 height 14
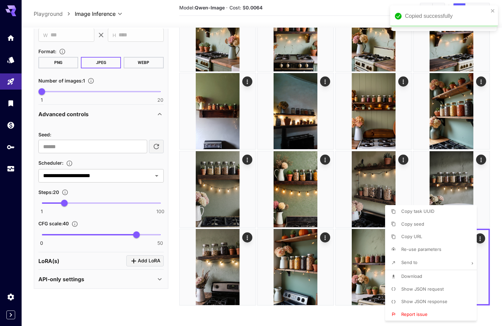
click at [172, 80] on div at bounding box center [251, 163] width 502 height 326
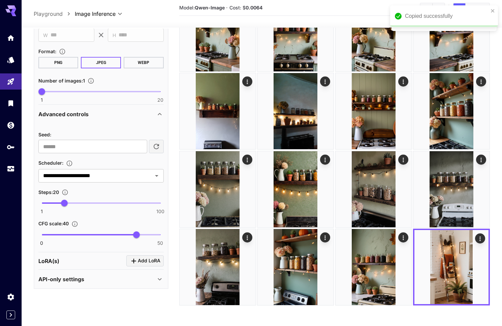
scroll to position [0, 0]
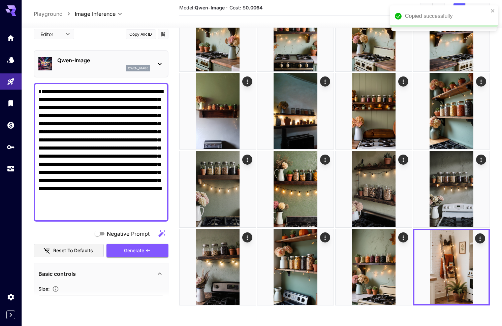
click at [93, 126] on textarea "**********" at bounding box center [100, 152] width 125 height 129
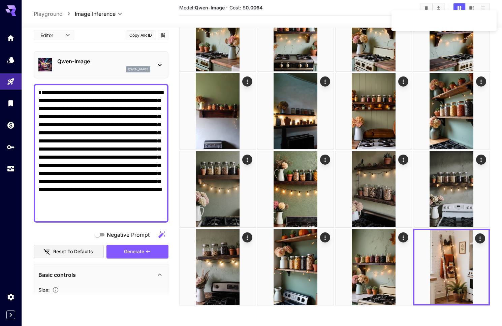
paste textarea
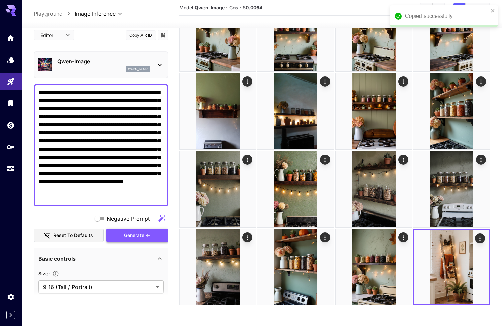
type textarea "**********"
click at [138, 235] on span "Generate" at bounding box center [134, 235] width 20 height 8
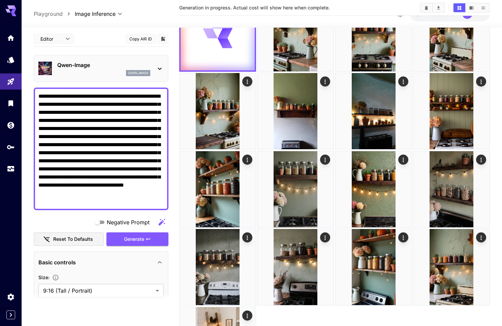
scroll to position [0, 0]
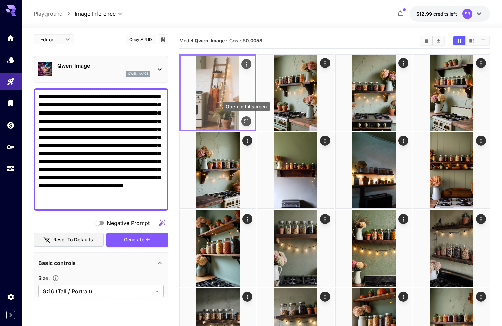
click at [246, 121] on icon "Open in fullscreen" at bounding box center [246, 121] width 7 height 7
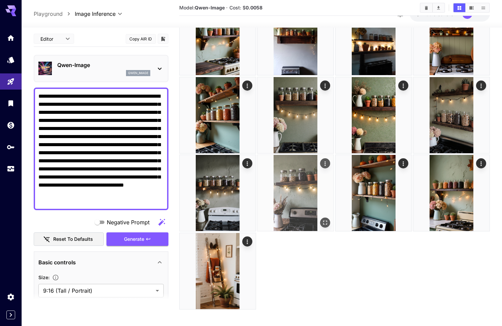
scroll to position [137, 0]
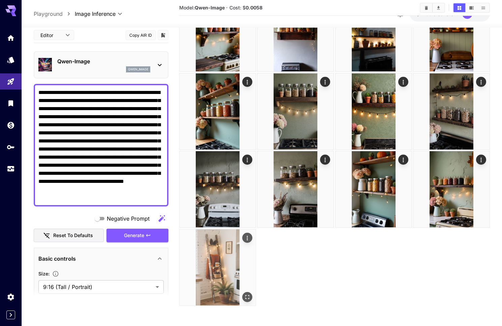
click at [212, 268] on img at bounding box center [217, 267] width 76 height 76
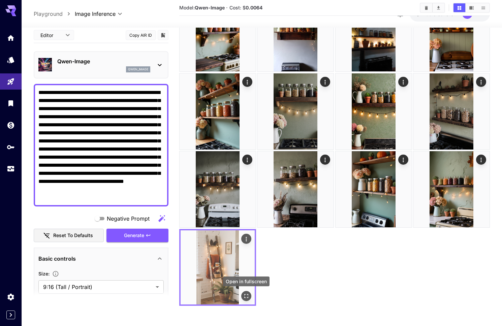
click at [248, 297] on icon "Open in fullscreen" at bounding box center [246, 296] width 7 height 7
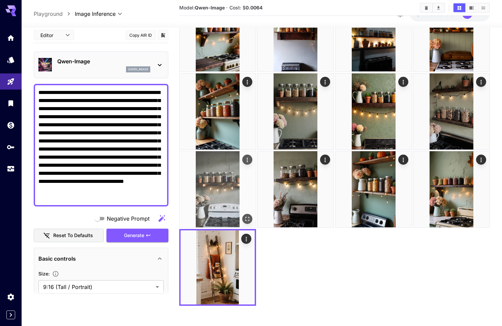
scroll to position [0, 0]
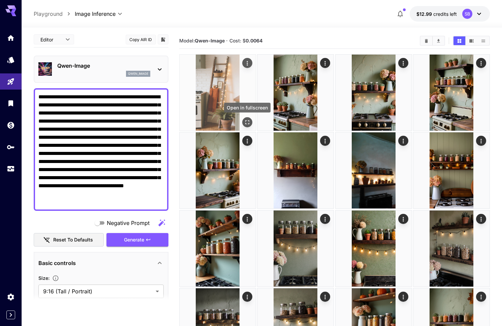
click at [246, 120] on icon "Open in fullscreen" at bounding box center [247, 122] width 4 height 4
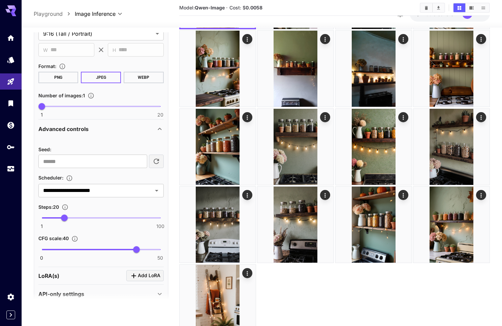
scroll to position [263, 0]
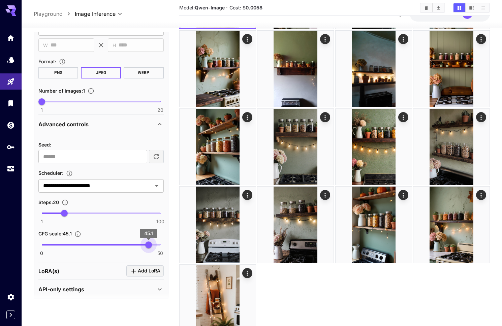
drag, startPoint x: 136, startPoint y: 245, endPoint x: 148, endPoint y: 245, distance: 12.1
click at [148, 245] on span "45.1" at bounding box center [148, 244] width 7 height 7
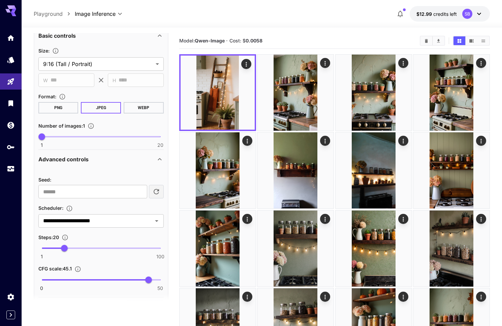
scroll to position [243, 0]
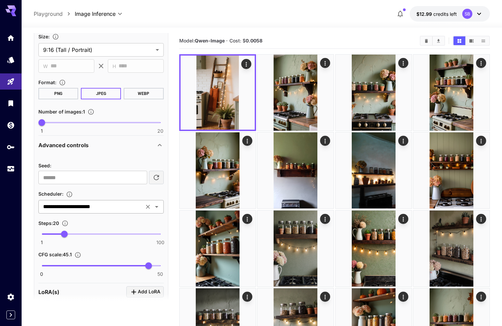
click at [159, 209] on icon "Open" at bounding box center [157, 207] width 8 height 8
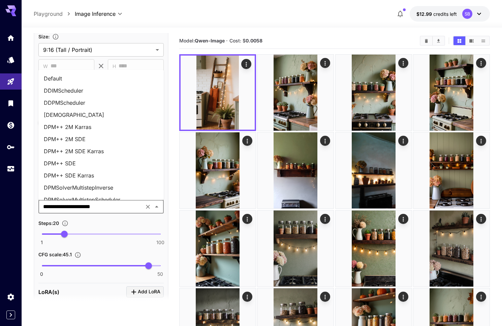
scroll to position [236, 0]
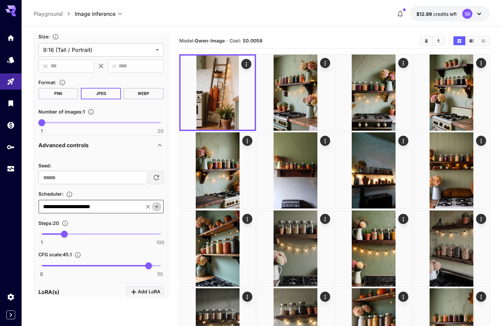
click at [157, 206] on icon "Open" at bounding box center [156, 207] width 3 height 2
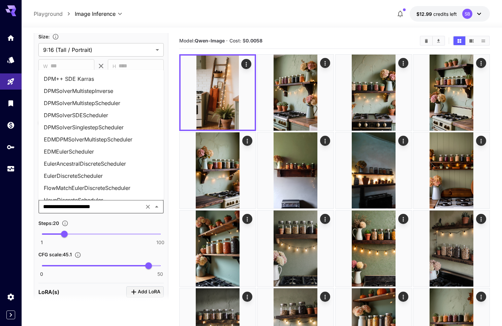
scroll to position [95, 0]
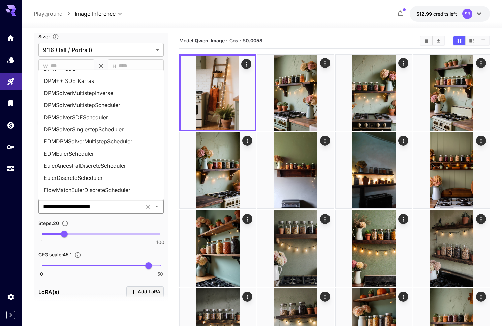
click at [76, 144] on li "EDMDPMSolverMultistepScheduler" at bounding box center [100, 141] width 125 height 12
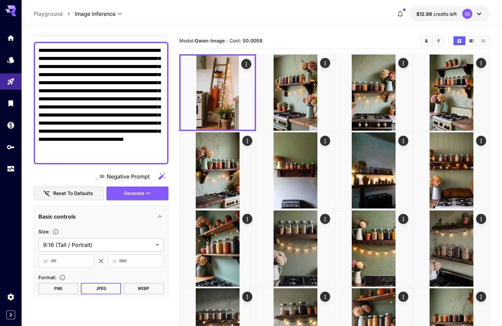
scroll to position [47, 0]
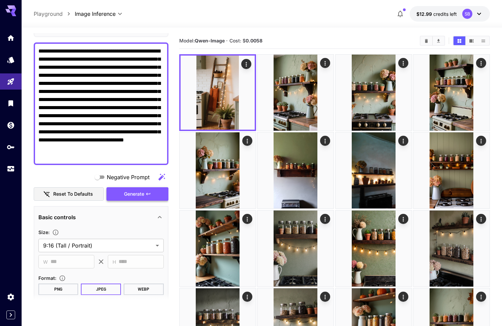
click at [141, 188] on button "Generate" at bounding box center [137, 194] width 62 height 14
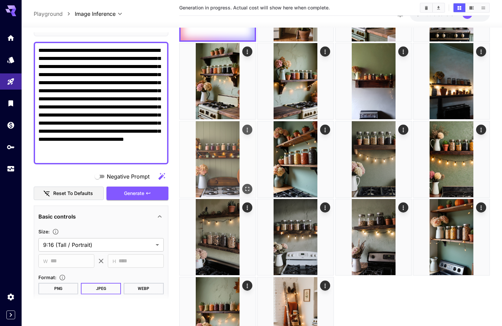
scroll to position [0, 0]
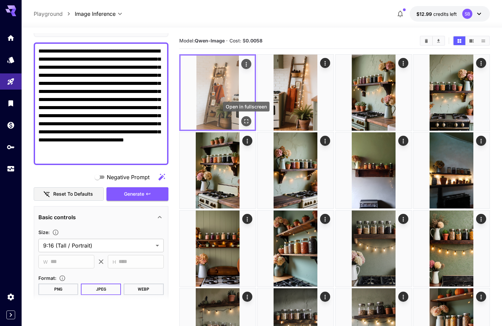
click at [247, 120] on icon "Open in fullscreen" at bounding box center [246, 121] width 7 height 7
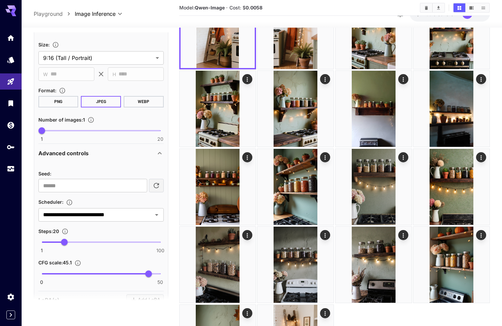
scroll to position [247, 0]
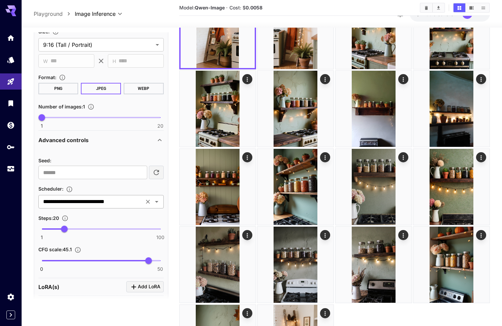
click at [157, 202] on icon "Open" at bounding box center [157, 202] width 8 height 8
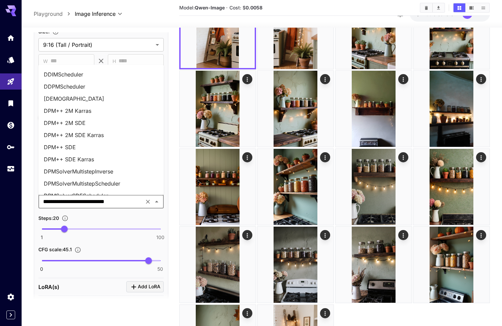
scroll to position [0, 0]
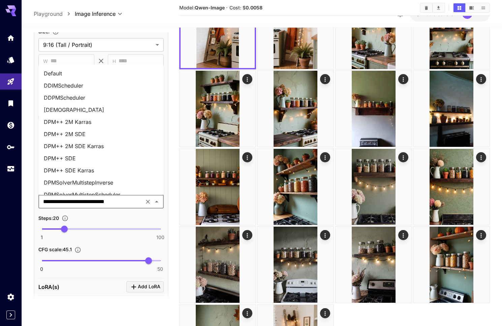
click at [51, 72] on li "Default" at bounding box center [100, 73] width 125 height 12
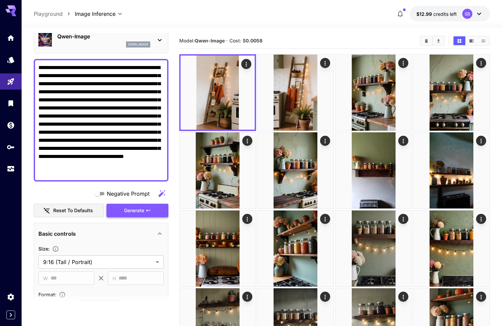
scroll to position [29, 0]
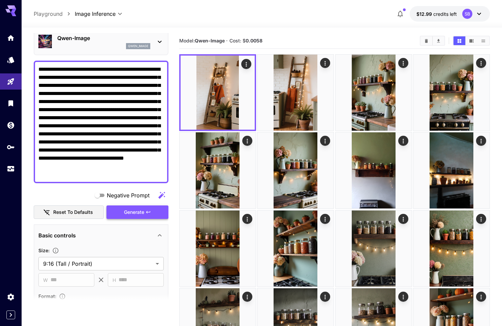
click at [135, 214] on span "Generate" at bounding box center [134, 212] width 20 height 8
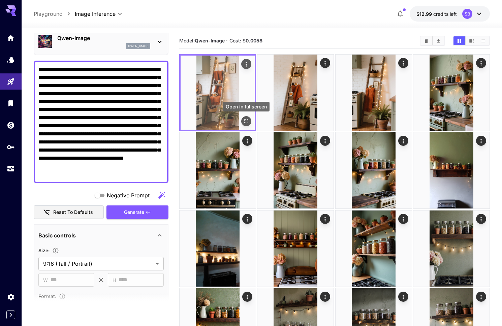
click at [246, 120] on icon "Open in fullscreen" at bounding box center [246, 121] width 7 height 7
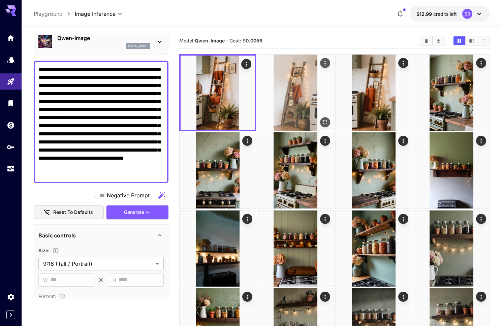
click at [301, 114] on img at bounding box center [295, 93] width 76 height 76
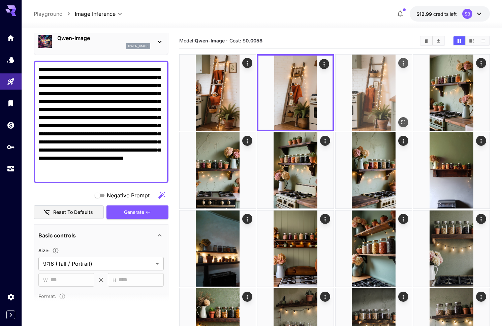
click at [366, 102] on img at bounding box center [373, 93] width 76 height 76
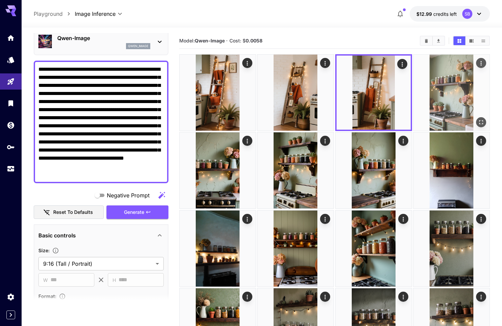
click at [444, 104] on img at bounding box center [451, 93] width 76 height 76
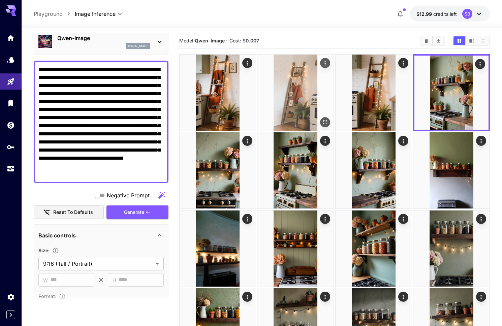
click at [291, 113] on img at bounding box center [295, 93] width 76 height 76
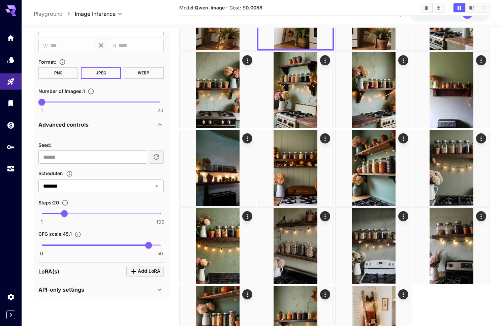
scroll to position [264, 0]
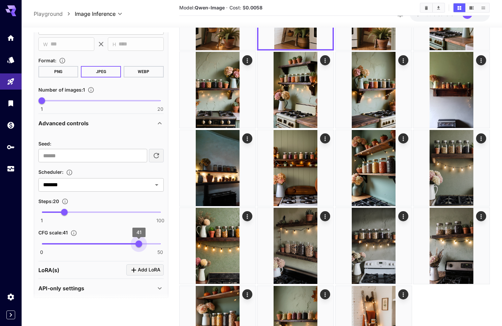
type input "****"
drag, startPoint x: 150, startPoint y: 244, endPoint x: 138, endPoint y: 244, distance: 11.5
click at [138, 244] on span "40.8" at bounding box center [138, 243] width 7 height 7
drag, startPoint x: 64, startPoint y: 213, endPoint x: 77, endPoint y: 213, distance: 12.8
click at [77, 213] on span "30" at bounding box center [76, 212] width 7 height 7
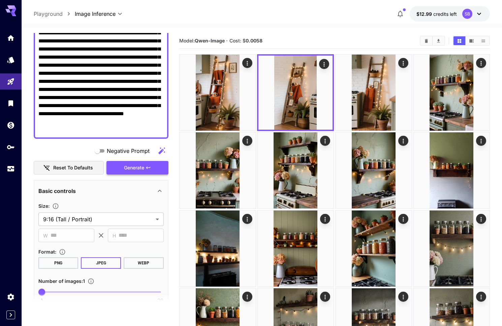
scroll to position [71, 0]
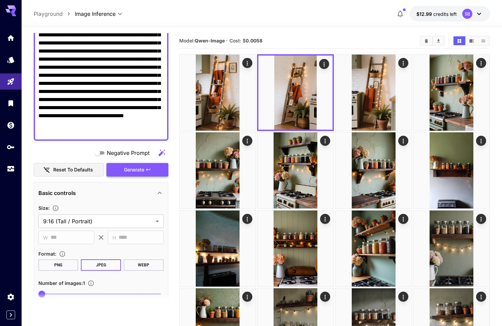
click at [140, 166] on span "Generate" at bounding box center [134, 170] width 20 height 8
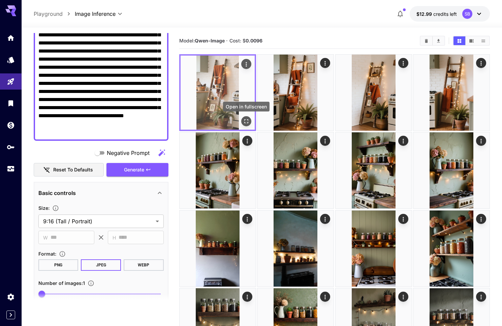
click at [246, 121] on icon "Open in fullscreen" at bounding box center [246, 121] width 7 height 7
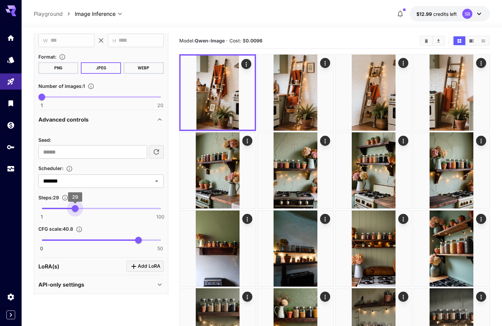
scroll to position [269, 0]
type input "**"
drag, startPoint x: 76, startPoint y: 208, endPoint x: 70, endPoint y: 209, distance: 5.7
click at [70, 209] on span "25" at bounding box center [70, 207] width 7 height 7
type input "****"
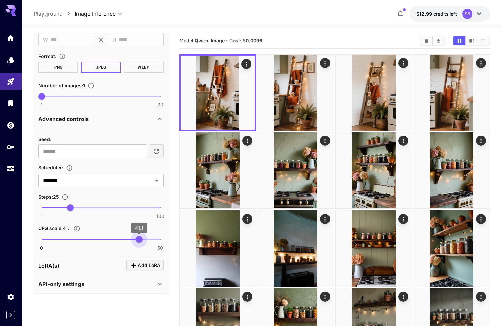
click at [139, 240] on span "41.1" at bounding box center [139, 239] width 7 height 7
click at [144, 265] on span "Add LoRA" at bounding box center [149, 265] width 23 height 8
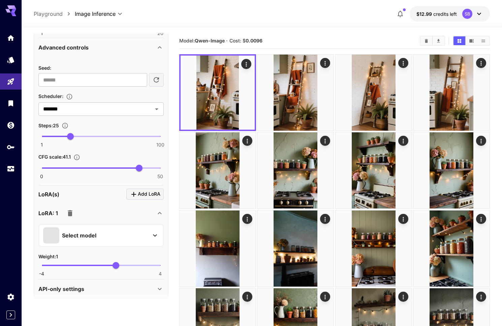
scroll to position [346, 0]
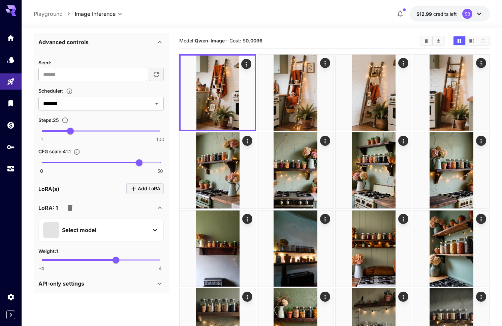
click at [59, 229] on span at bounding box center [51, 230] width 16 height 16
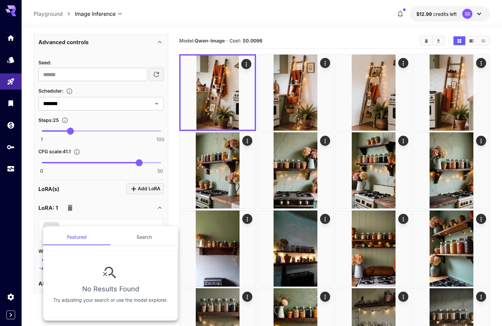
click at [63, 265] on section "No Results Found Try adjusting your search or use the model explorer." at bounding box center [110, 283] width 135 height 67
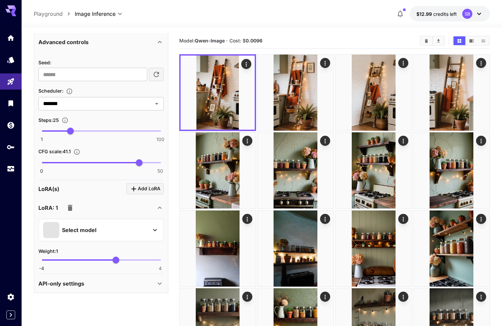
click at [70, 209] on icon "button" at bounding box center [70, 208] width 5 height 6
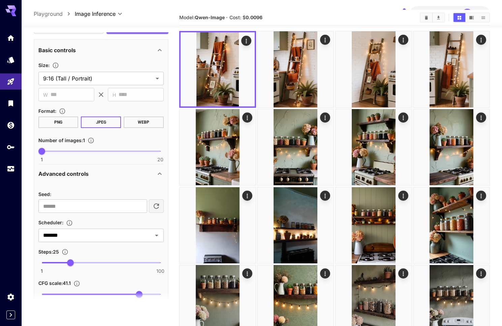
scroll to position [212, 0]
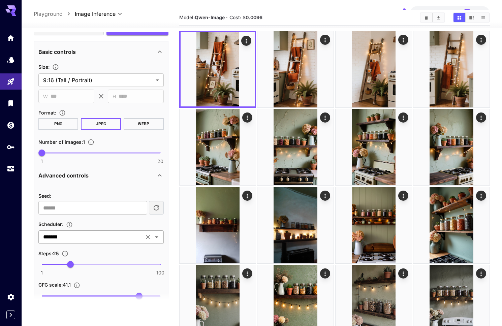
click at [157, 236] on icon "Open" at bounding box center [156, 237] width 3 height 2
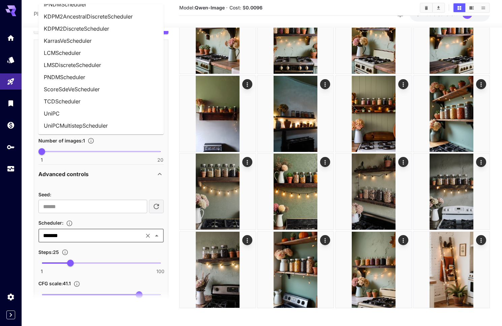
scroll to position [137, 0]
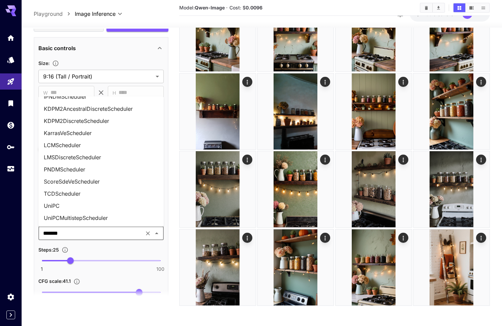
click at [68, 217] on li "UniPCMultistepScheduler" at bounding box center [100, 218] width 125 height 12
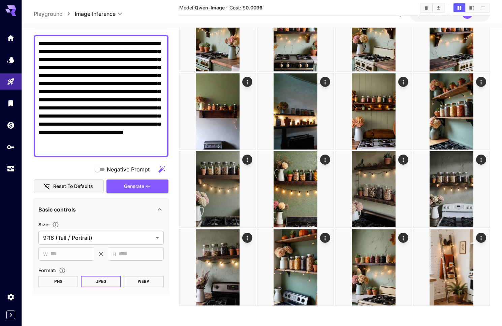
scroll to position [0, 0]
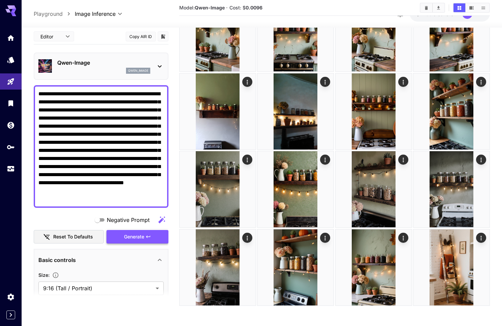
click at [143, 236] on span "Generate" at bounding box center [134, 237] width 20 height 8
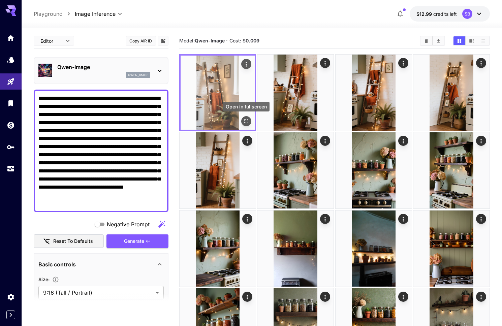
click at [249, 124] on icon "Open in fullscreen" at bounding box center [246, 121] width 7 height 7
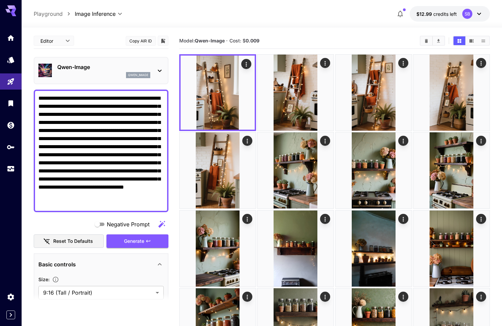
click at [109, 109] on textarea "**********" at bounding box center [100, 150] width 125 height 113
paste textarea "**********"
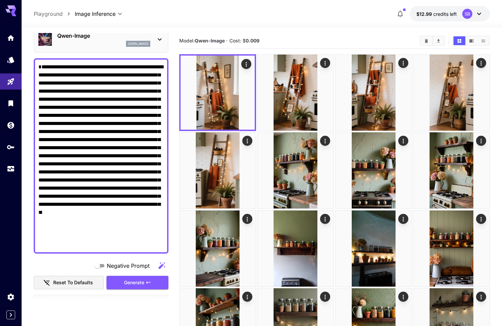
scroll to position [76, 0]
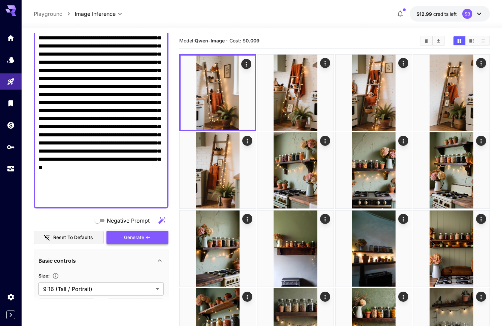
type textarea "**********"
click at [144, 240] on span "Generate" at bounding box center [134, 237] width 20 height 8
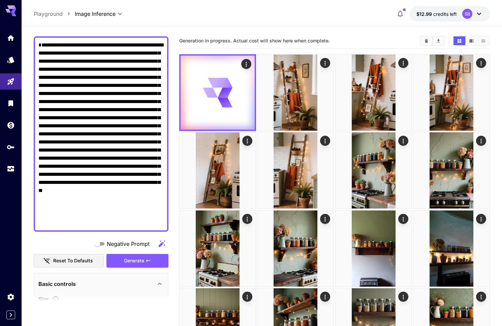
scroll to position [52, 0]
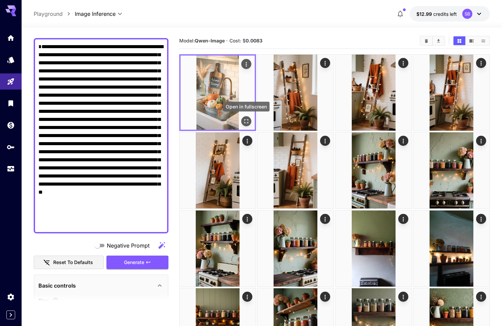
click at [246, 122] on icon "Open in fullscreen" at bounding box center [246, 121] width 7 height 7
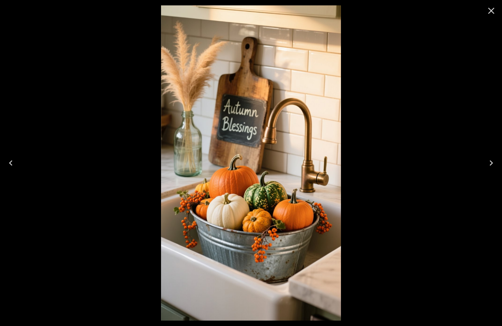
scroll to position [52, 0]
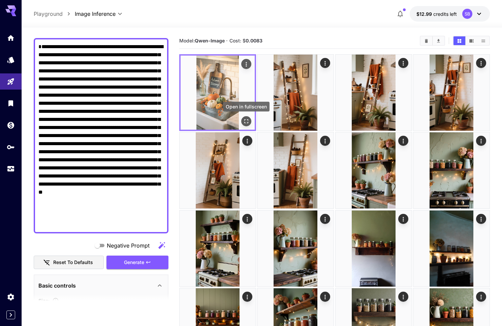
click at [247, 121] on icon "Open in fullscreen" at bounding box center [246, 121] width 7 height 7
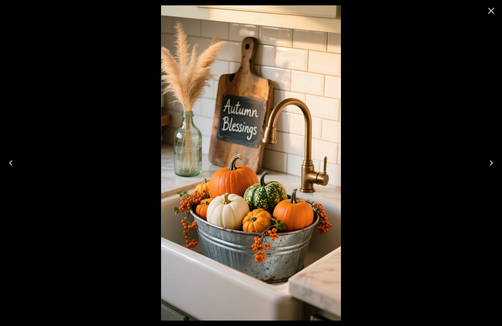
drag, startPoint x: 449, startPoint y: 27, endPoint x: 471, endPoint y: 14, distance: 25.7
click at [449, 27] on div at bounding box center [251, 163] width 502 height 326
drag, startPoint x: 490, startPoint y: 11, endPoint x: 452, endPoint y: 14, distance: 37.9
click at [490, 11] on icon "Close" at bounding box center [491, 10] width 11 height 11
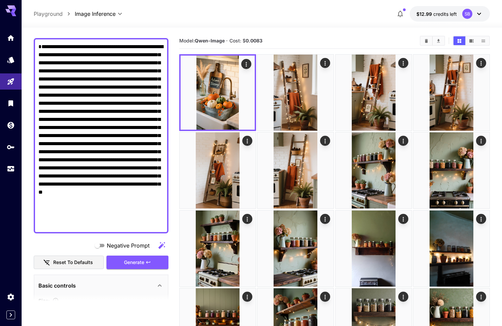
click at [105, 87] on textarea "Negative Prompt" at bounding box center [100, 136] width 125 height 186
paste textarea
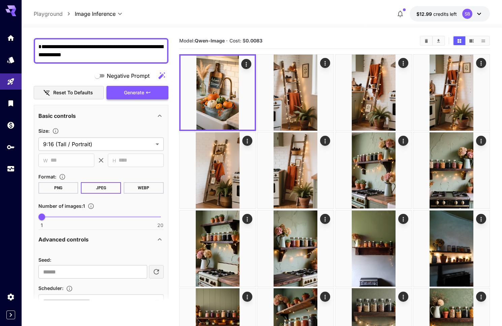
type textarea "**********"
click at [141, 93] on span "Generate" at bounding box center [134, 93] width 20 height 8
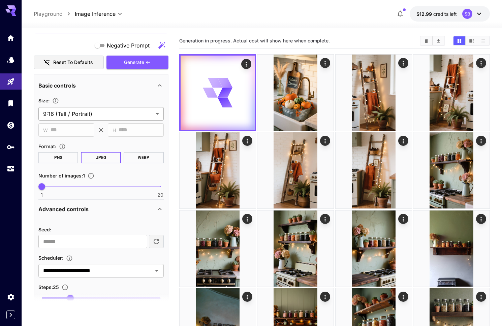
scroll to position [90, 0]
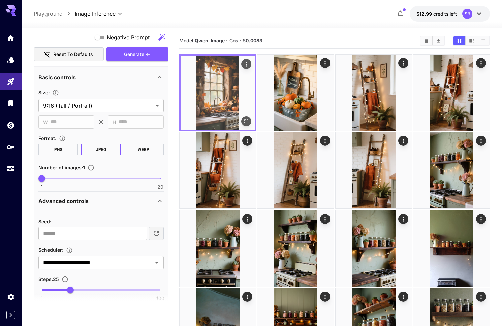
click at [247, 121] on icon "Open in fullscreen" at bounding box center [246, 121] width 7 height 7
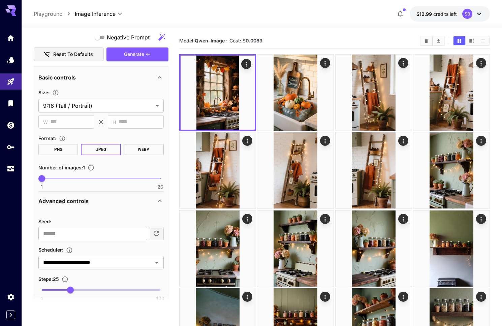
scroll to position [0, 0]
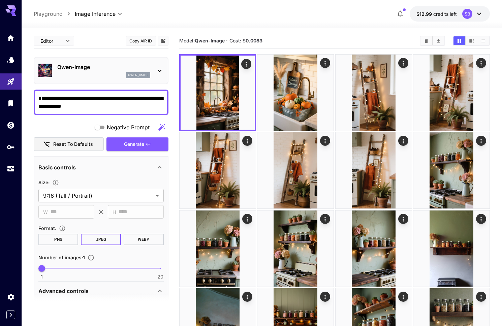
click at [86, 108] on textarea "**********" at bounding box center [100, 102] width 125 height 16
paste textarea "**********"
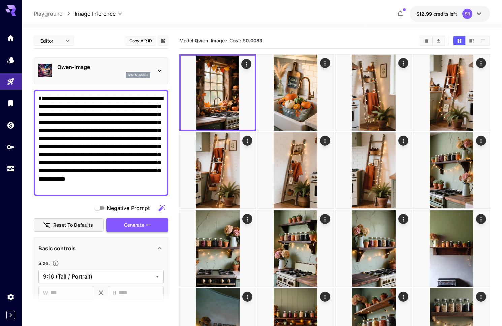
type textarea "**********"
click at [137, 223] on span "Generate" at bounding box center [134, 225] width 20 height 8
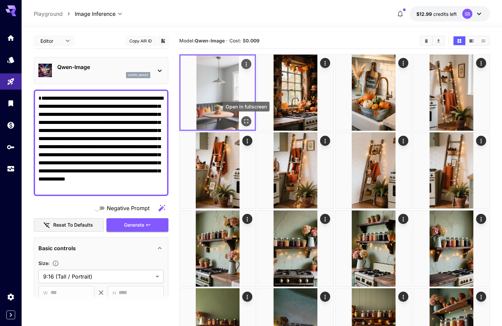
click at [245, 120] on icon "Open in fullscreen" at bounding box center [246, 121] width 7 height 7
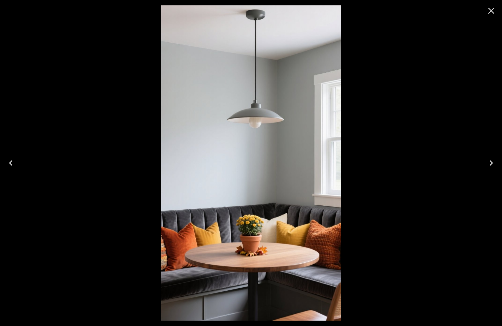
click at [491, 12] on icon "Close" at bounding box center [491, 10] width 11 height 11
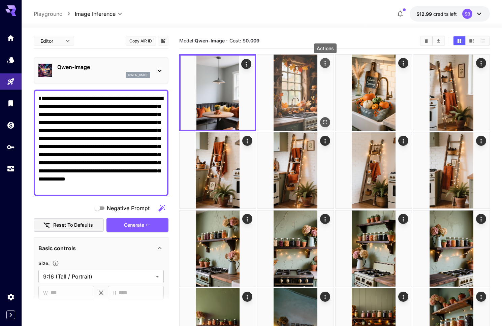
click at [328, 63] on icon "Actions" at bounding box center [325, 63] width 7 height 7
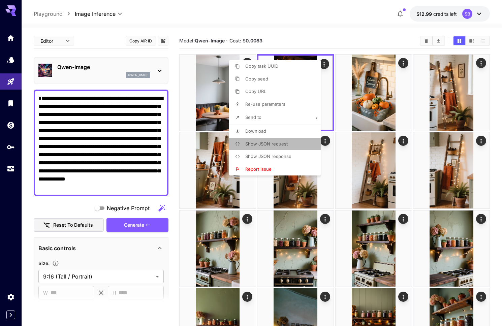
click at [278, 143] on span "Show JSON request" at bounding box center [266, 143] width 42 height 5
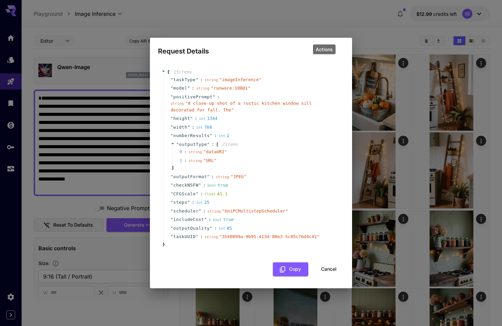
drag, startPoint x: 190, startPoint y: 102, endPoint x: 231, endPoint y: 111, distance: 41.9
click at [231, 111] on span "" A close-up shot of a rustic kitchen window sill decorated for fall. The "" at bounding box center [240, 107] width 141 height 12
copy span "A close-up shot of a rustic kitchen window sill decorated for fall. The"
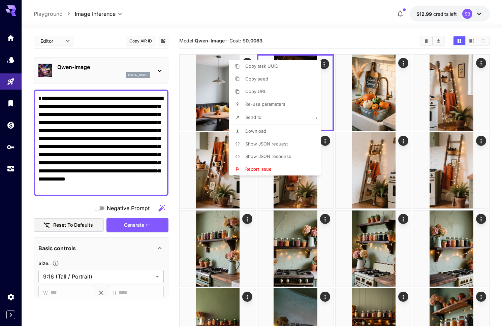
click at [119, 123] on div at bounding box center [251, 163] width 502 height 326
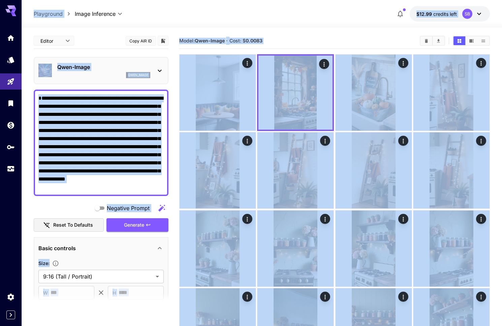
click at [120, 123] on textarea "**********" at bounding box center [100, 142] width 125 height 97
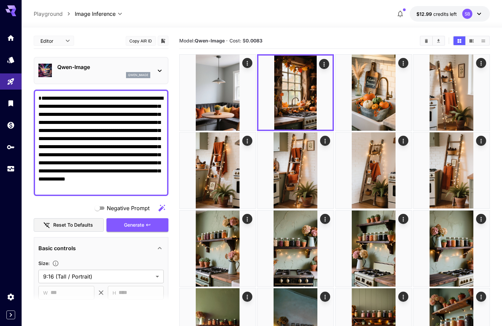
click at [129, 123] on textarea "**********" at bounding box center [100, 142] width 125 height 97
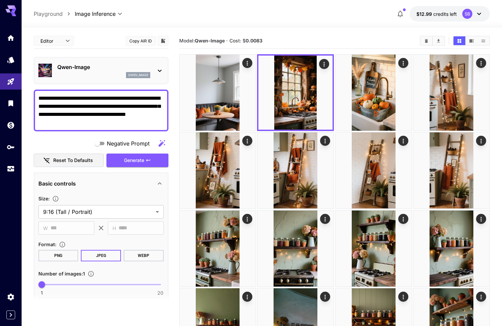
type textarea "**********"
drag, startPoint x: 73, startPoint y: 122, endPoint x: 35, endPoint y: 99, distance: 44.8
click at [35, 99] on div "**********" at bounding box center [101, 111] width 135 height 42
